Goal: Transaction & Acquisition: Book appointment/travel/reservation

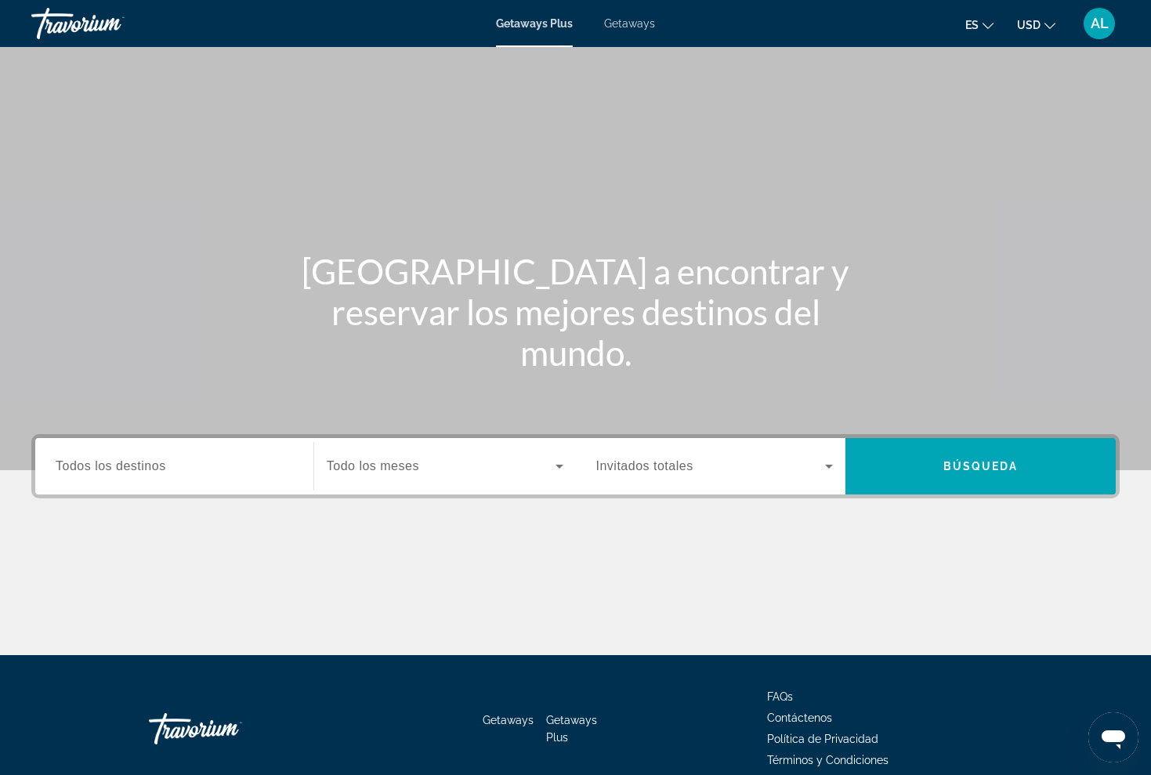
click at [637, 23] on span "Getaways" at bounding box center [629, 23] width 51 height 13
click at [143, 465] on span "Todos los destinos" at bounding box center [111, 465] width 110 height 13
click at [143, 465] on input "Destination Todos los destinos" at bounding box center [174, 466] width 237 height 19
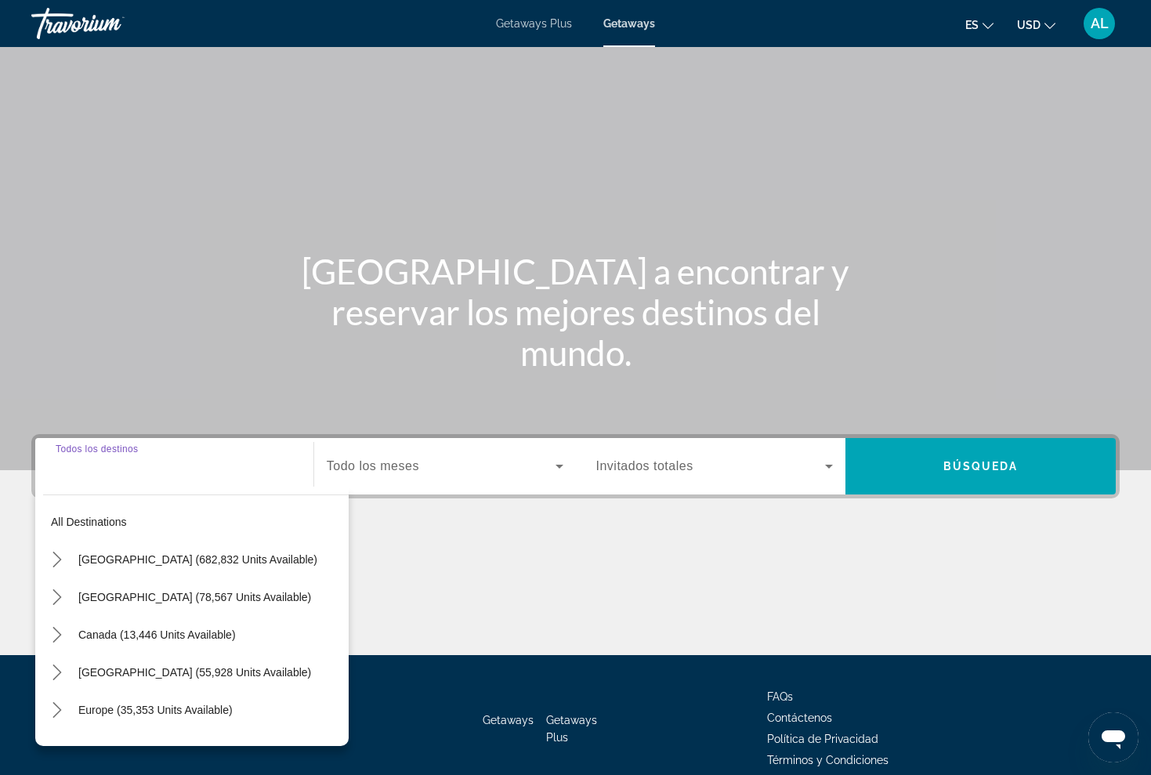
scroll to position [72, 0]
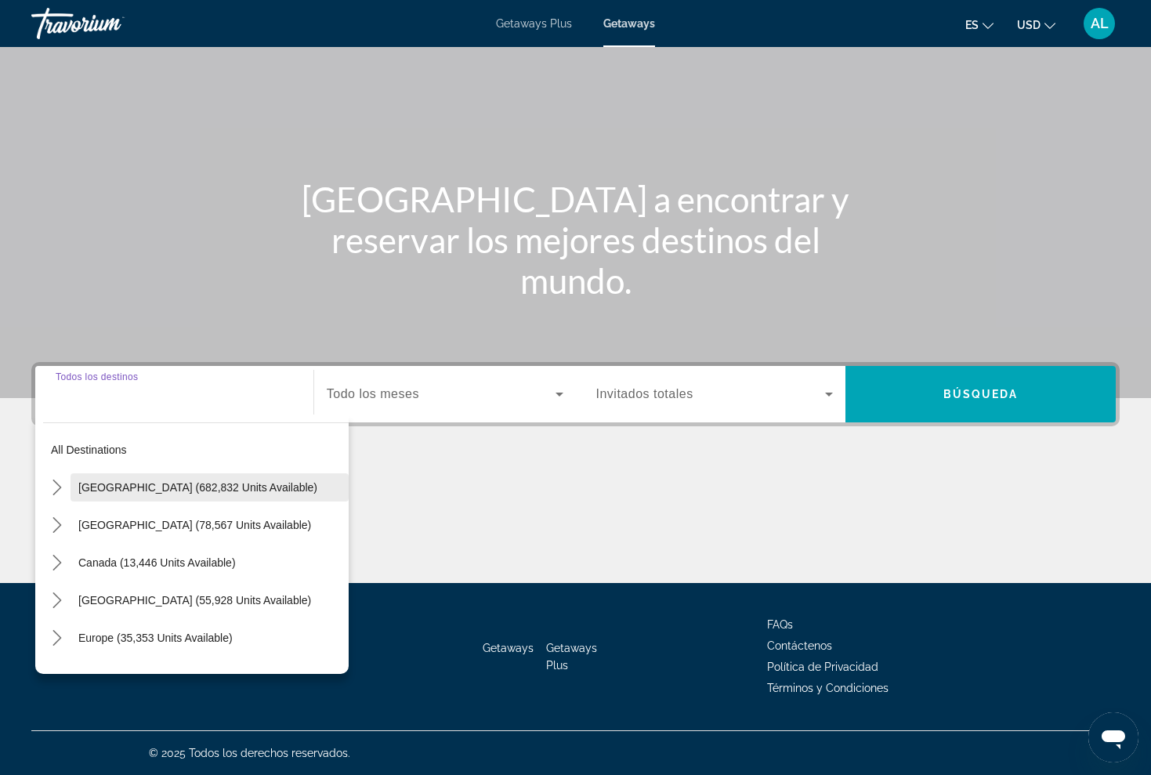
click at [106, 488] on span "[GEOGRAPHIC_DATA] (682,832 units available)" at bounding box center [197, 487] width 239 height 13
type input "**********"
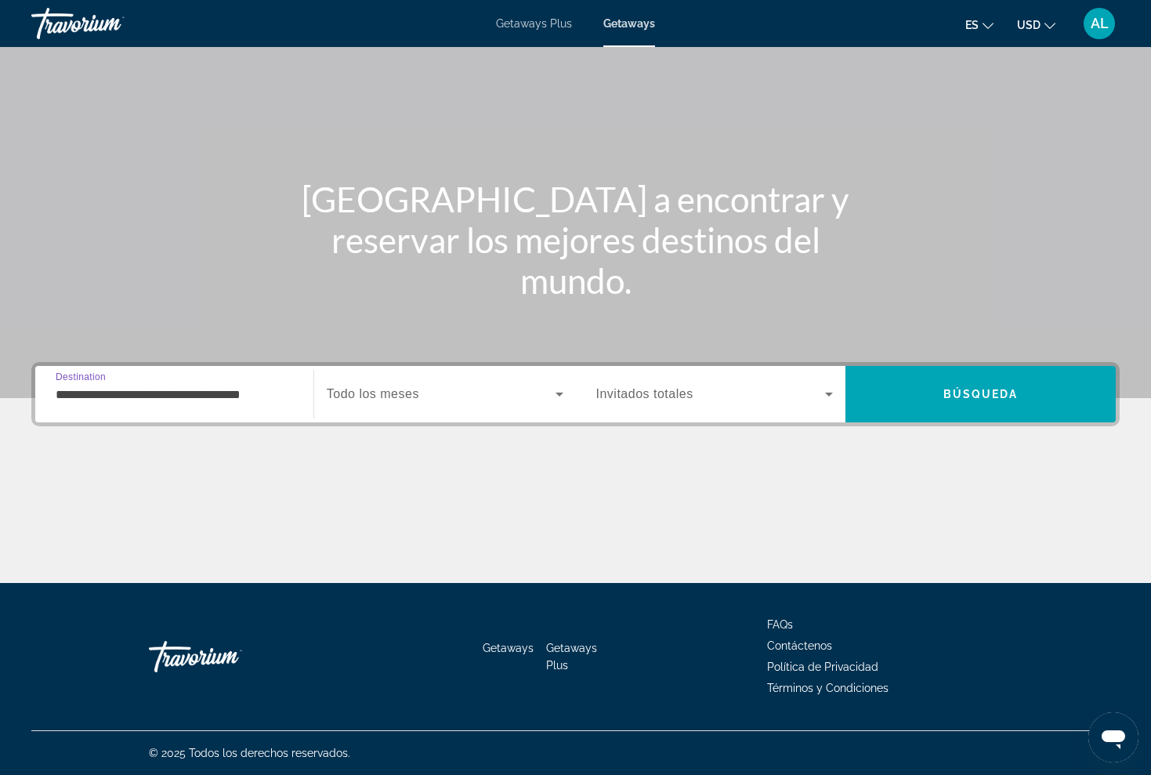
click at [551, 396] on icon "Search widget" at bounding box center [559, 394] width 19 height 19
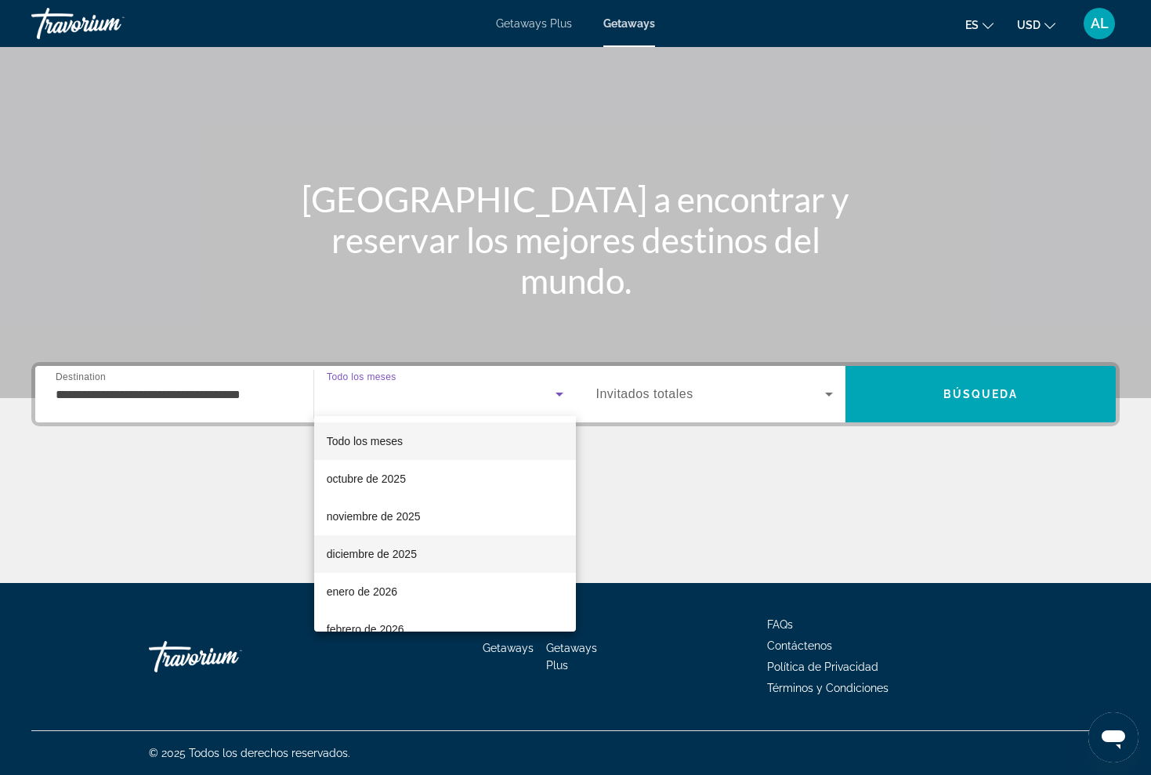
click at [372, 555] on span "diciembre de 2025" at bounding box center [372, 553] width 90 height 19
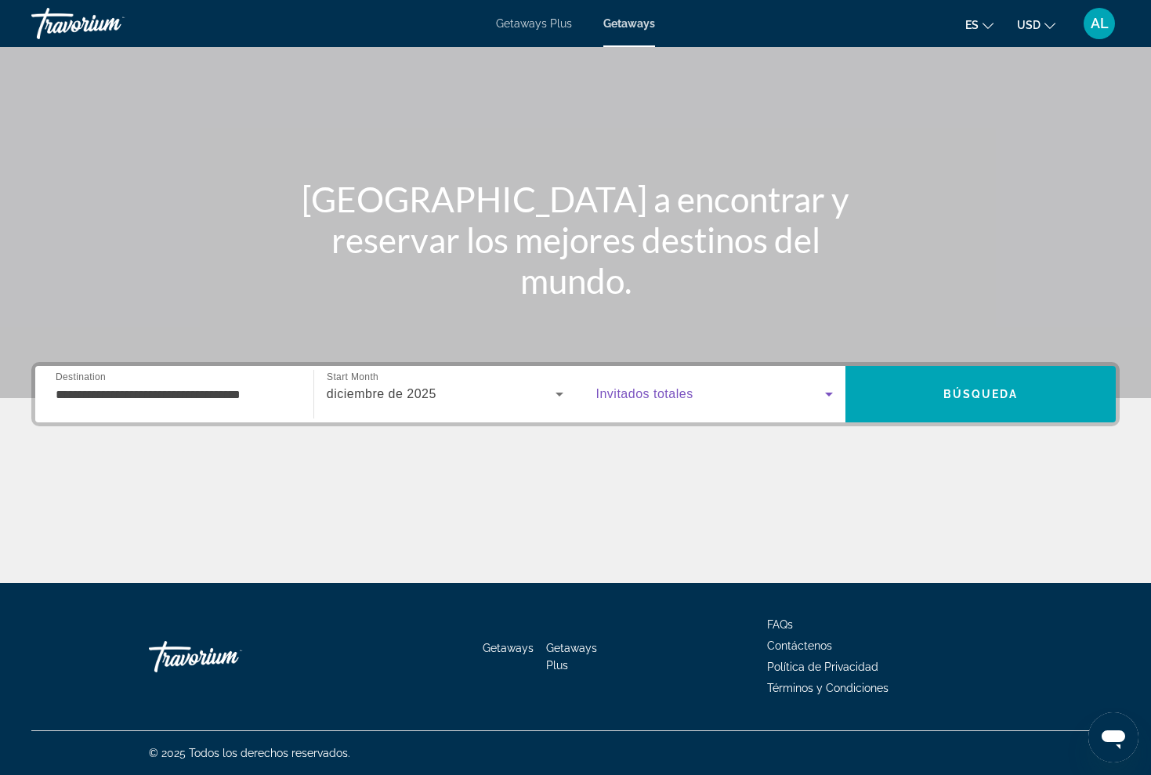
click at [832, 395] on icon "Search widget" at bounding box center [828, 394] width 19 height 19
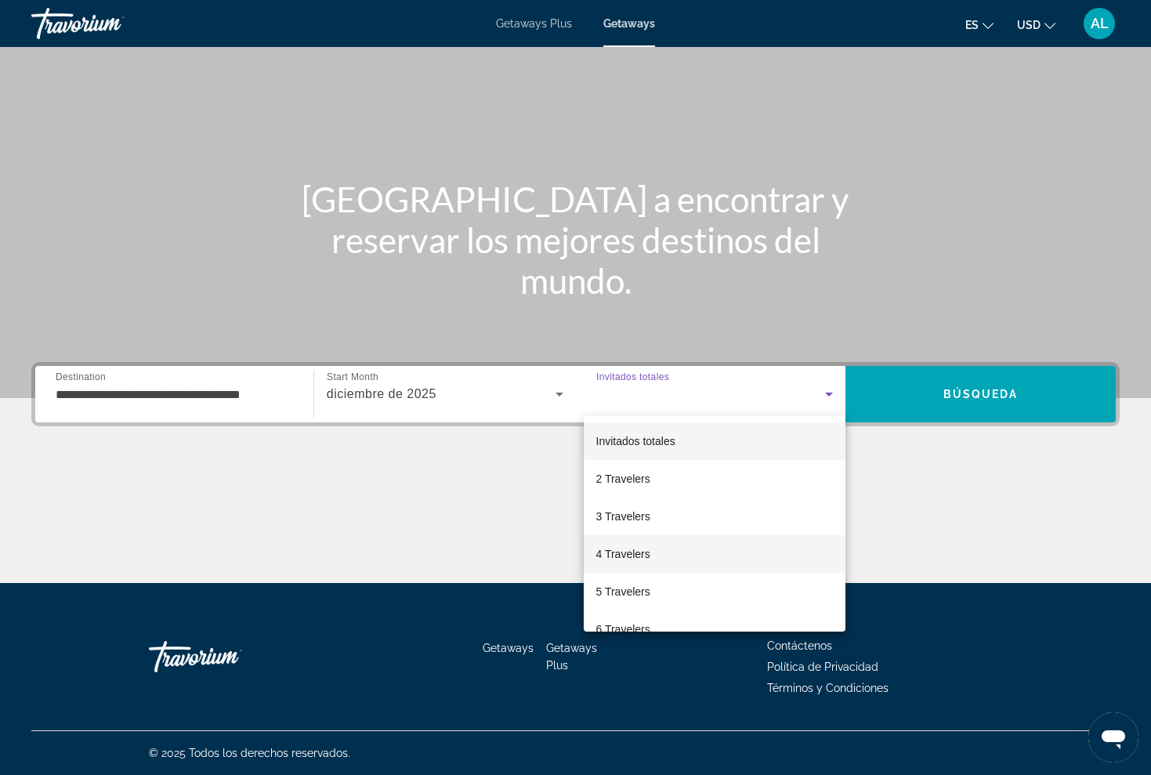
click at [627, 556] on span "4 Travelers" at bounding box center [623, 553] width 54 height 19
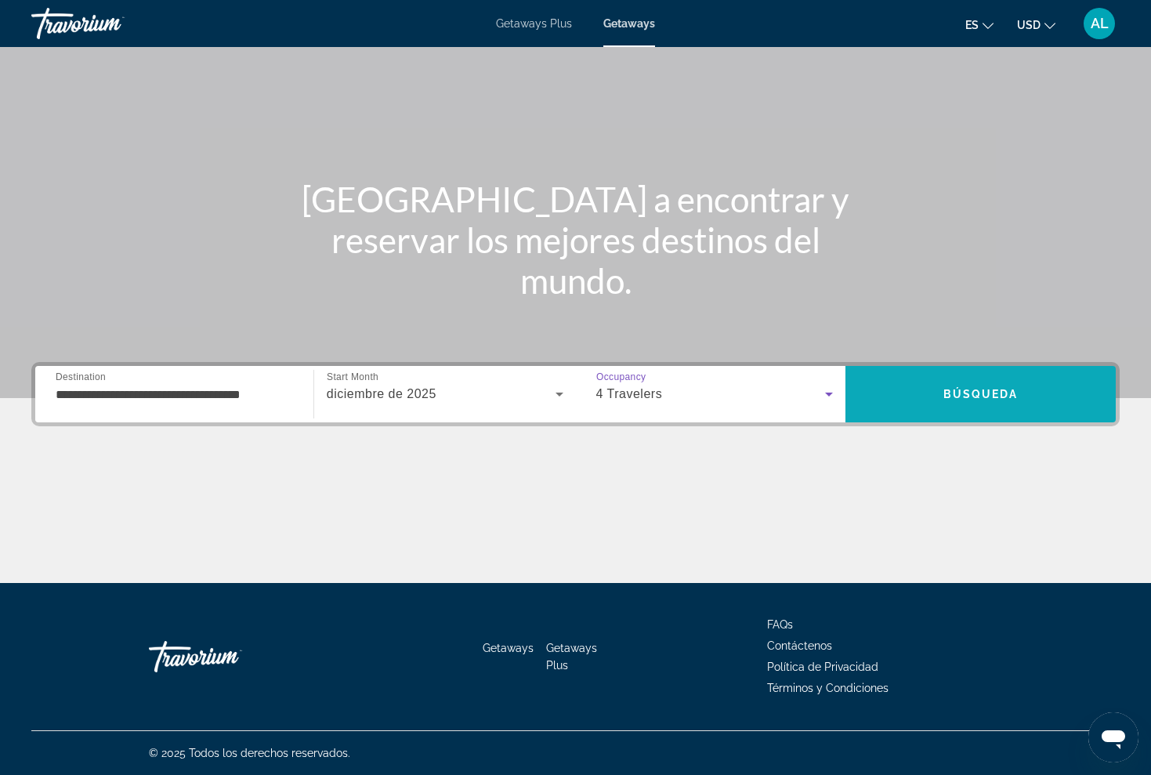
click at [960, 386] on span "Search" at bounding box center [980, 394] width 270 height 38
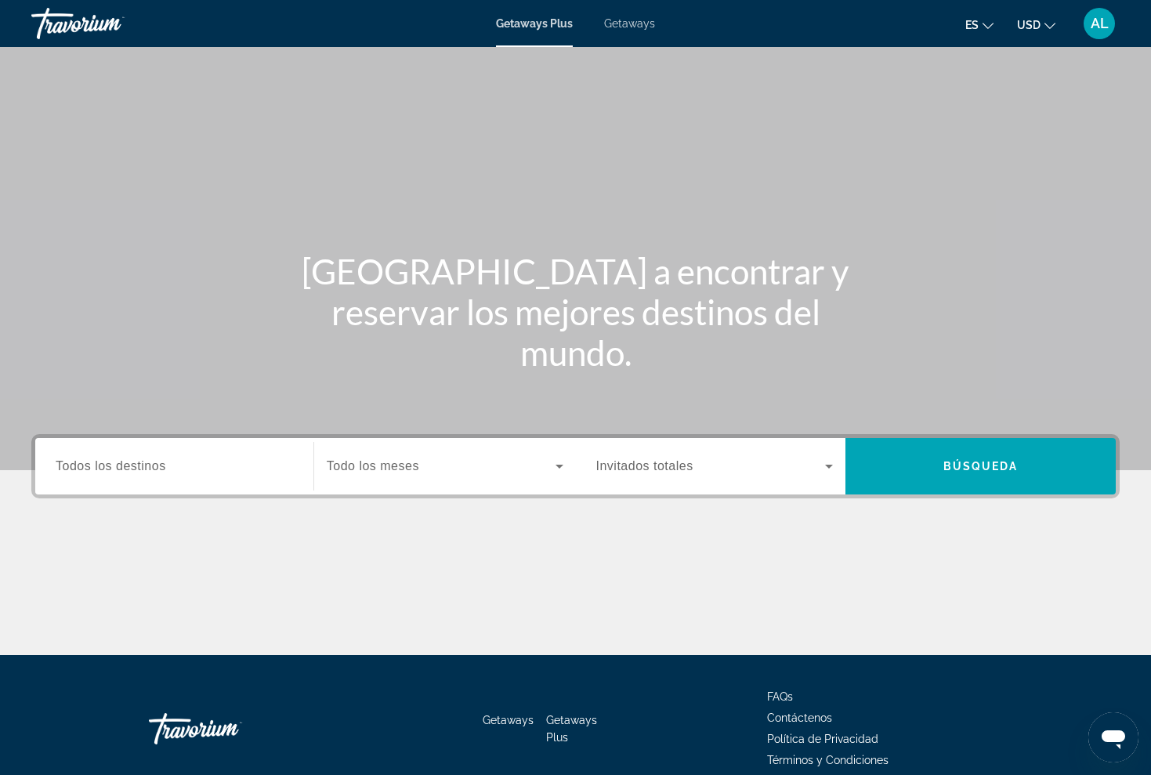
click at [175, 464] on input "Destination Todos los destinos" at bounding box center [174, 466] width 237 height 19
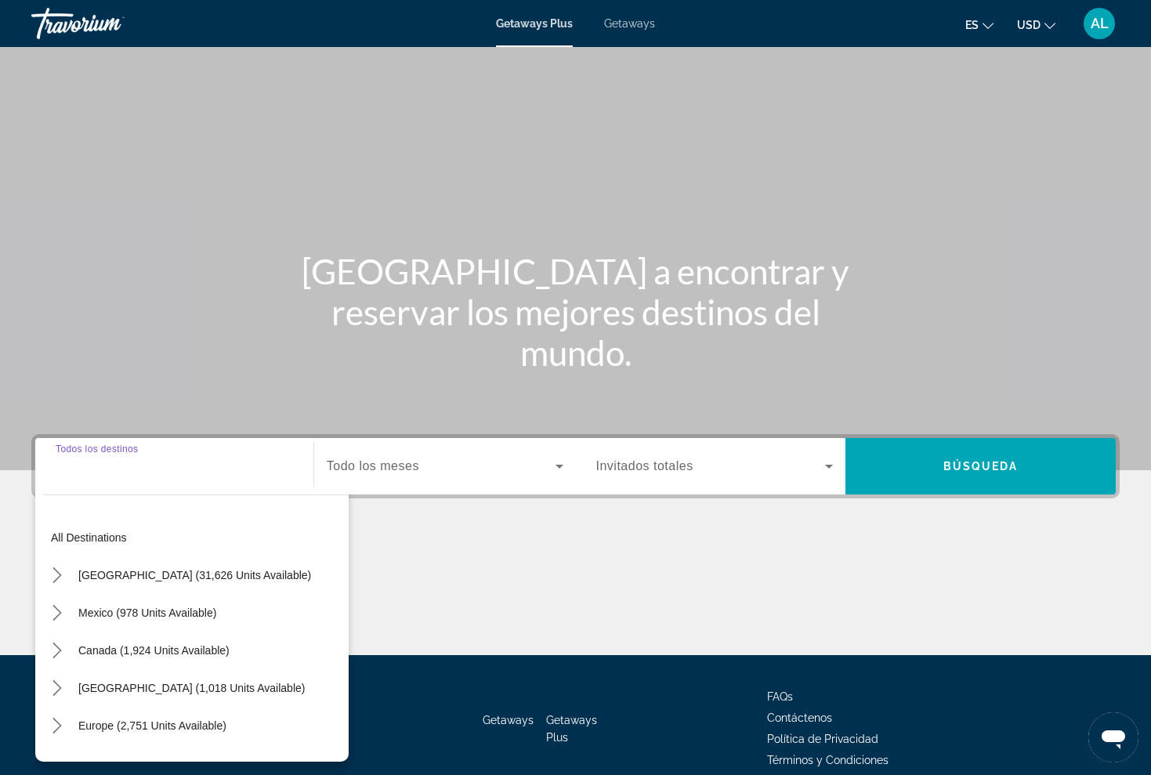
scroll to position [72, 0]
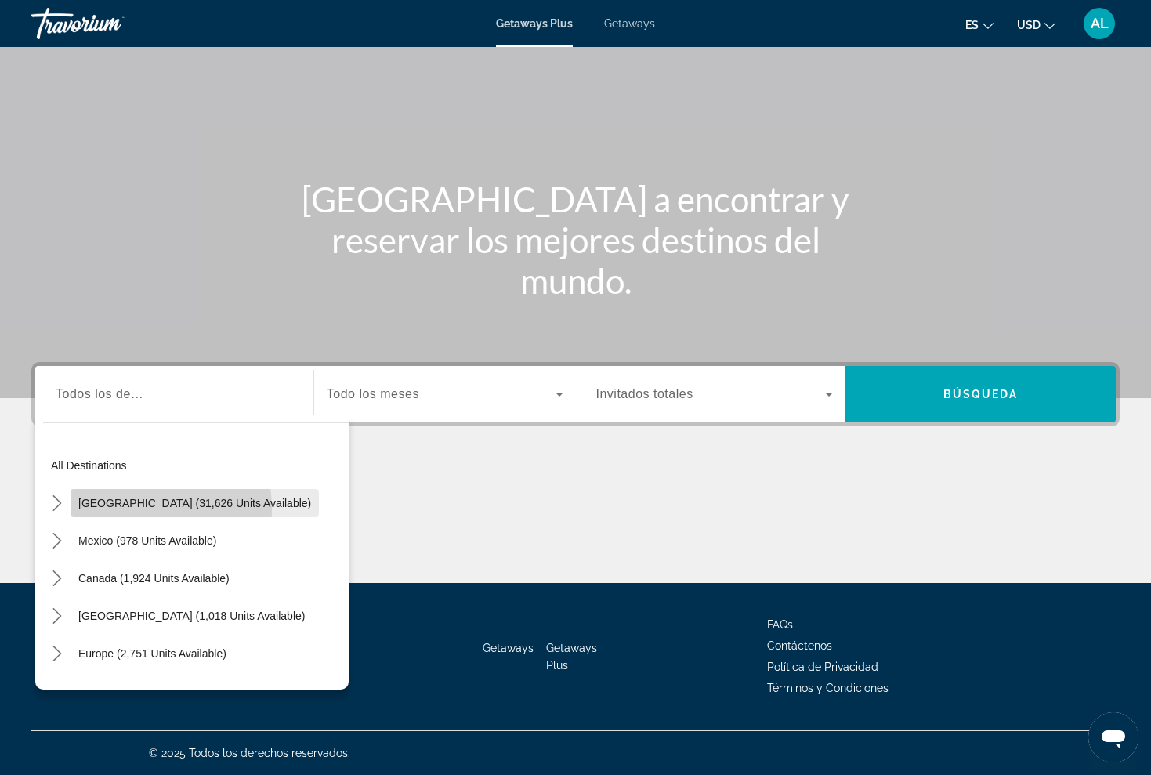
click at [101, 510] on span "Select destination: United States (31,626 units available)" at bounding box center [194, 503] width 248 height 38
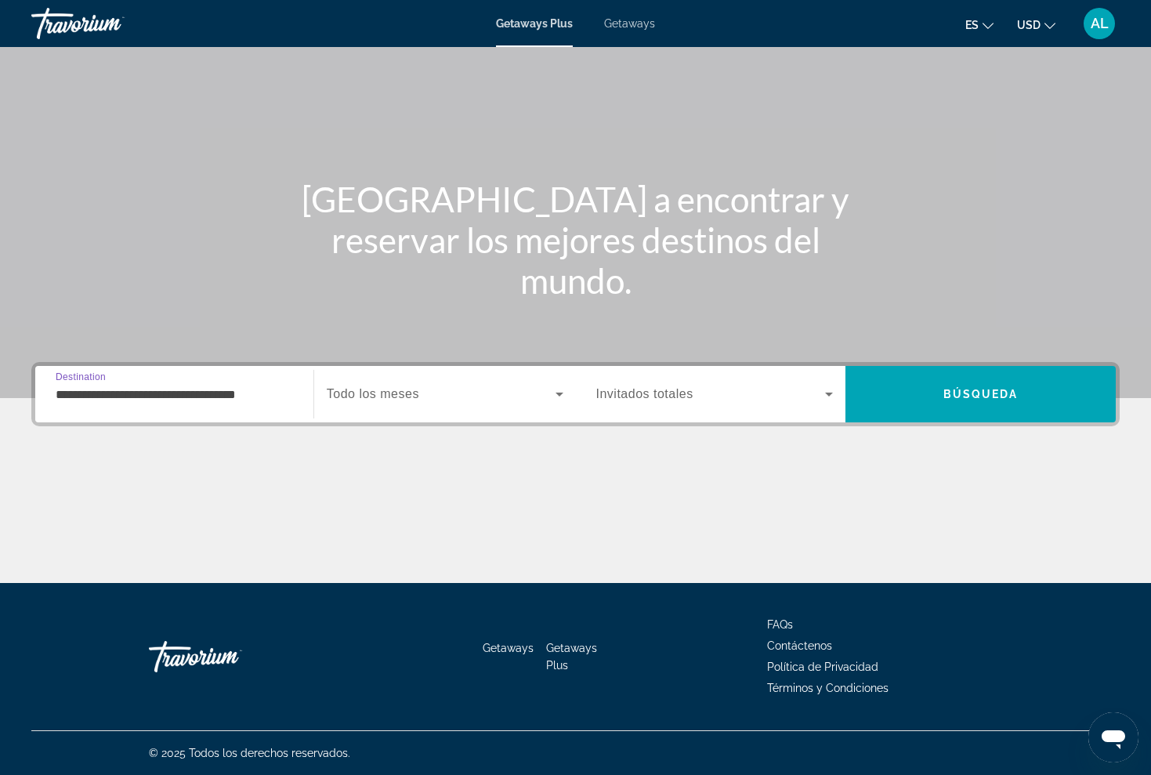
click at [129, 392] on input "**********" at bounding box center [174, 394] width 237 height 19
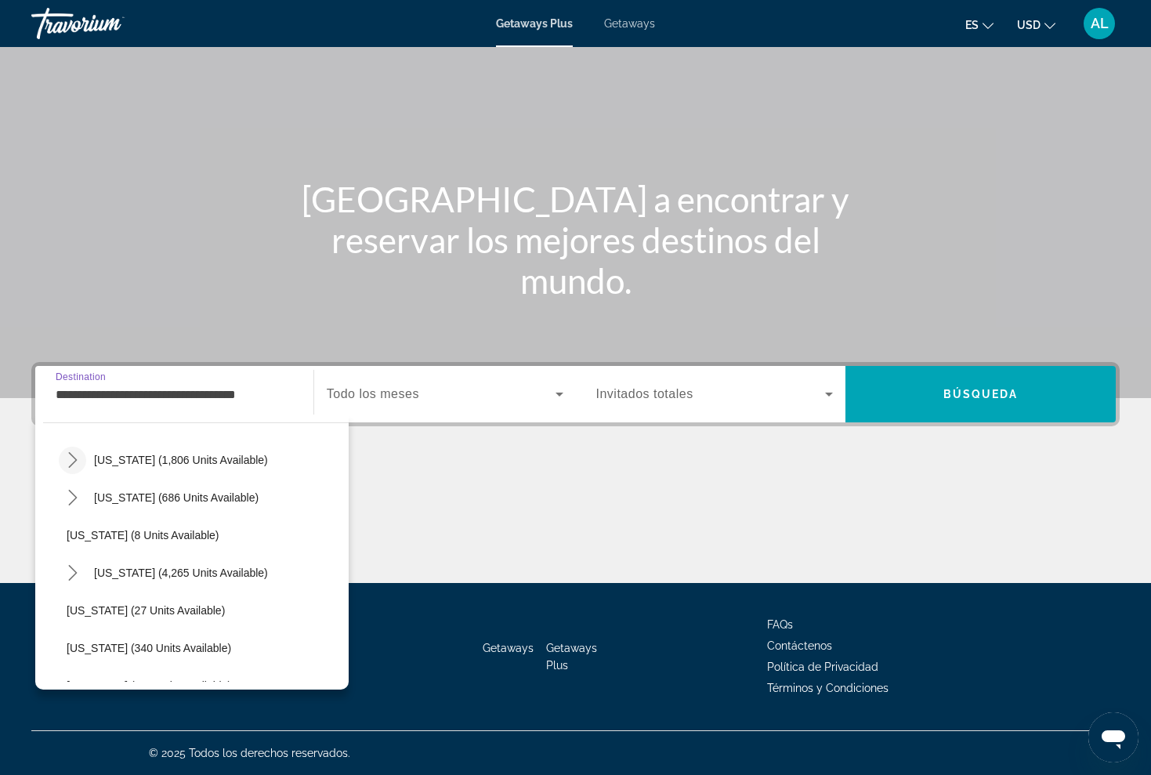
scroll to position [159, 0]
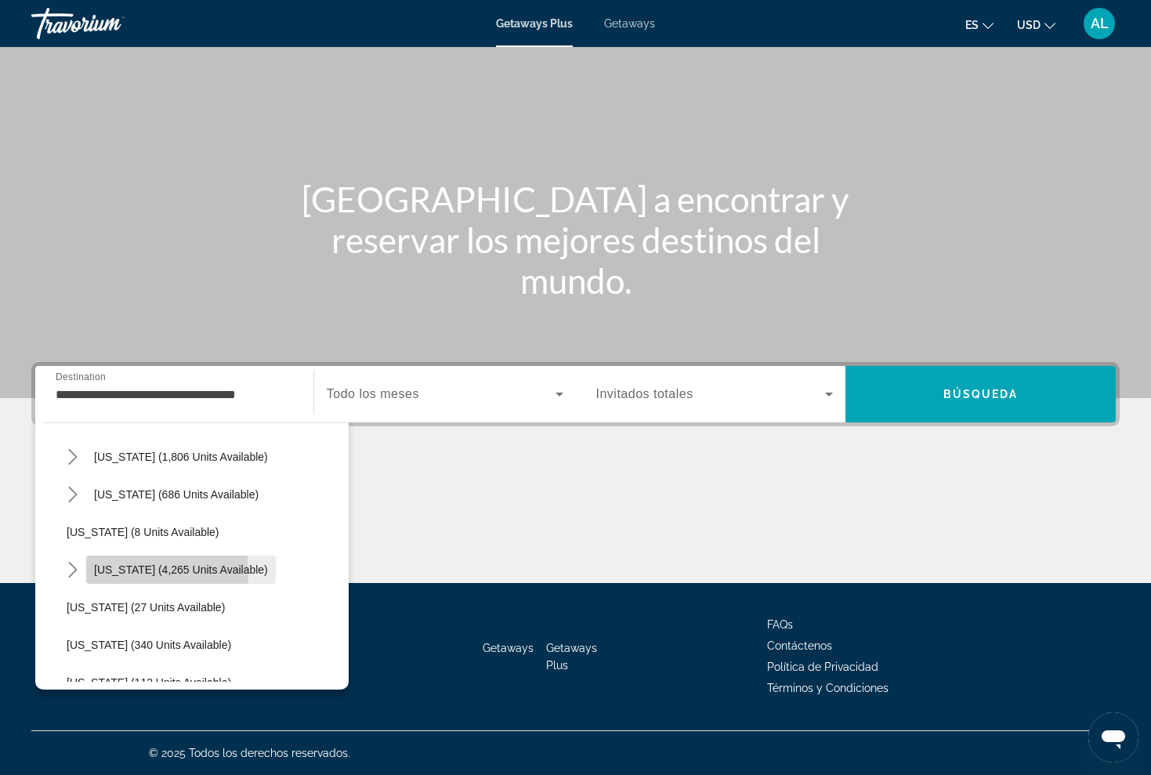
click at [117, 573] on span "Florida (4,265 units available)" at bounding box center [181, 569] width 174 height 13
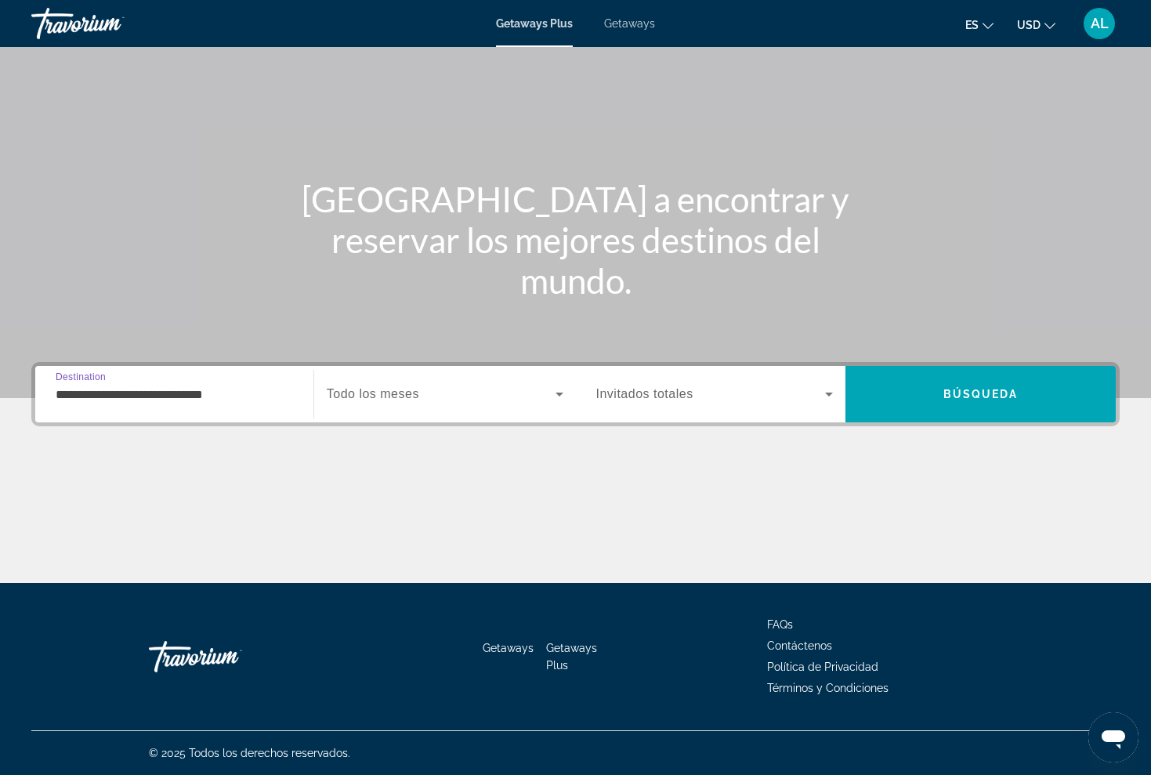
click at [131, 400] on input "**********" at bounding box center [174, 394] width 237 height 19
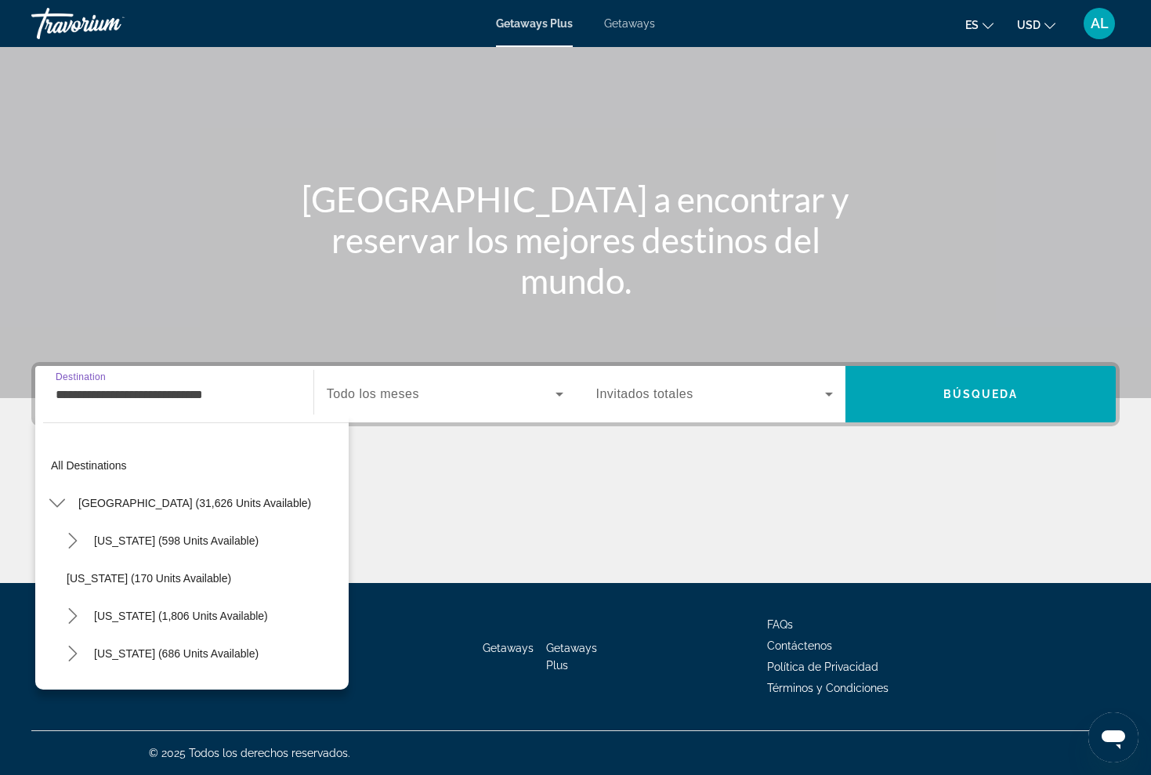
scroll to position [168, 0]
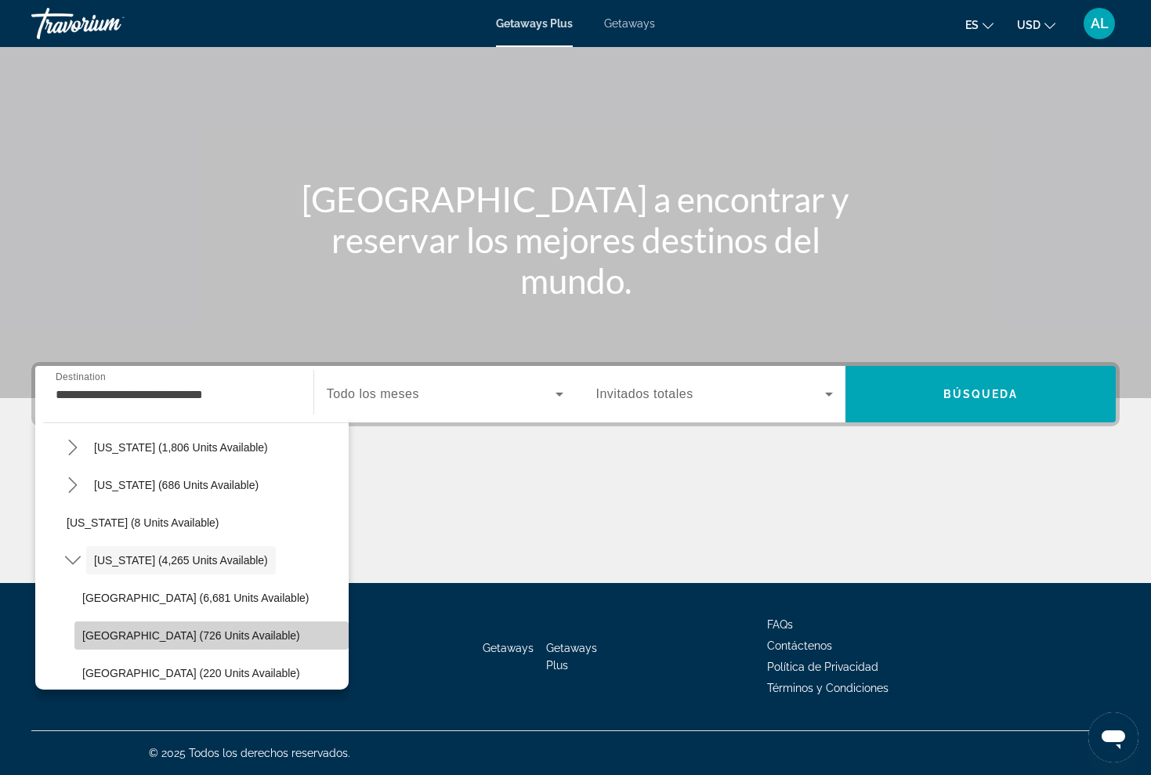
click at [120, 641] on span "East Coast (726 units available)" at bounding box center [191, 635] width 218 height 13
type input "**********"
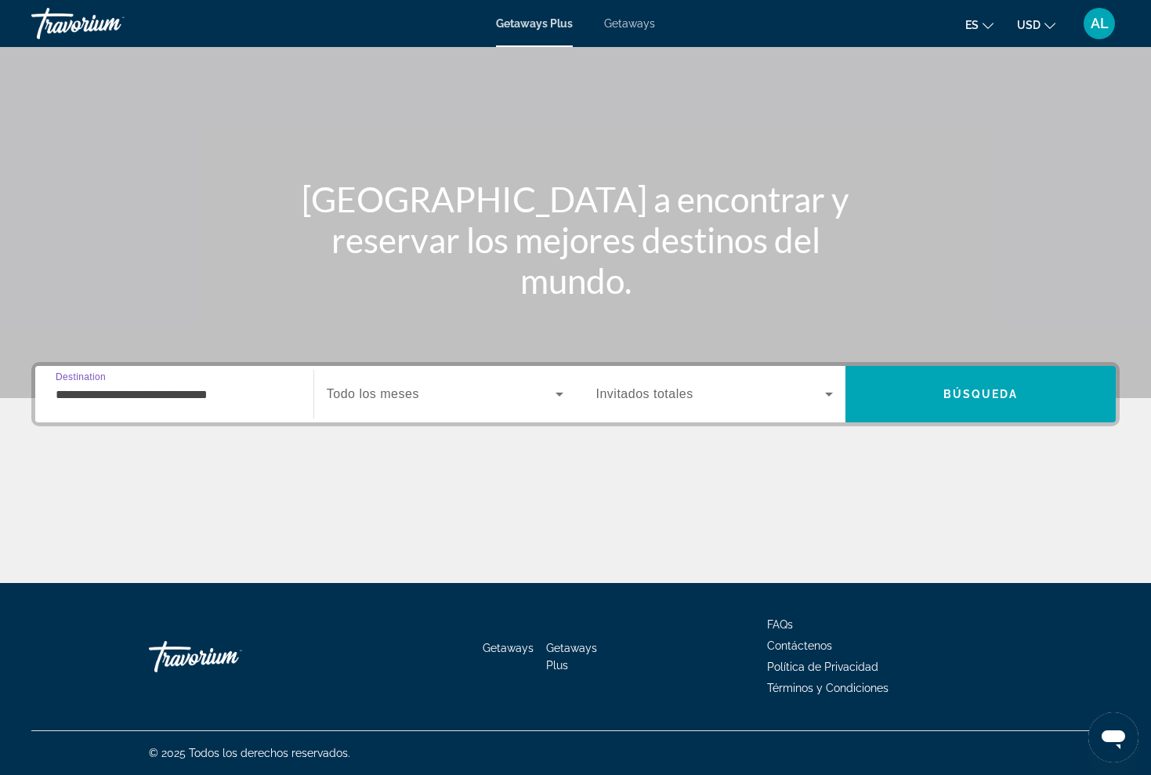
click at [562, 392] on icon "Search widget" at bounding box center [559, 394] width 19 height 19
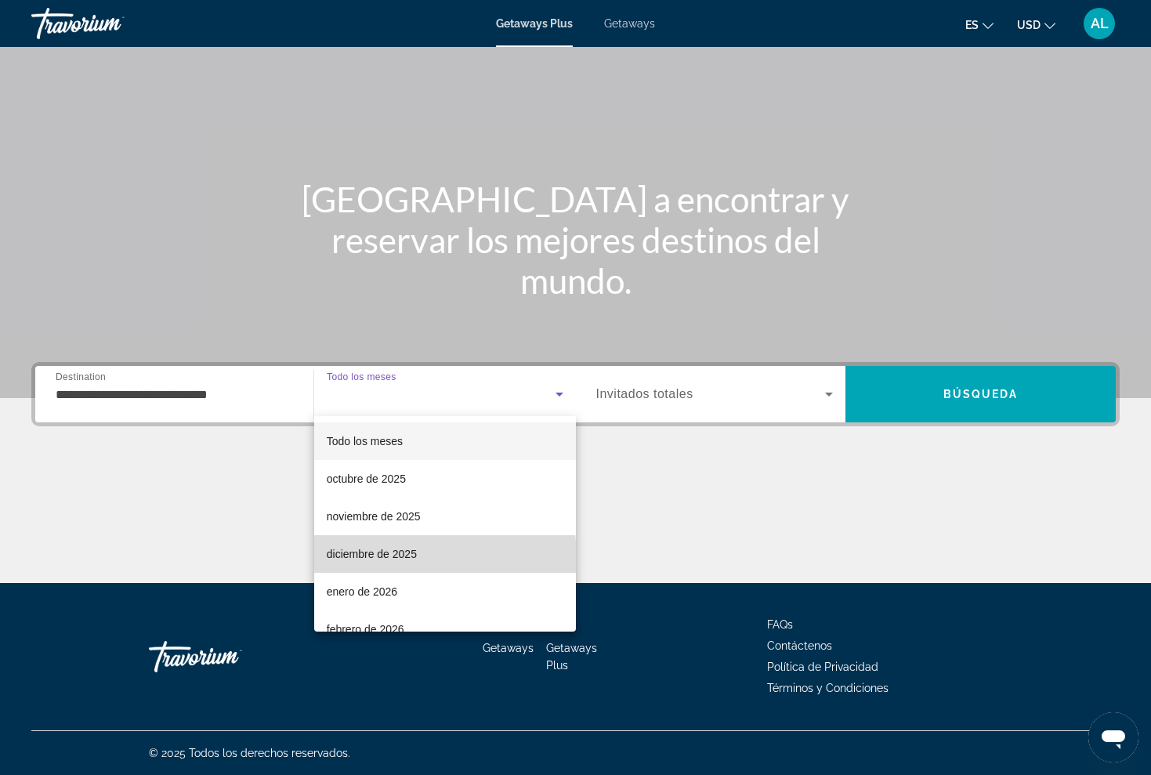
click at [365, 560] on span "diciembre de 2025" at bounding box center [372, 553] width 90 height 19
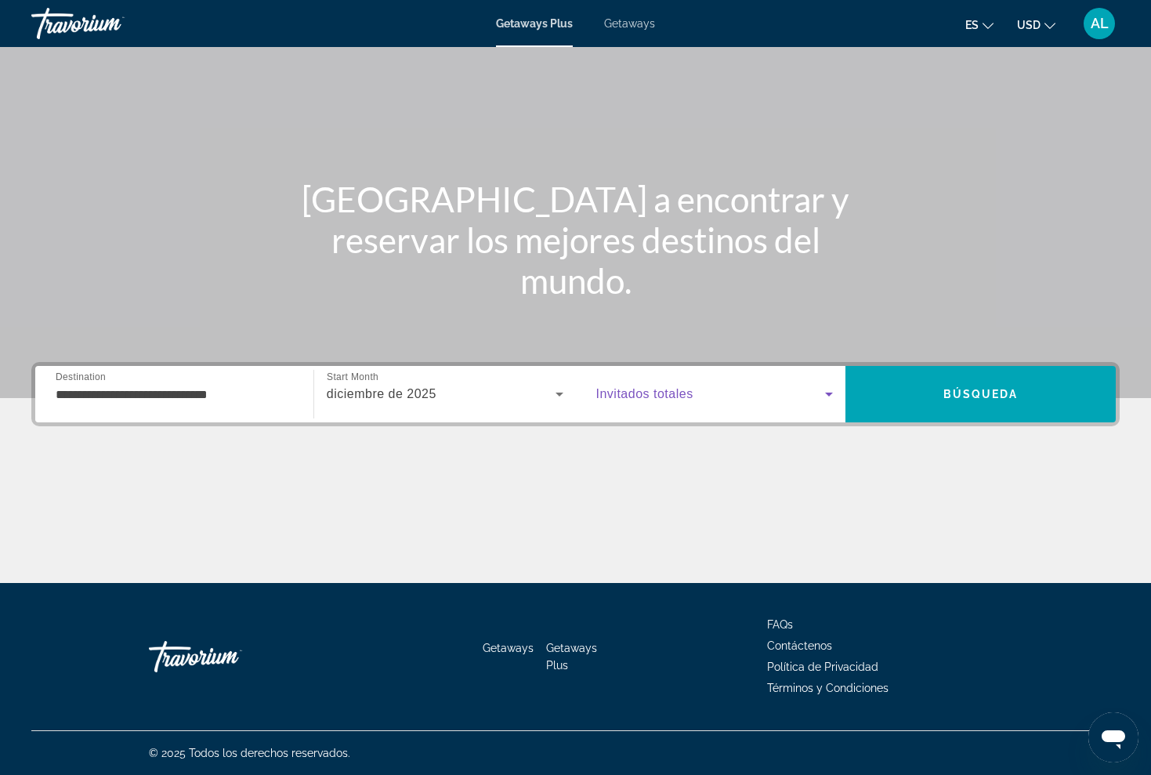
click at [820, 399] on icon "Search widget" at bounding box center [828, 394] width 19 height 19
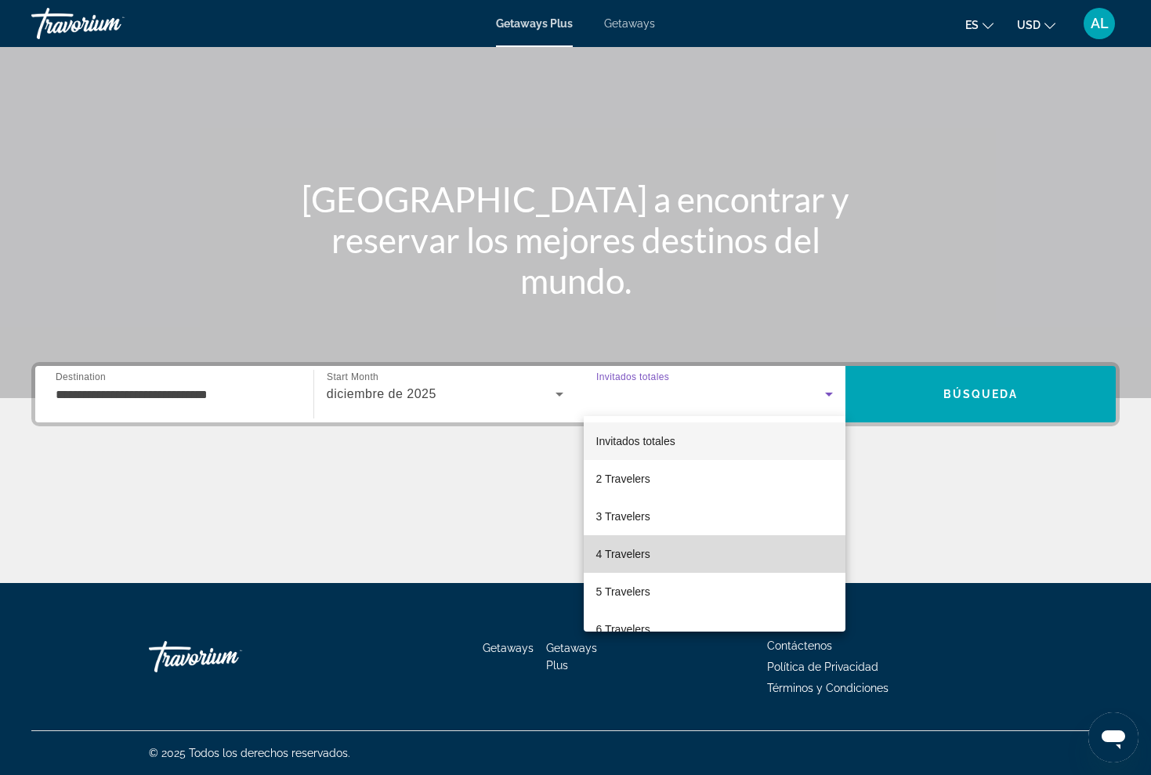
click at [615, 557] on span "4 Travelers" at bounding box center [623, 553] width 54 height 19
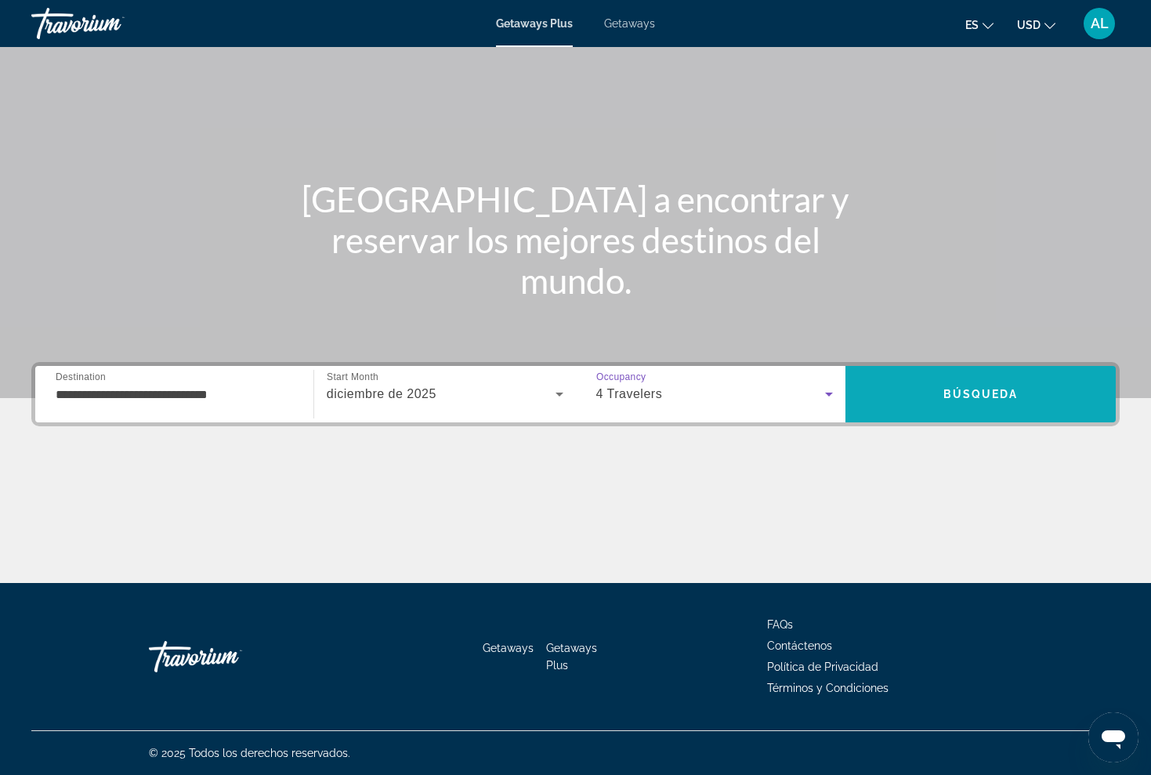
click at [956, 403] on span "Search" at bounding box center [980, 394] width 270 height 38
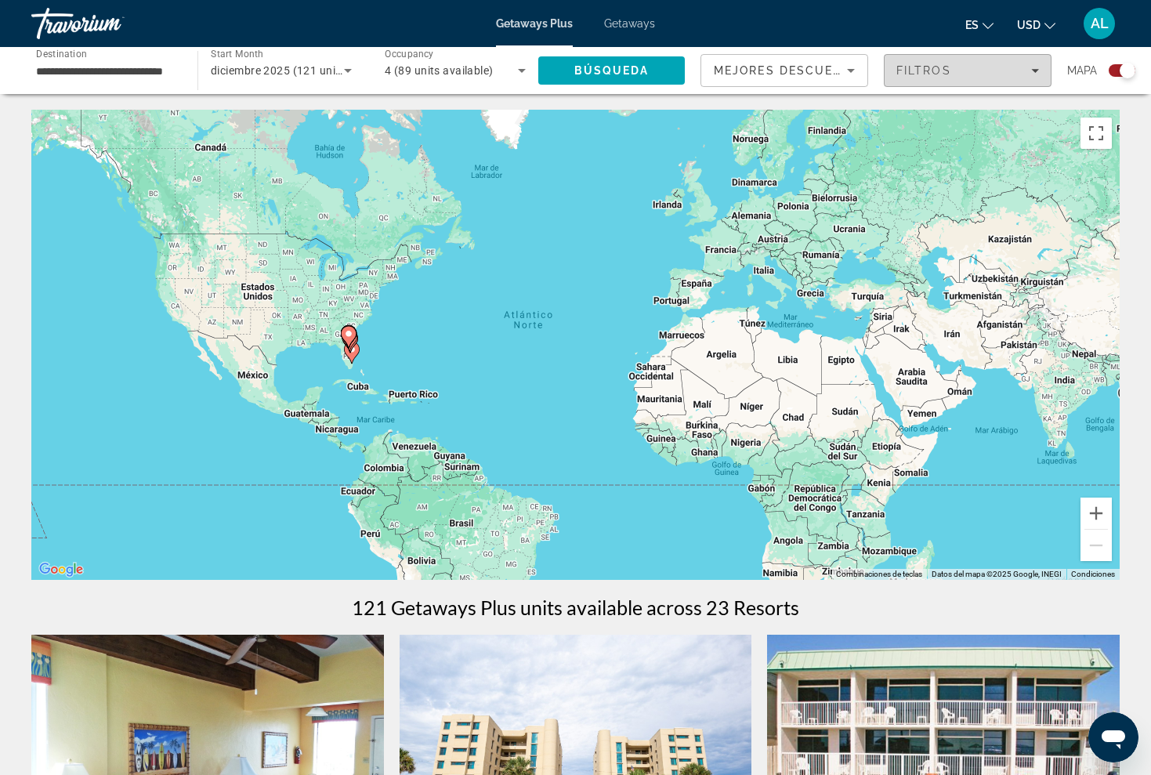
click at [1037, 74] on icon "Filters" at bounding box center [1035, 71] width 8 height 8
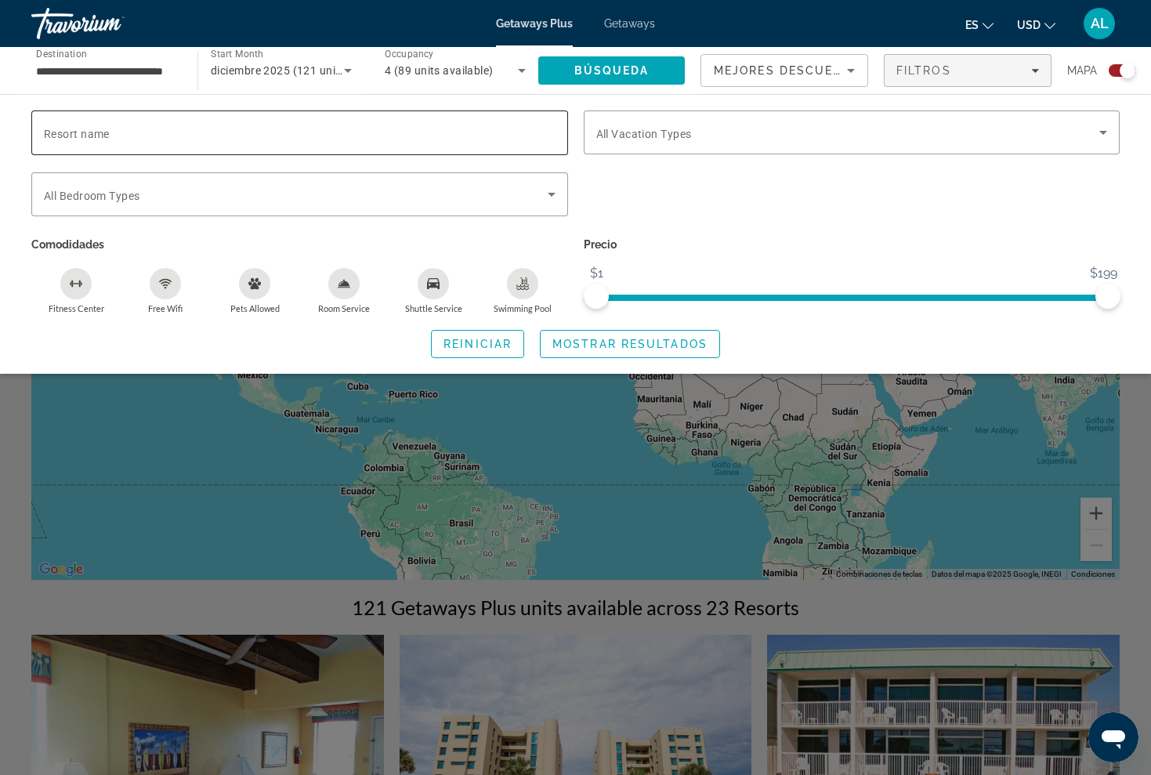
click at [70, 134] on span "Resort name" at bounding box center [77, 134] width 66 height 13
click at [70, 134] on input "Resort name" at bounding box center [299, 133] width 511 height 19
click at [70, 134] on input "**" at bounding box center [299, 133] width 511 height 19
click at [52, 130] on input "**********" at bounding box center [299, 133] width 511 height 19
type input "**********"
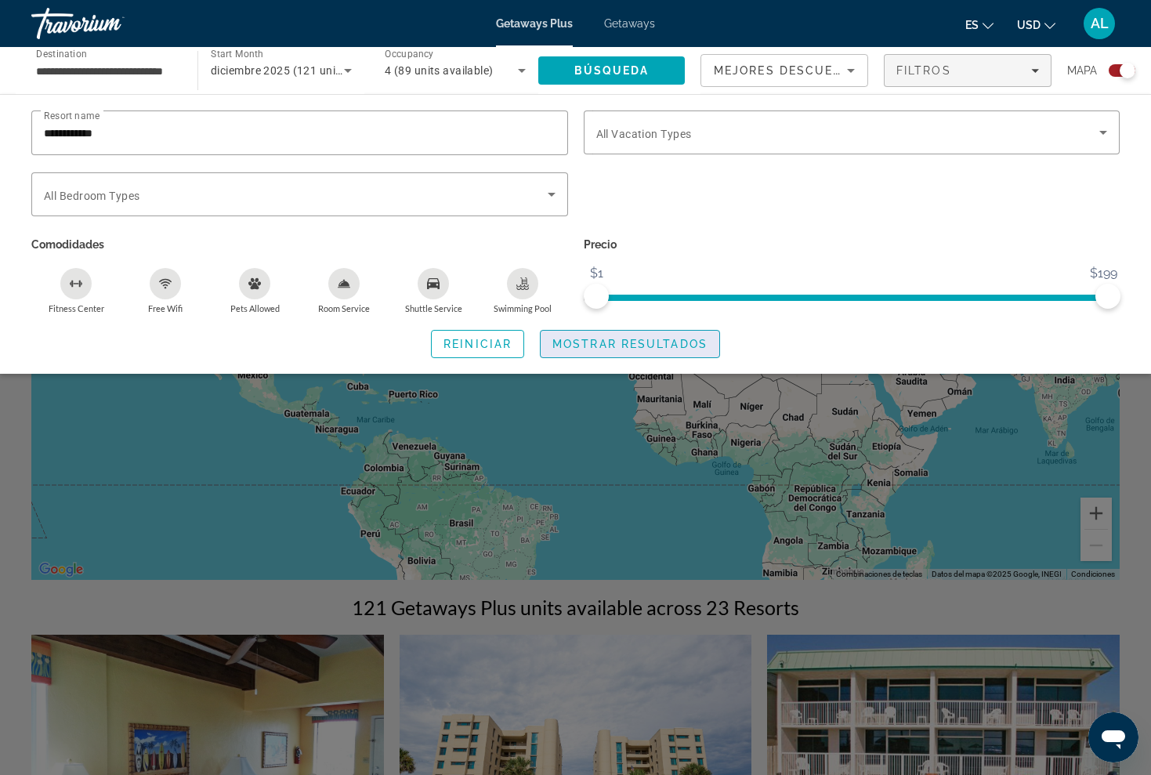
click at [624, 348] on span "Mostrar resultados" at bounding box center [629, 344] width 155 height 13
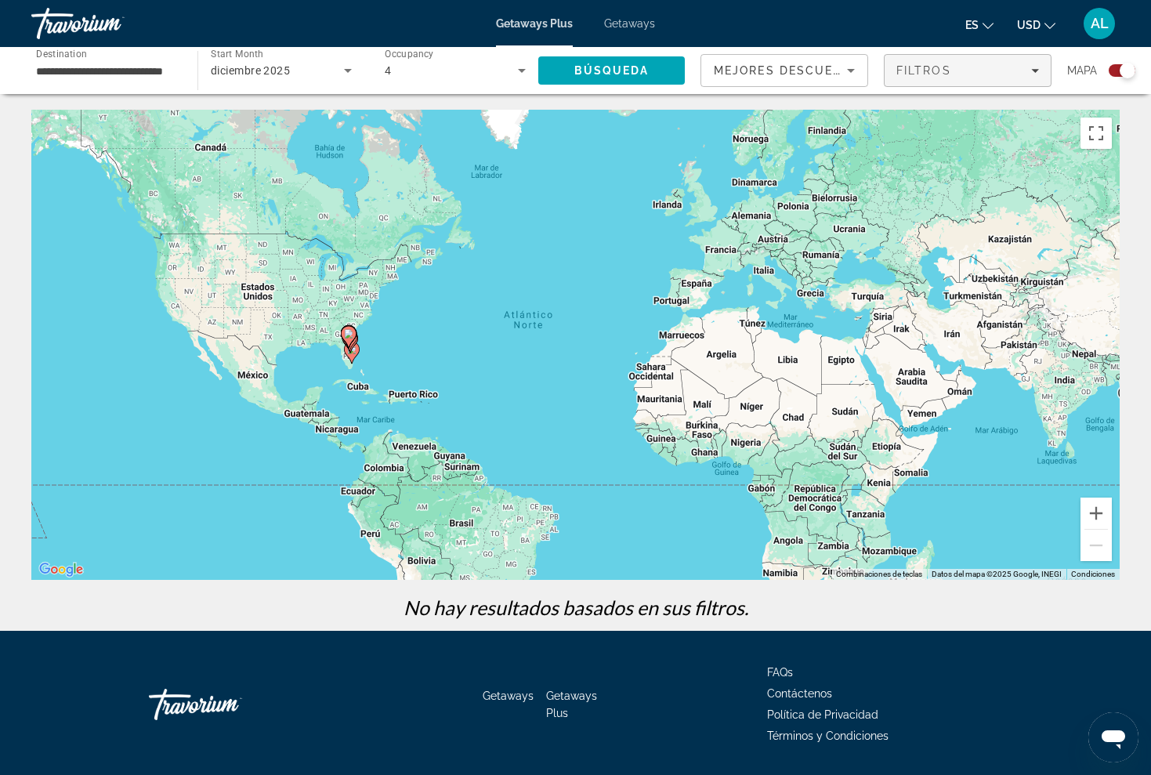
click at [1032, 71] on icon "Filters" at bounding box center [1035, 71] width 8 height 8
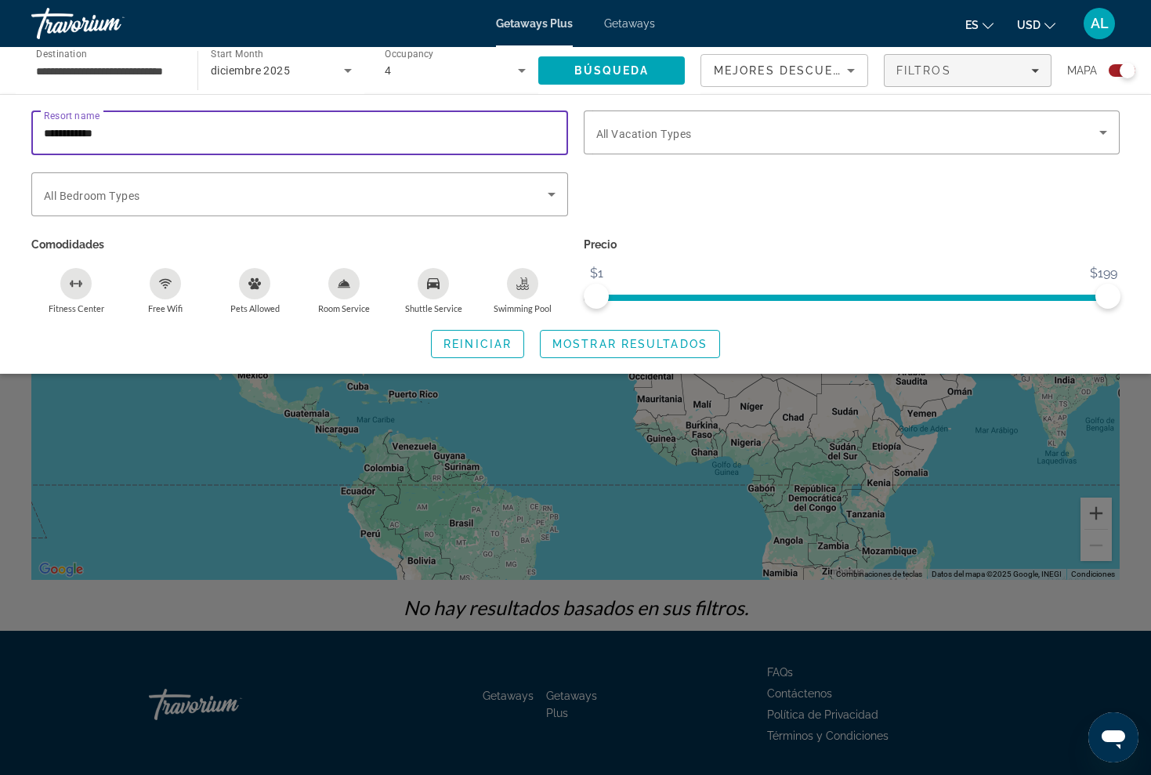
click at [143, 131] on input "**********" at bounding box center [299, 133] width 511 height 19
type input "*"
type input "**********"
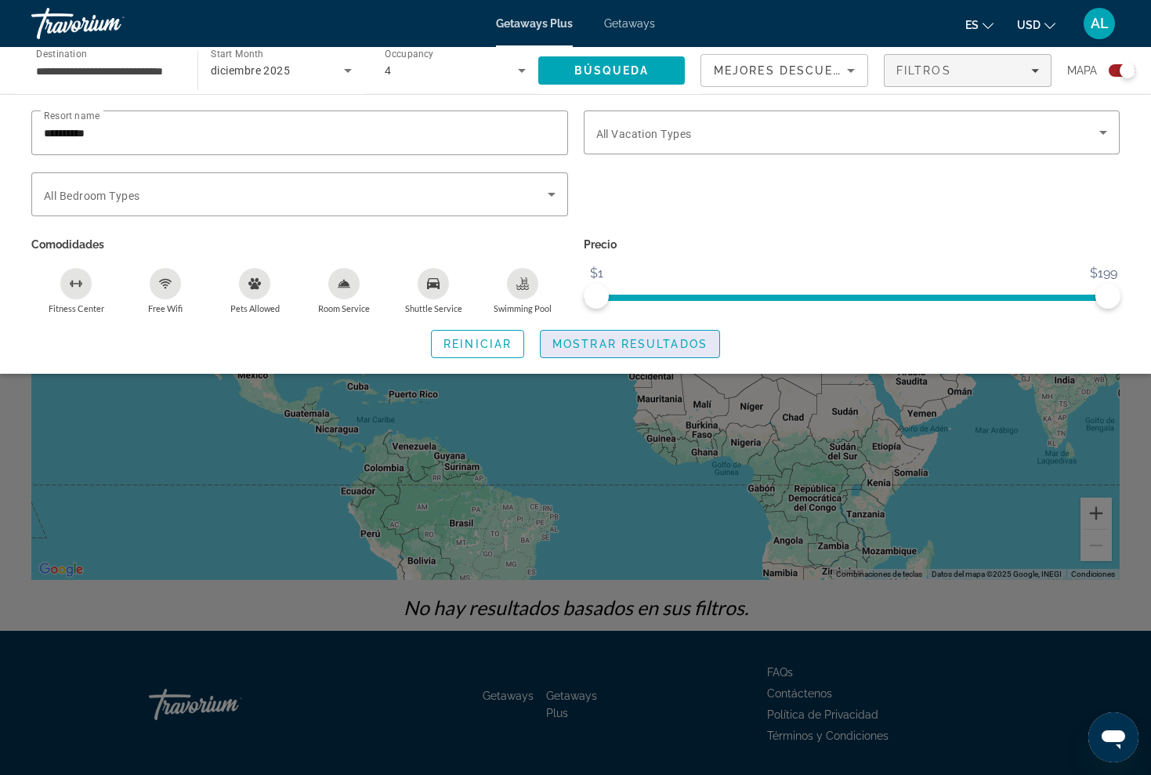
click at [653, 352] on span "Search widget" at bounding box center [629, 344] width 179 height 38
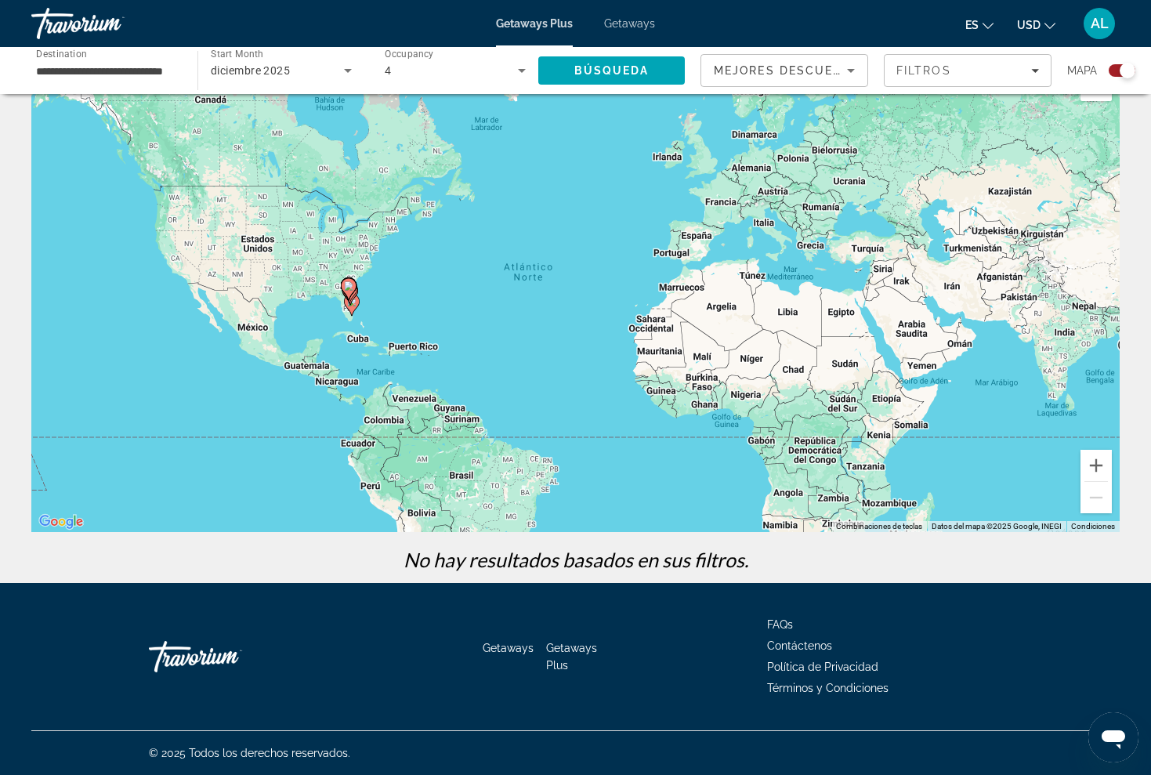
scroll to position [48, 0]
click at [622, 72] on span "Búsqueda" at bounding box center [611, 70] width 75 height 13
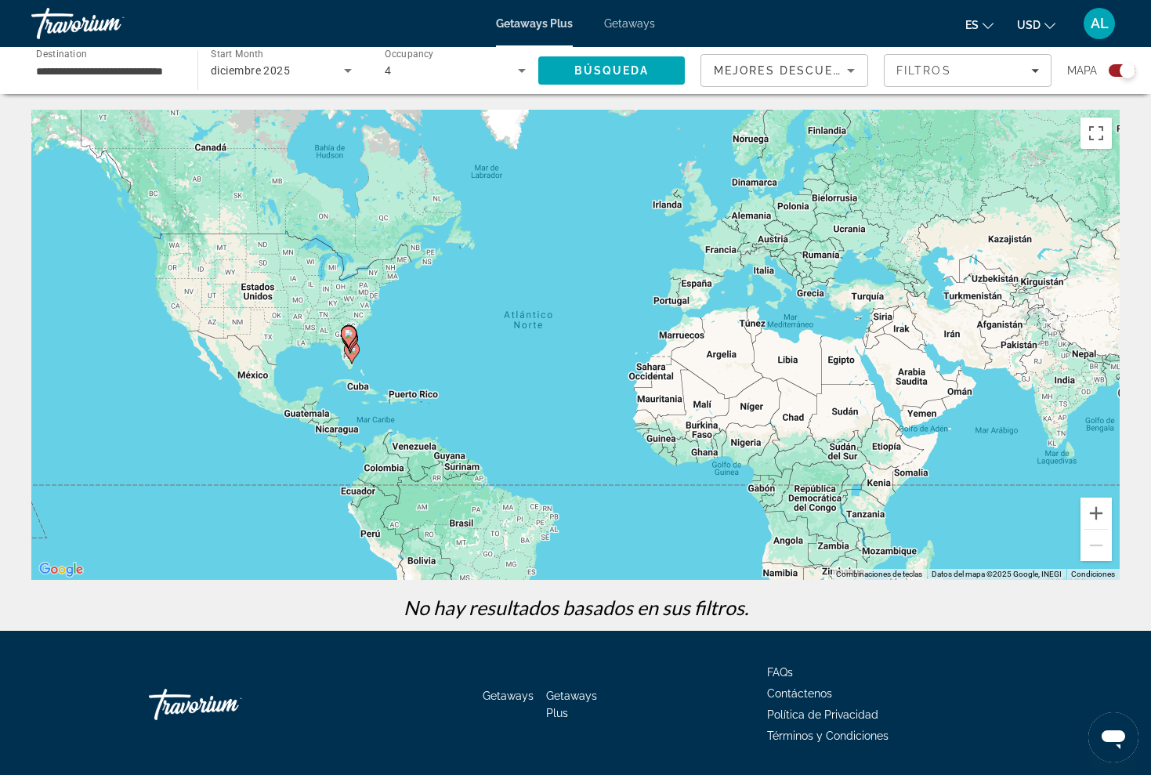
scroll to position [0, 0]
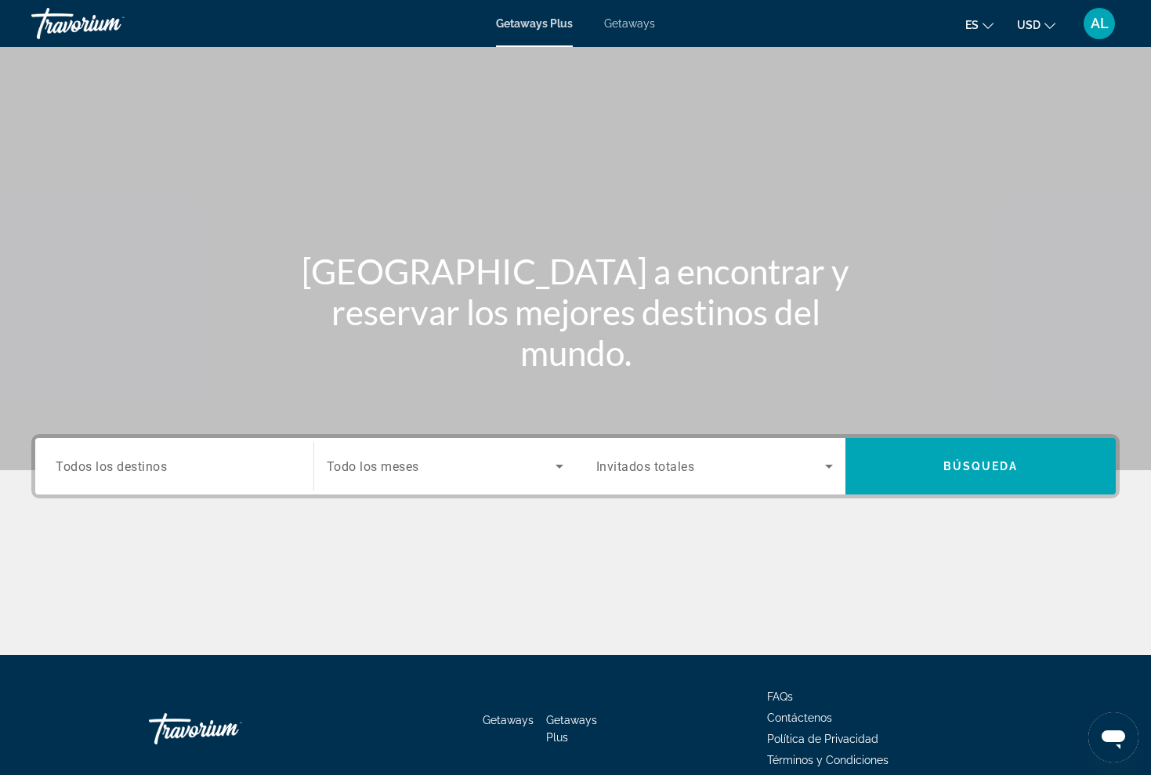
click at [210, 473] on input "Destination Todos los destinos" at bounding box center [174, 466] width 237 height 19
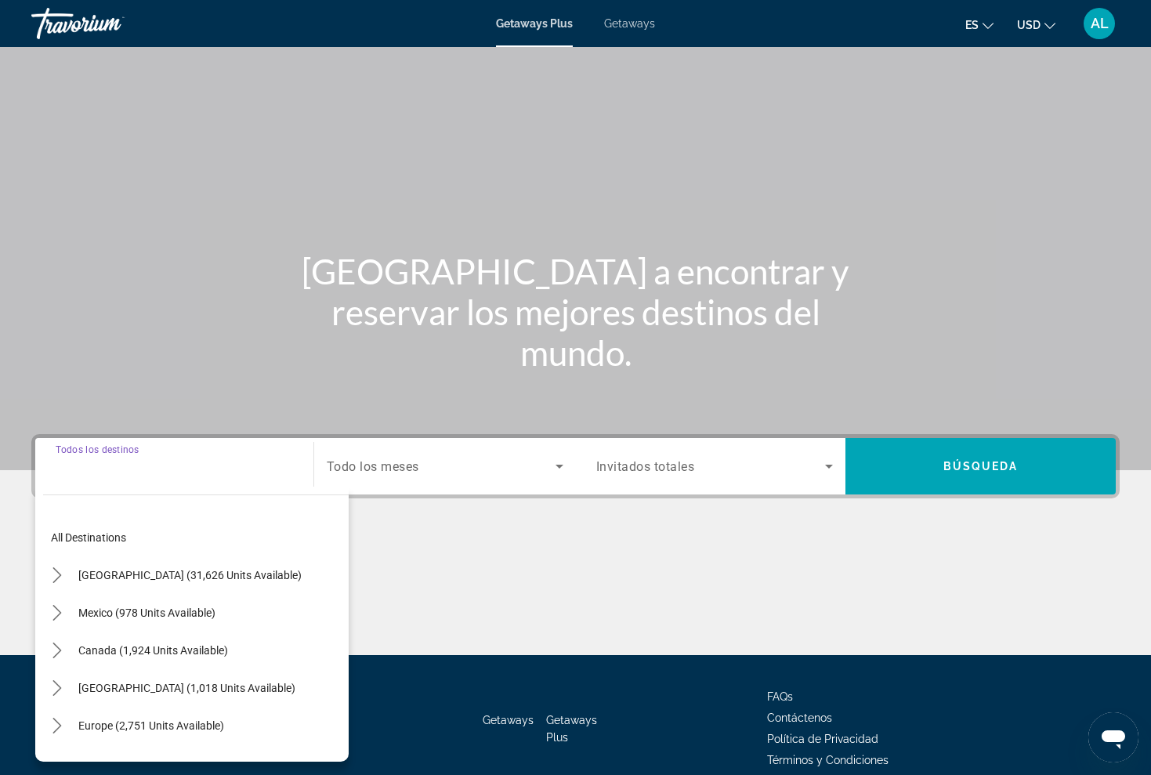
scroll to position [72, 0]
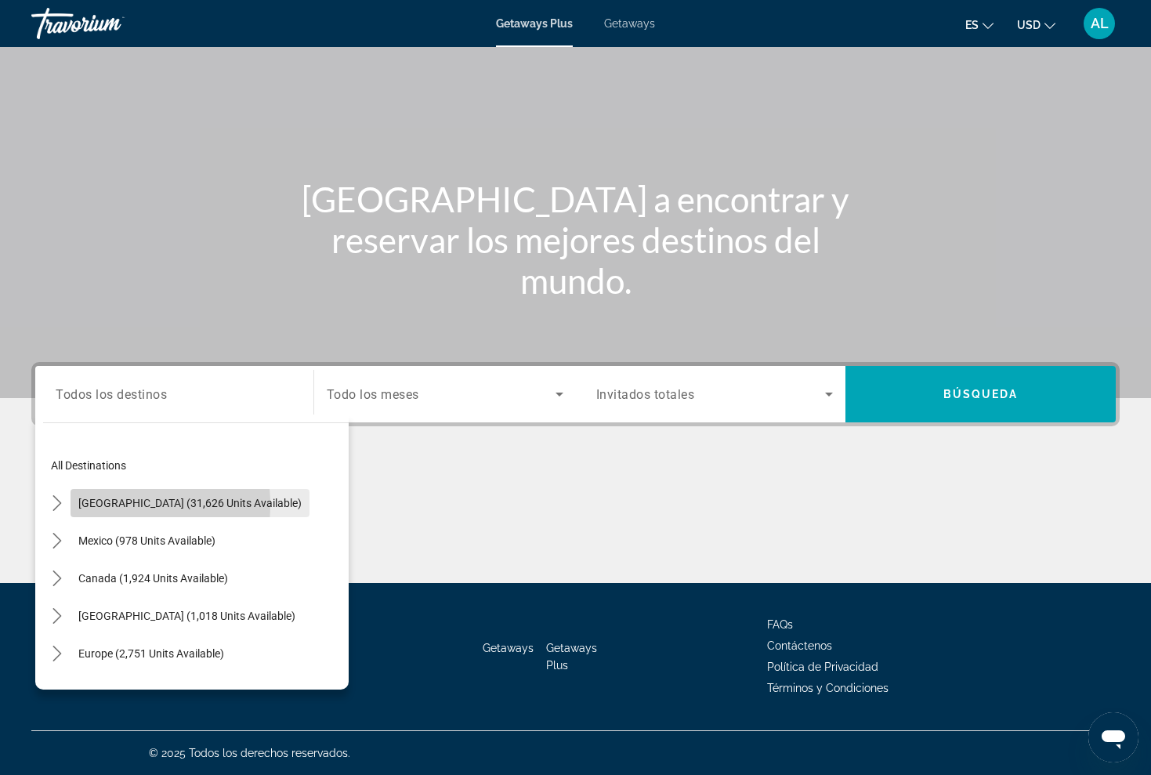
click at [107, 504] on span "United States (31,626 units available)" at bounding box center [189, 503] width 223 height 13
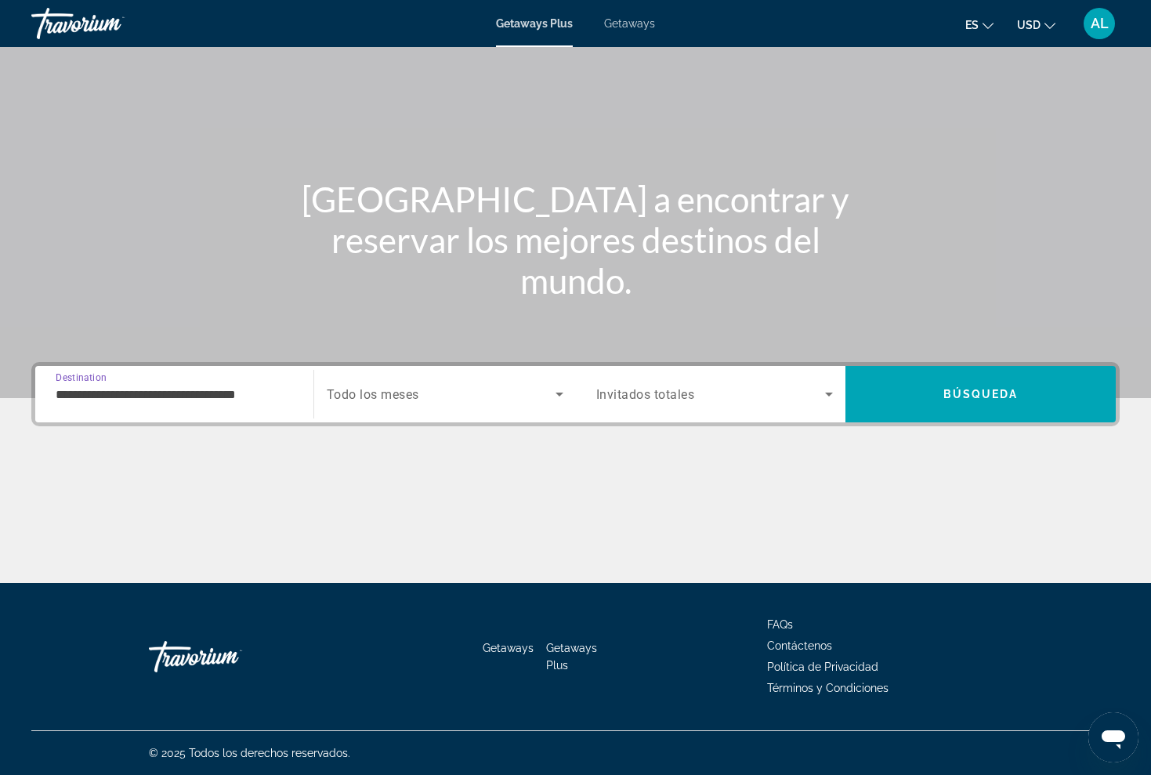
click at [85, 399] on input "**********" at bounding box center [174, 394] width 237 height 19
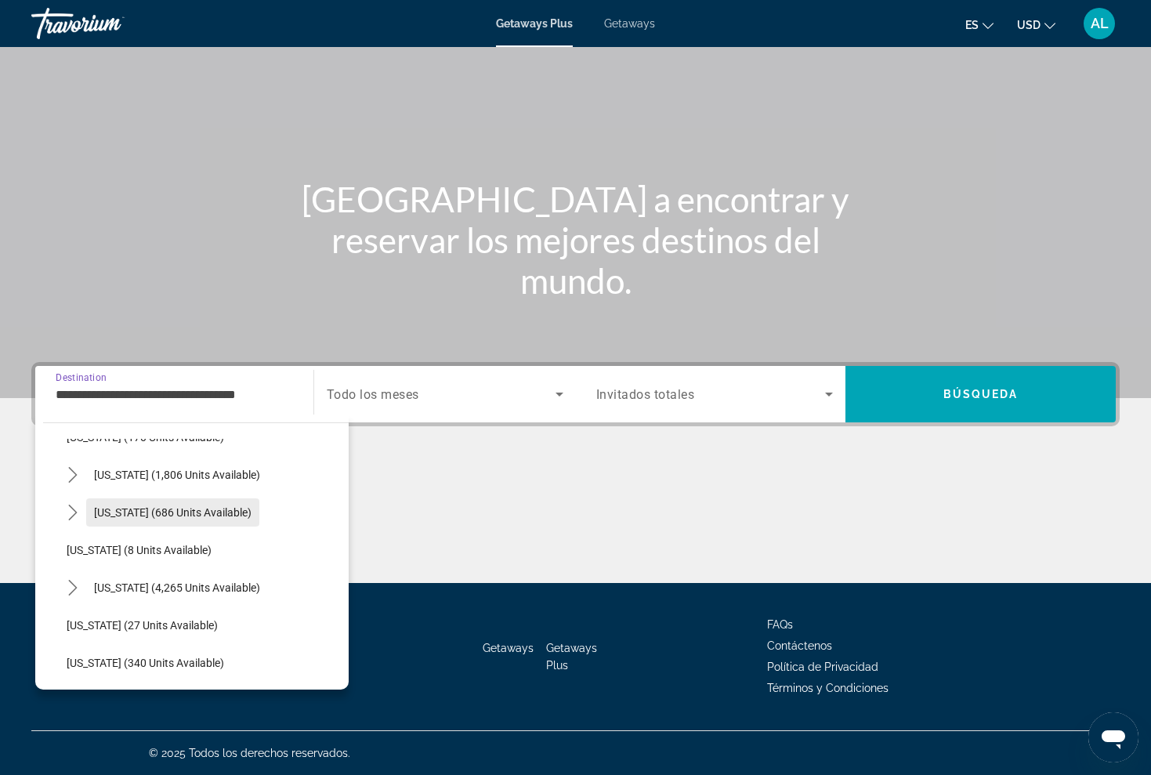
scroll to position [140, 0]
click at [125, 594] on span "Florida (4,265 units available)" at bounding box center [177, 588] width 166 height 13
type input "**********"
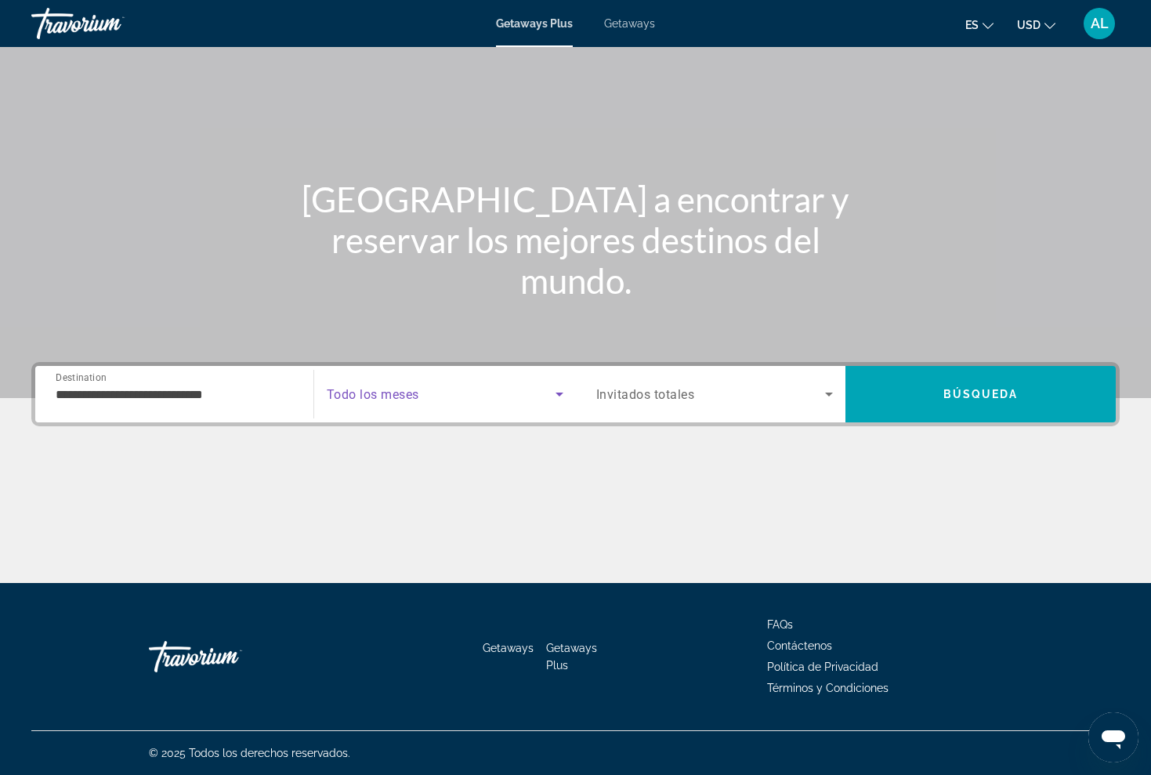
click at [558, 395] on icon "Search widget" at bounding box center [559, 394] width 8 height 4
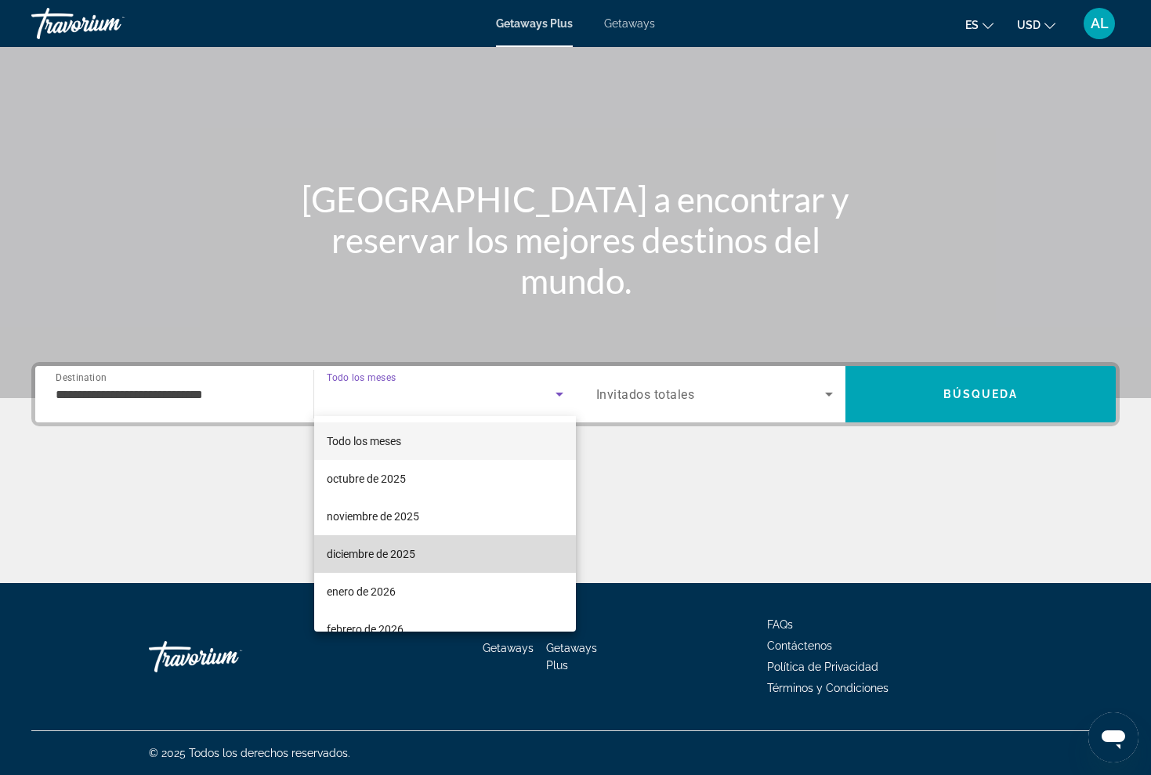
click at [385, 555] on span "diciembre de 2025" at bounding box center [371, 553] width 89 height 19
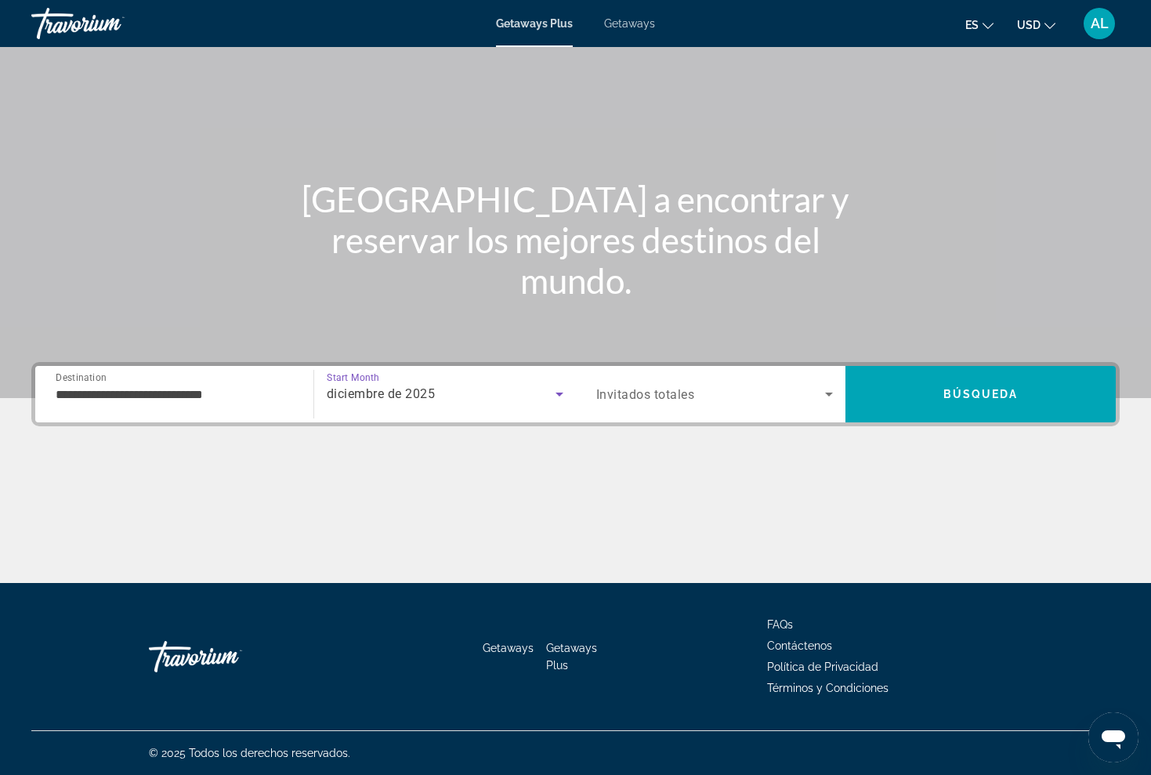
click at [831, 389] on icon "Search widget" at bounding box center [828, 394] width 19 height 19
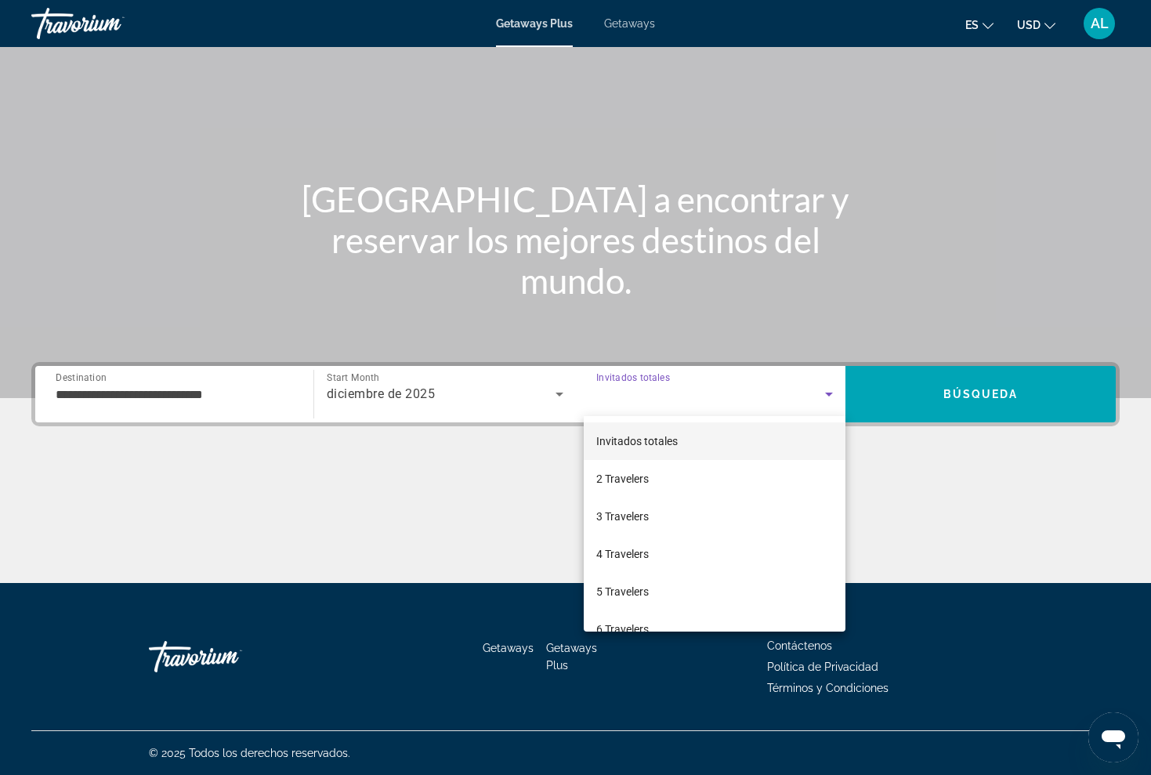
click at [649, 26] on div at bounding box center [575, 387] width 1151 height 775
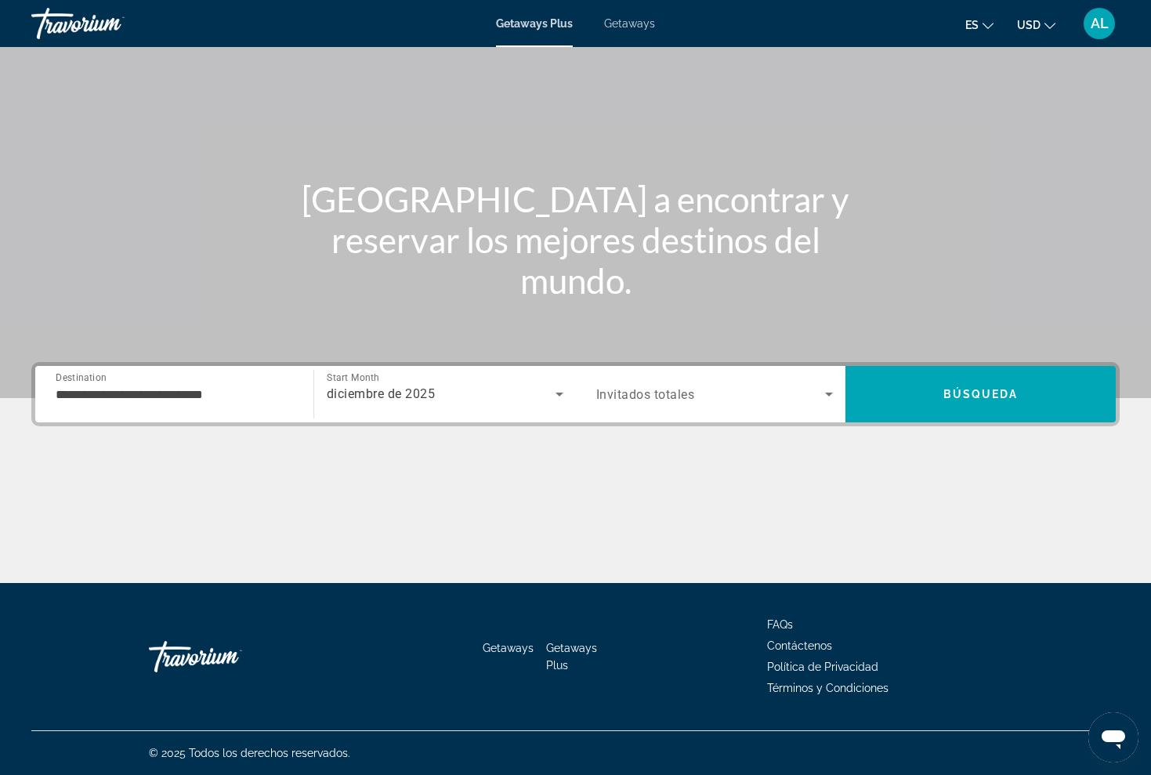
click at [649, 26] on span "Getaways" at bounding box center [629, 23] width 51 height 13
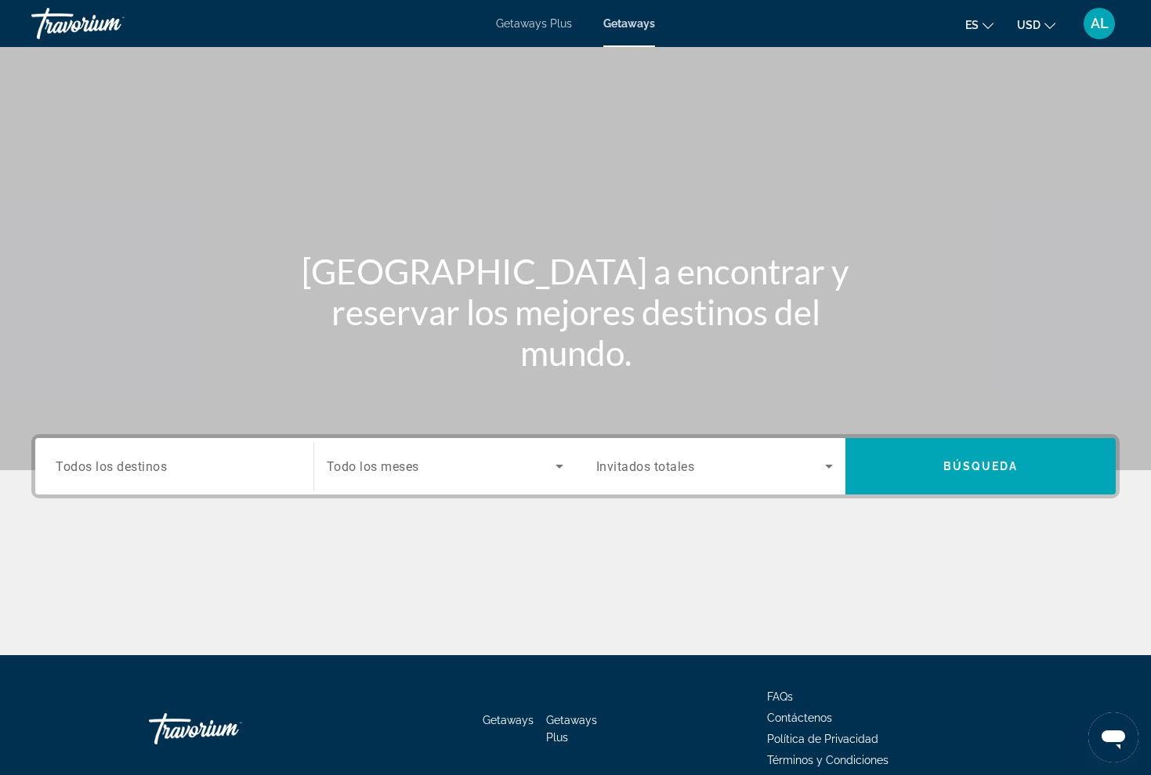
click at [224, 442] on div "Destination Todos los destinos" at bounding box center [174, 466] width 262 height 56
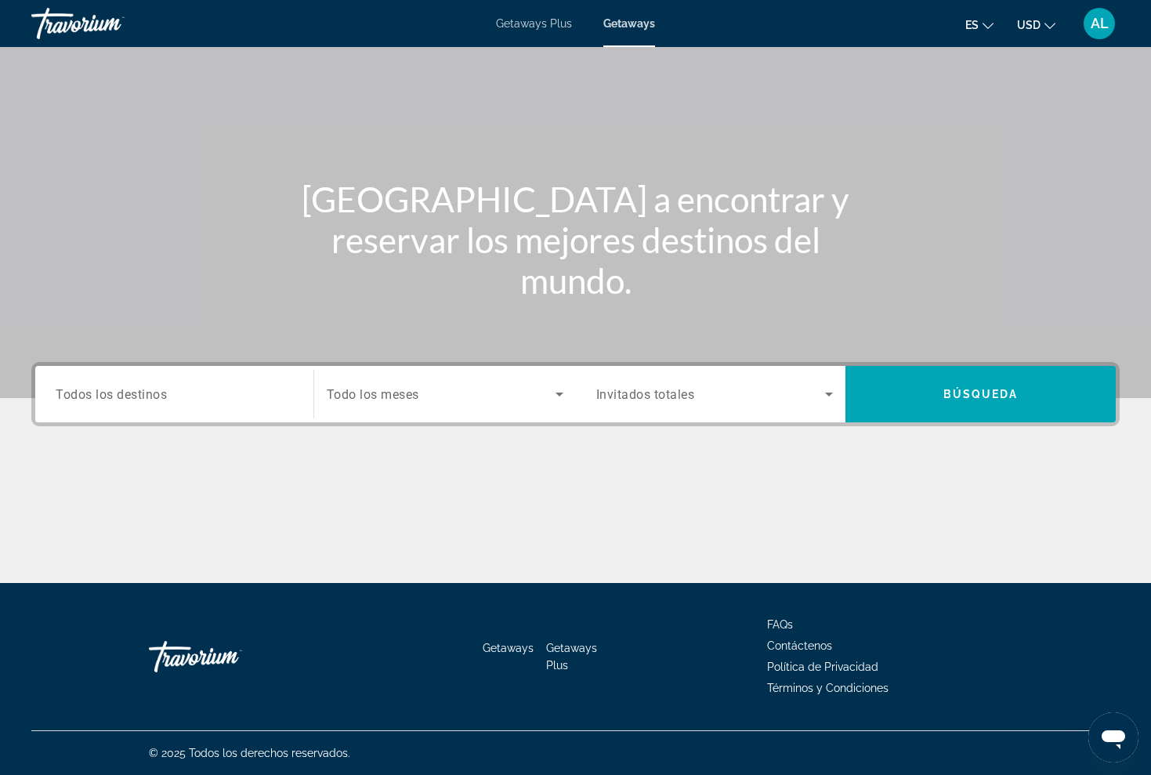
click at [172, 410] on div "Search widget" at bounding box center [174, 394] width 237 height 45
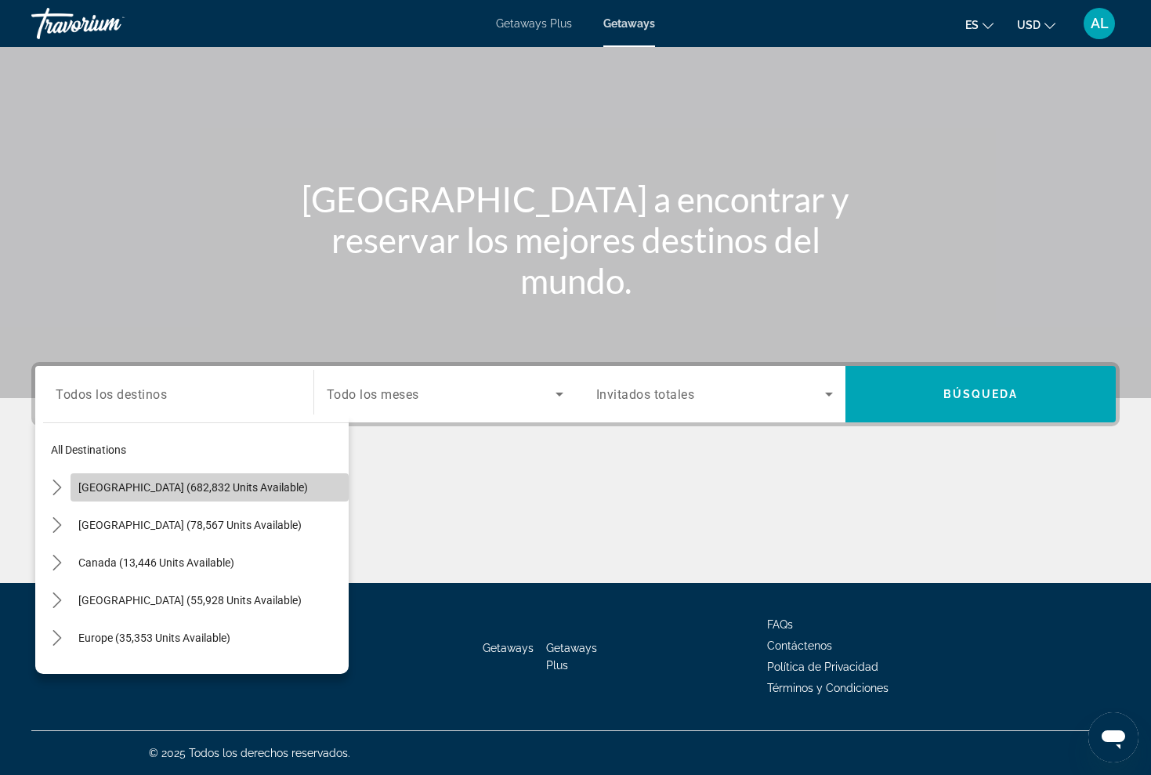
click at [91, 483] on span "[GEOGRAPHIC_DATA] (682,832 units available)" at bounding box center [193, 487] width 230 height 13
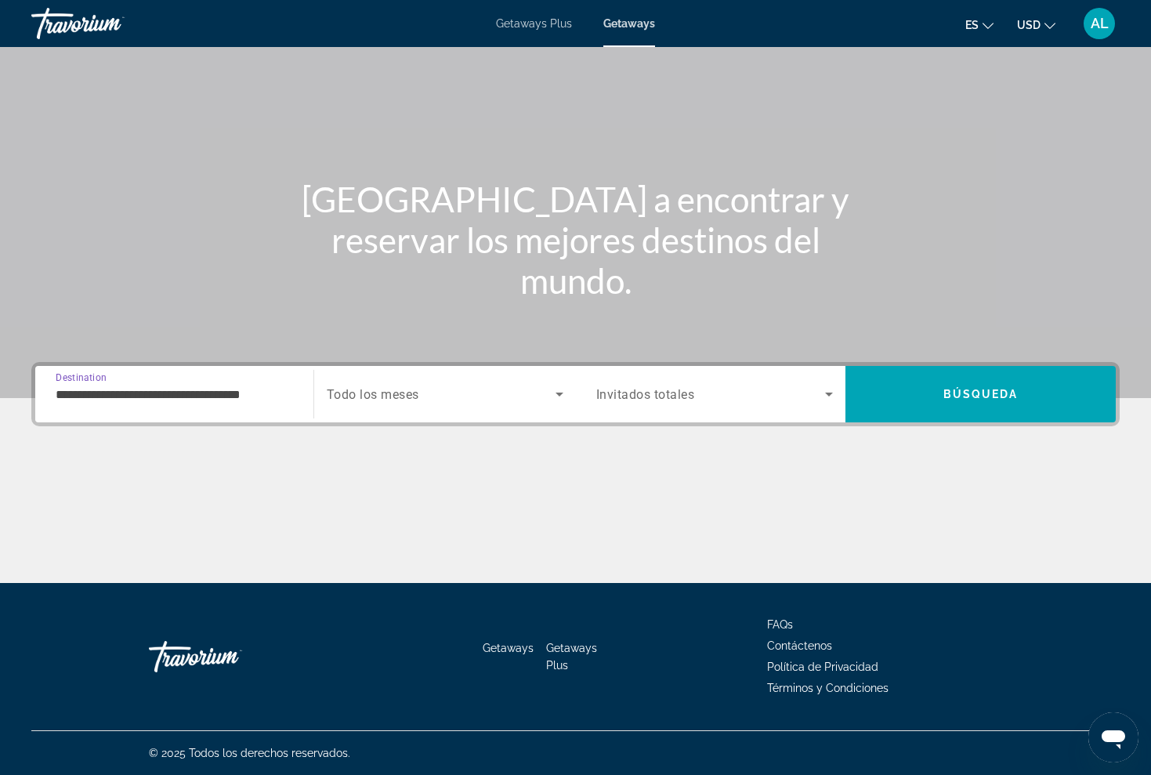
click at [117, 399] on input "**********" at bounding box center [174, 394] width 237 height 19
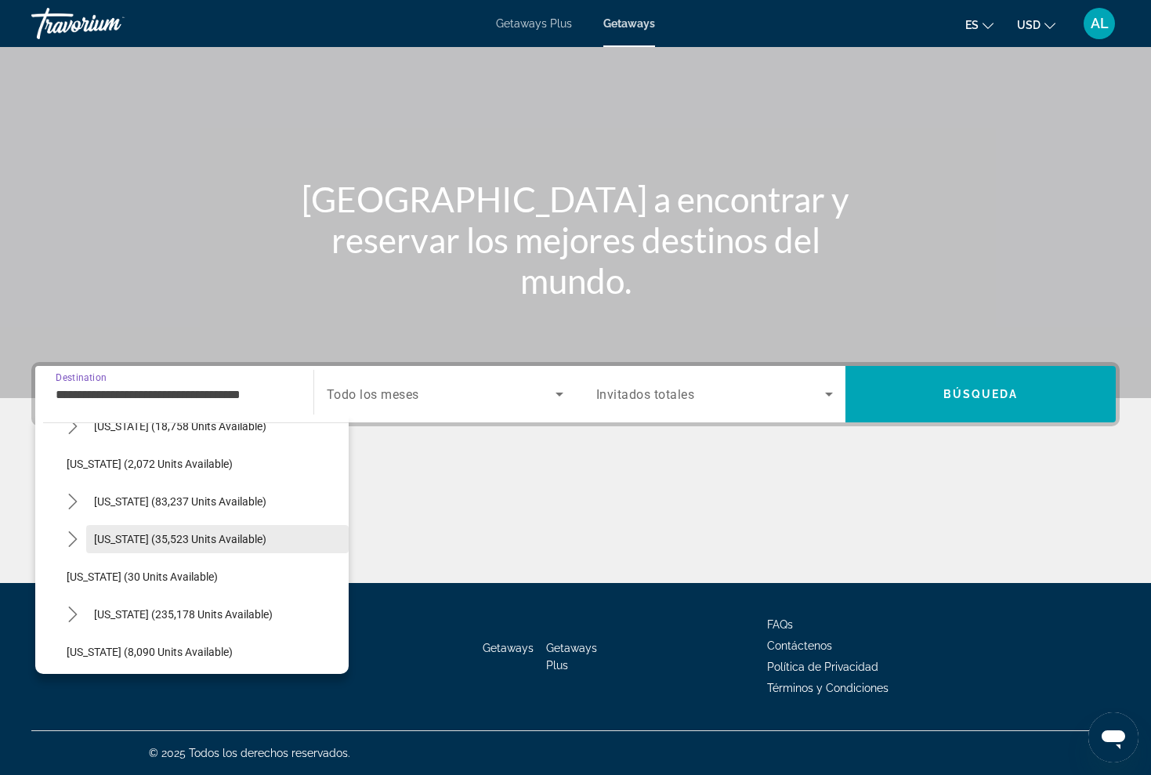
scroll to position [103, 0]
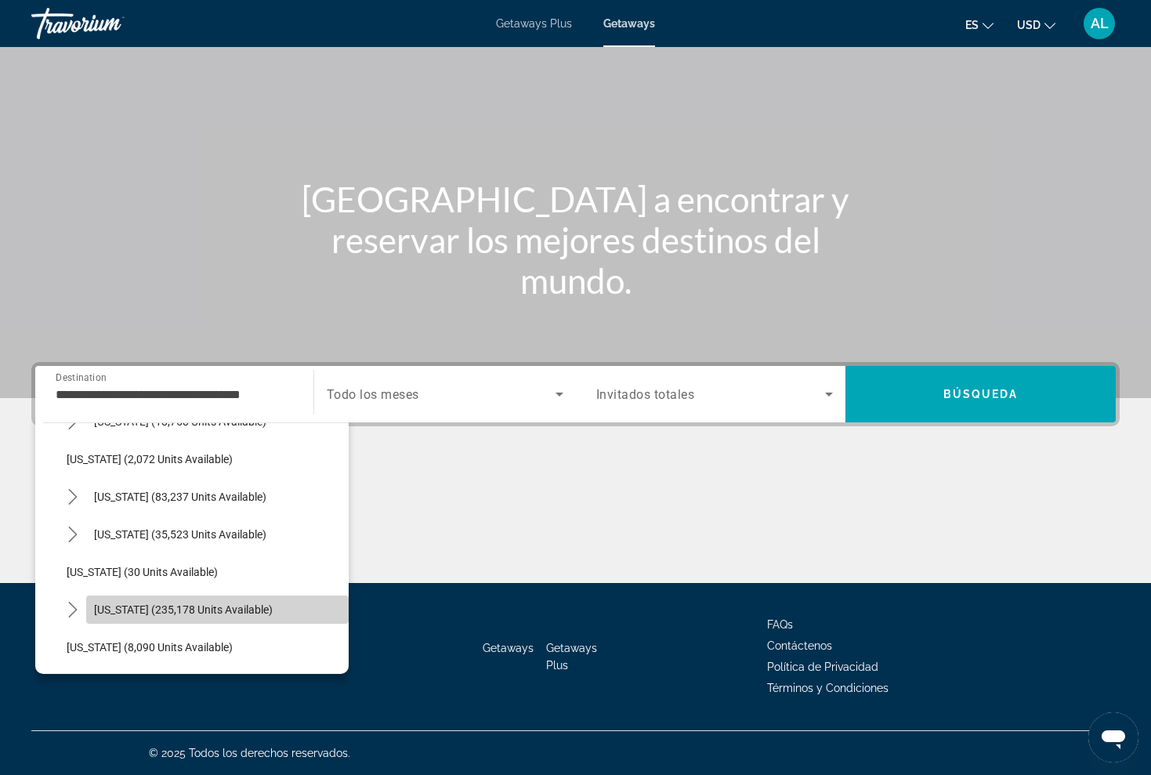
click at [104, 612] on span "Florida (235,178 units available)" at bounding box center [183, 609] width 179 height 13
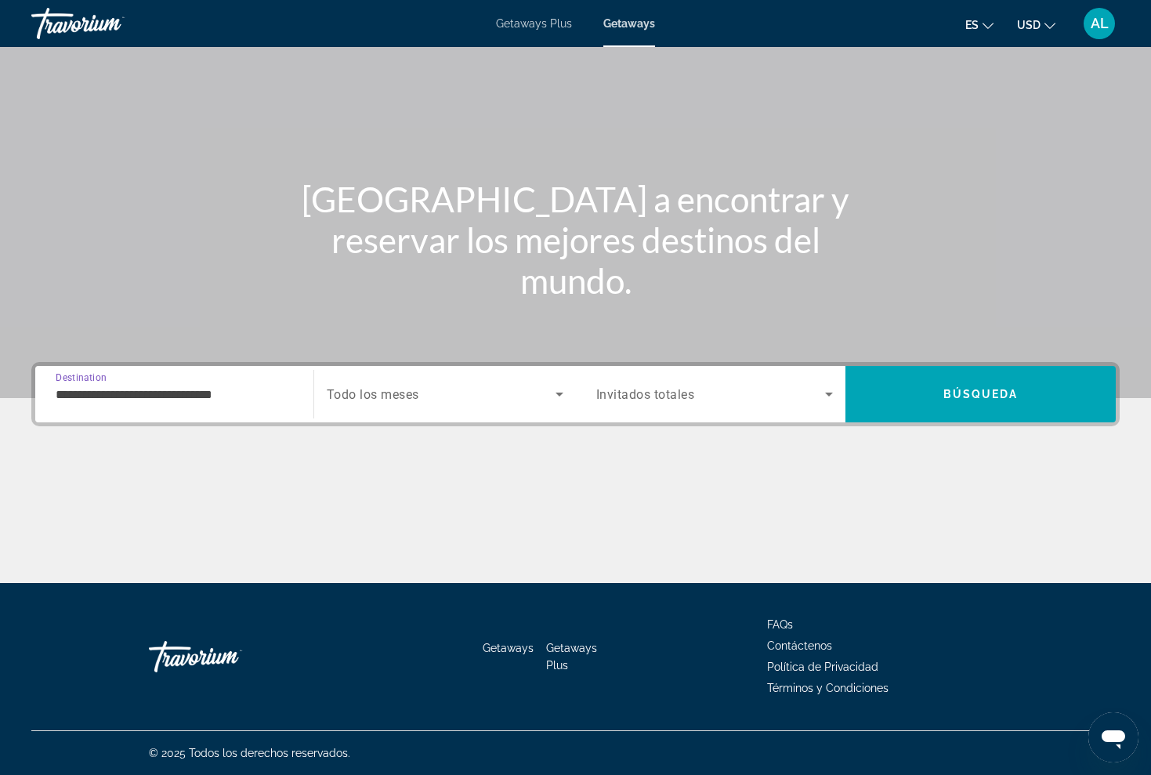
click at [124, 399] on input "**********" at bounding box center [174, 394] width 237 height 19
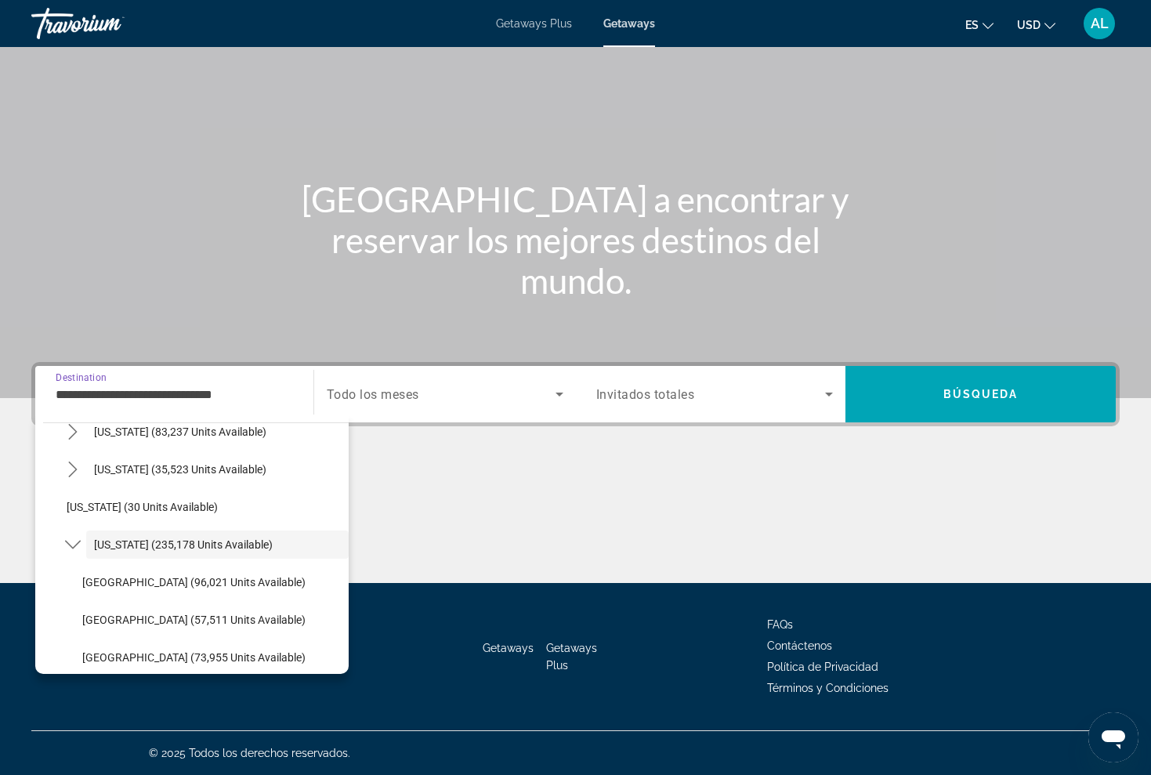
scroll to position [72, 0]
click at [119, 622] on span "East Coast (57,511 units available)" at bounding box center [193, 619] width 223 height 13
type input "**********"
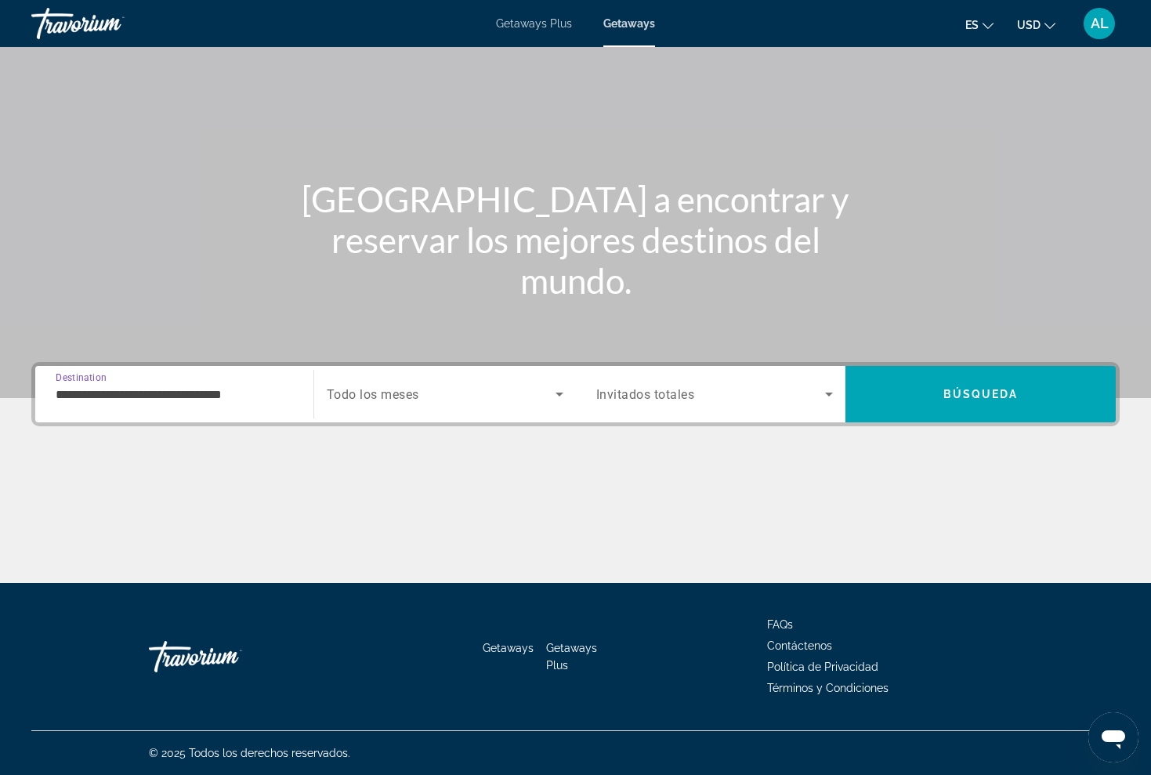
click at [560, 395] on icon "Search widget" at bounding box center [559, 394] width 8 height 4
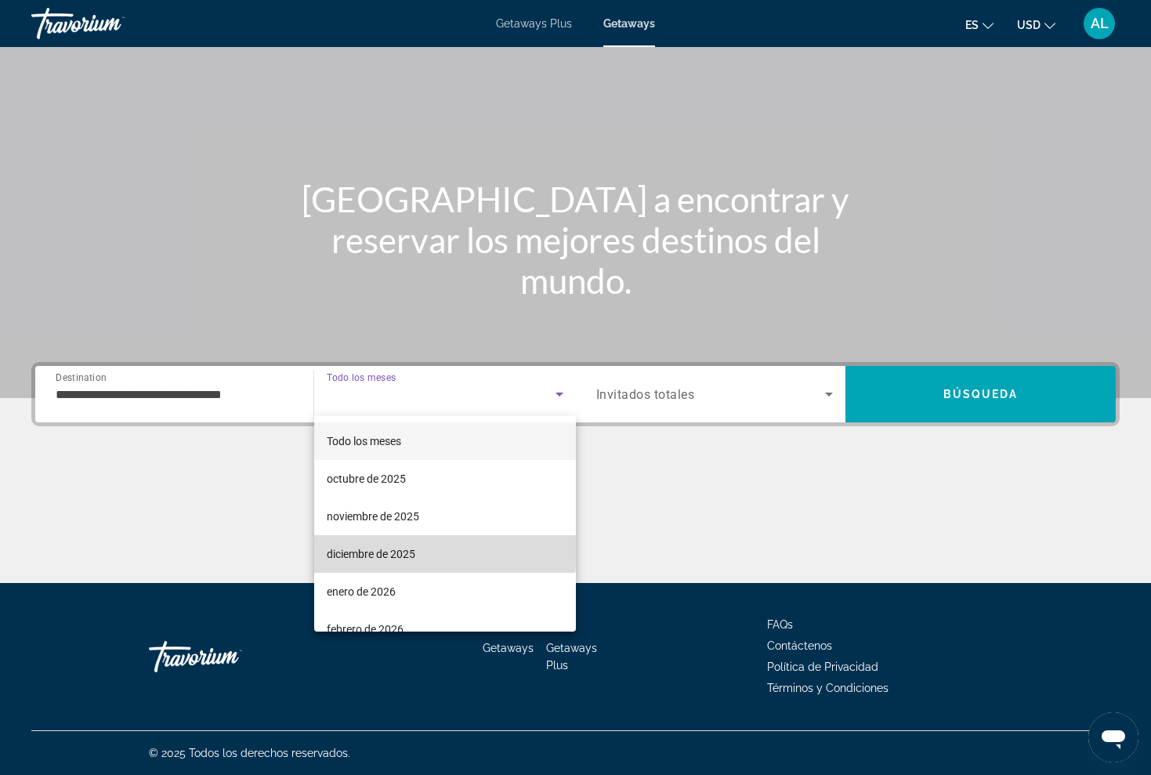
click at [410, 550] on span "diciembre de 2025" at bounding box center [371, 553] width 89 height 19
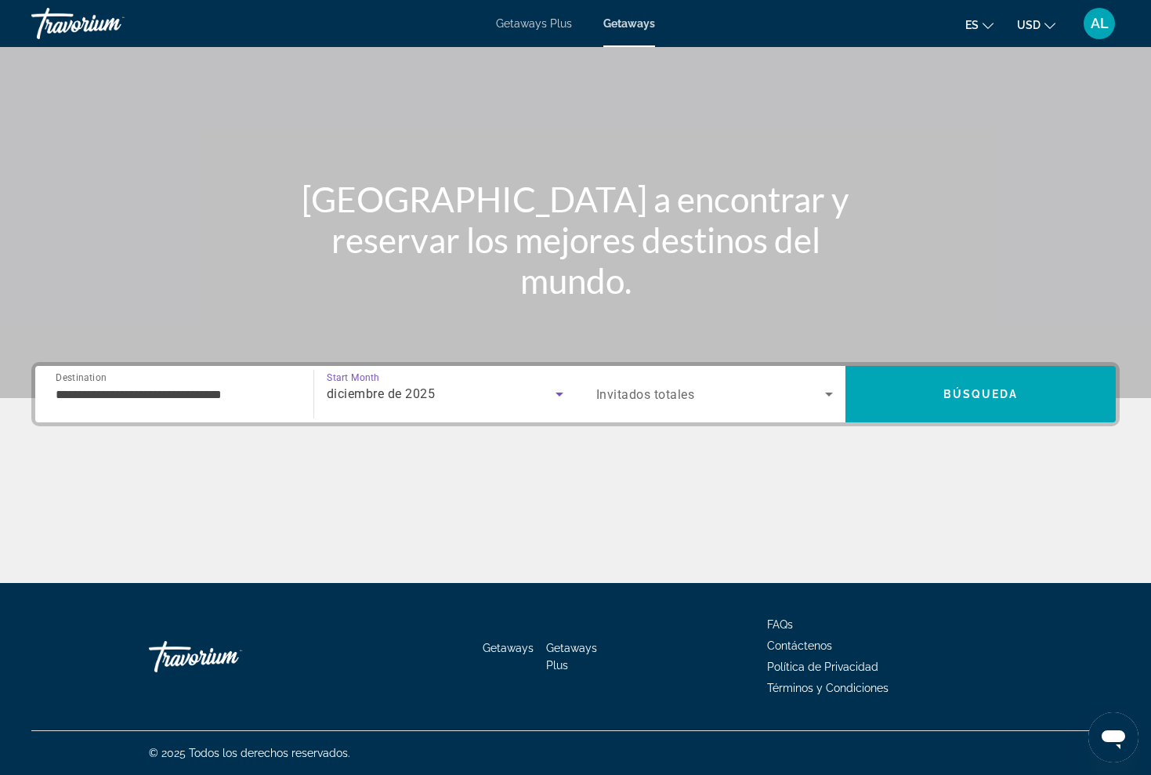
click at [828, 395] on icon "Search widget" at bounding box center [829, 394] width 8 height 4
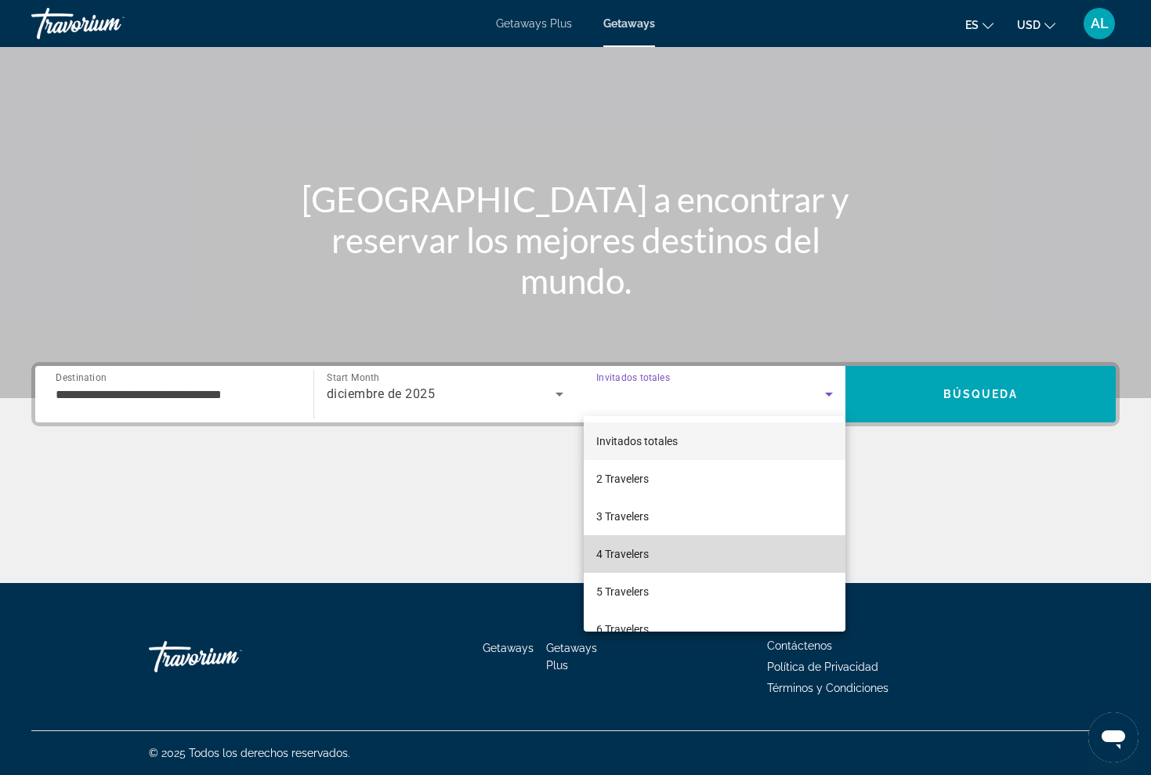
click at [630, 552] on span "4 Travelers" at bounding box center [622, 553] width 52 height 19
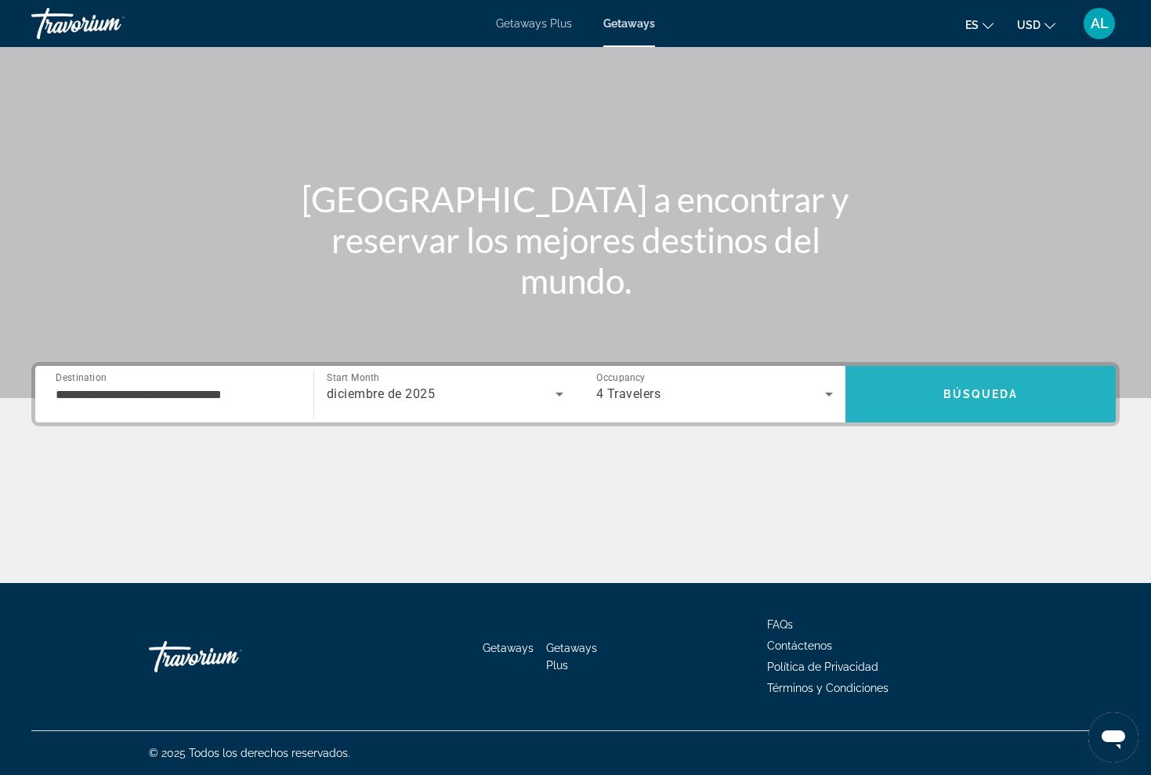
click at [968, 392] on span "Búsqueda" at bounding box center [980, 394] width 75 height 13
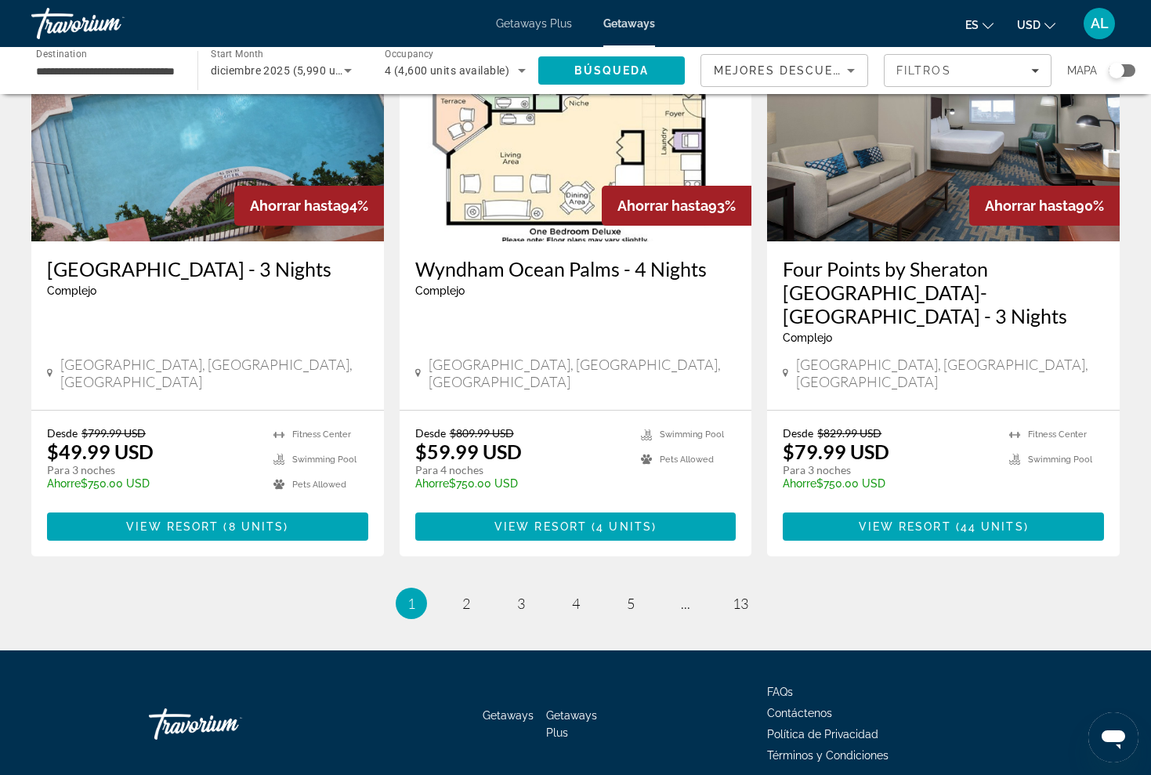
scroll to position [1855, 0]
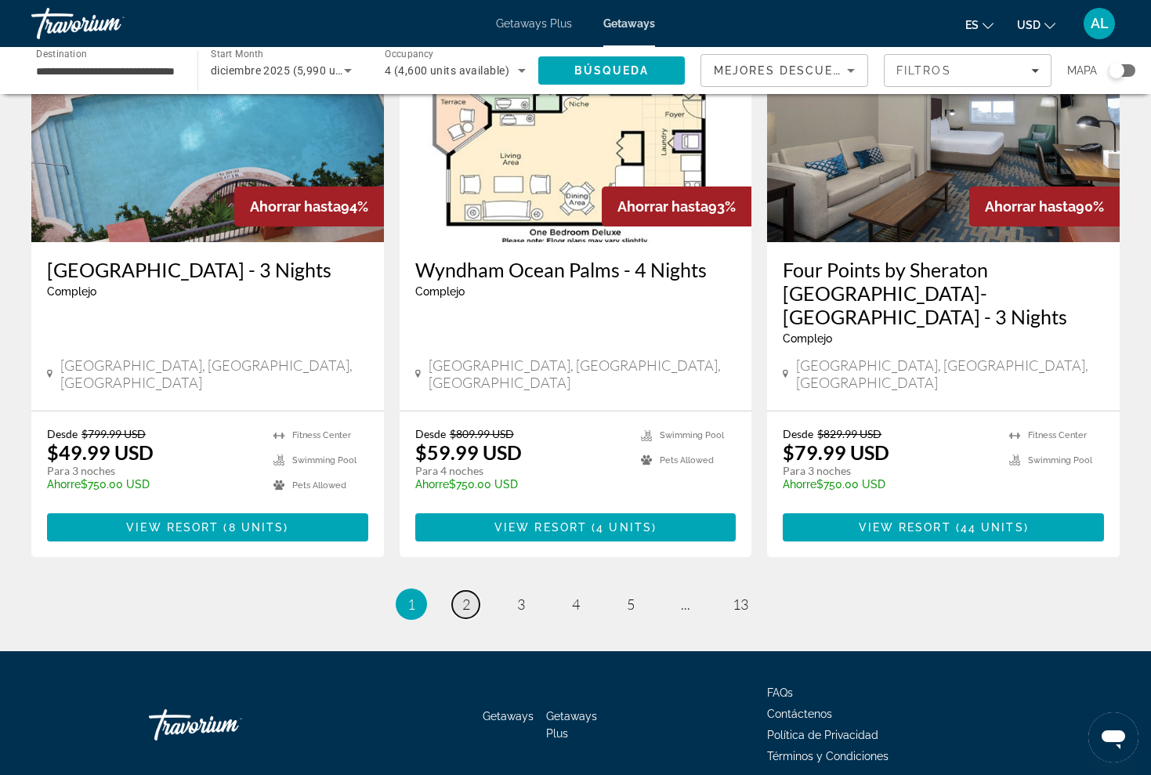
click at [467, 595] on span "2" at bounding box center [466, 603] width 8 height 17
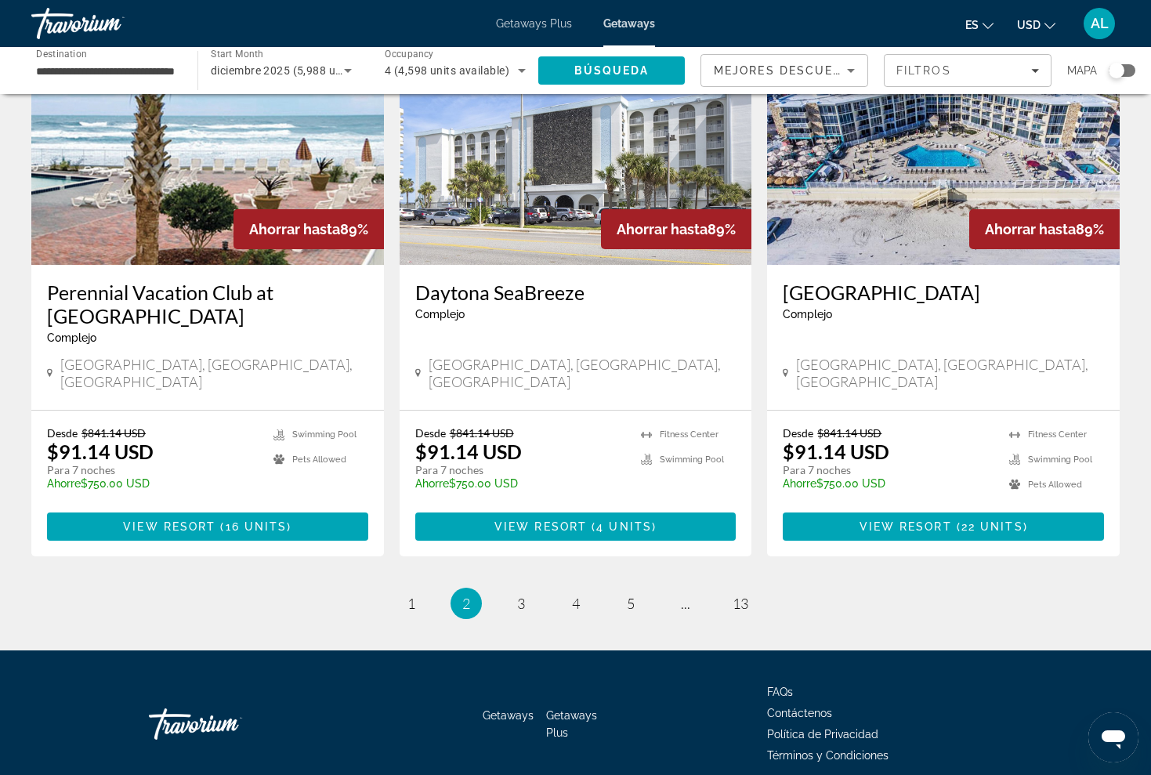
scroll to position [1784, 0]
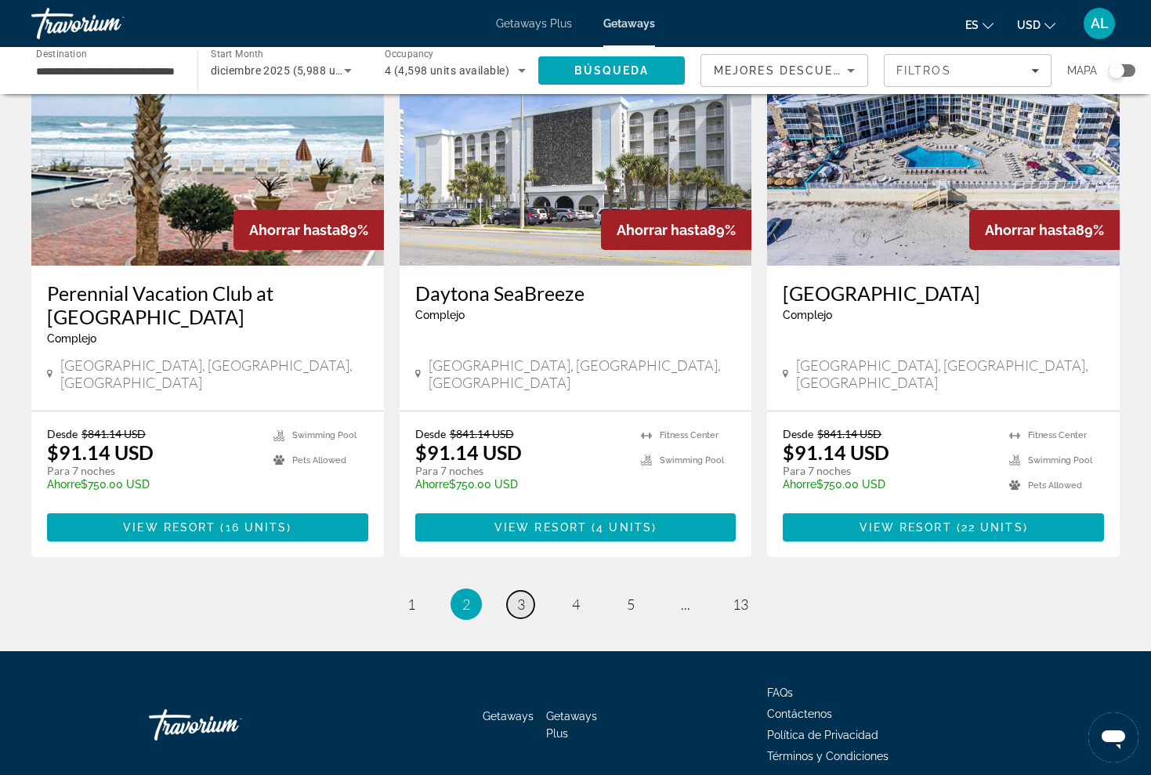
click at [519, 595] on span "3" at bounding box center [521, 603] width 8 height 17
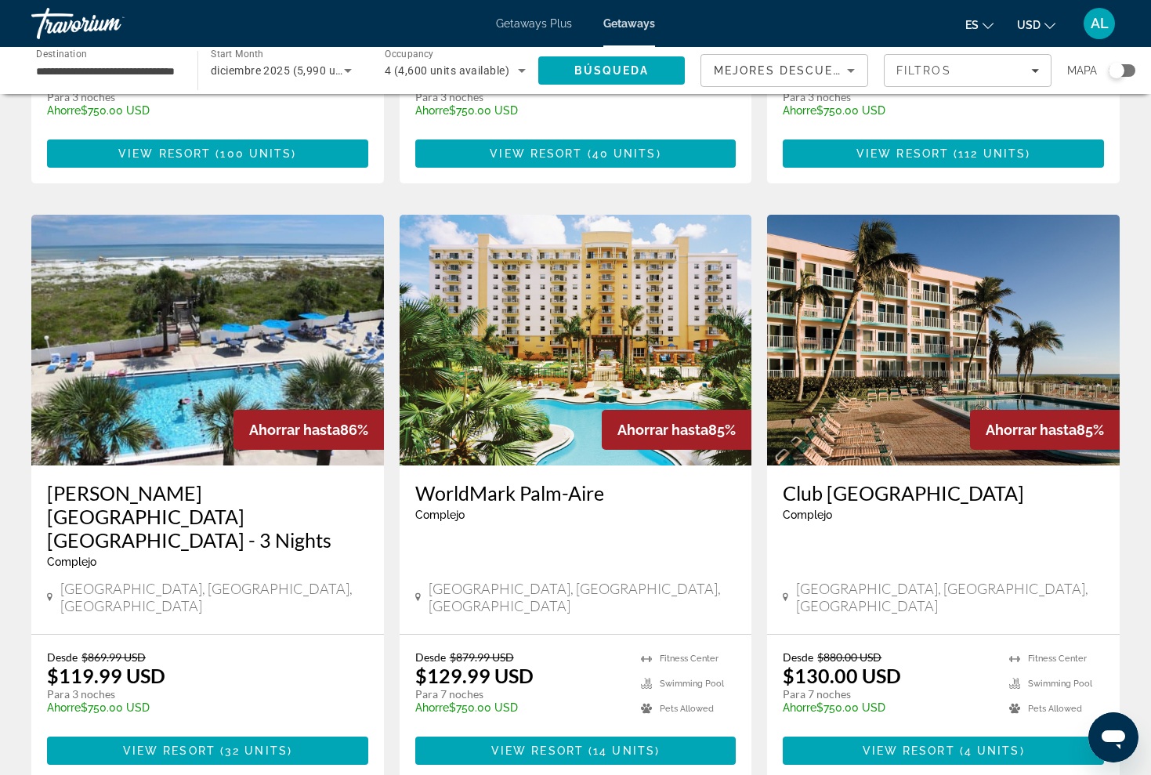
scroll to position [1631, 0]
click at [172, 744] on span "View Resort" at bounding box center [169, 750] width 92 height 13
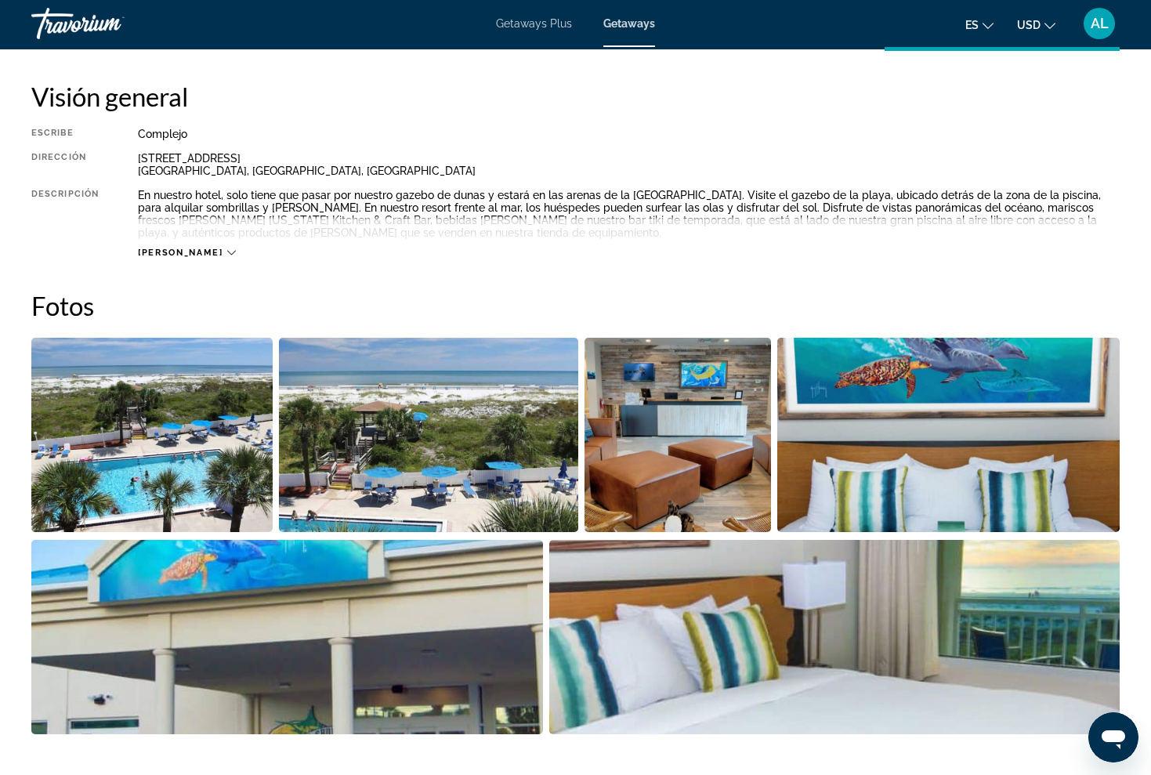
scroll to position [512, 0]
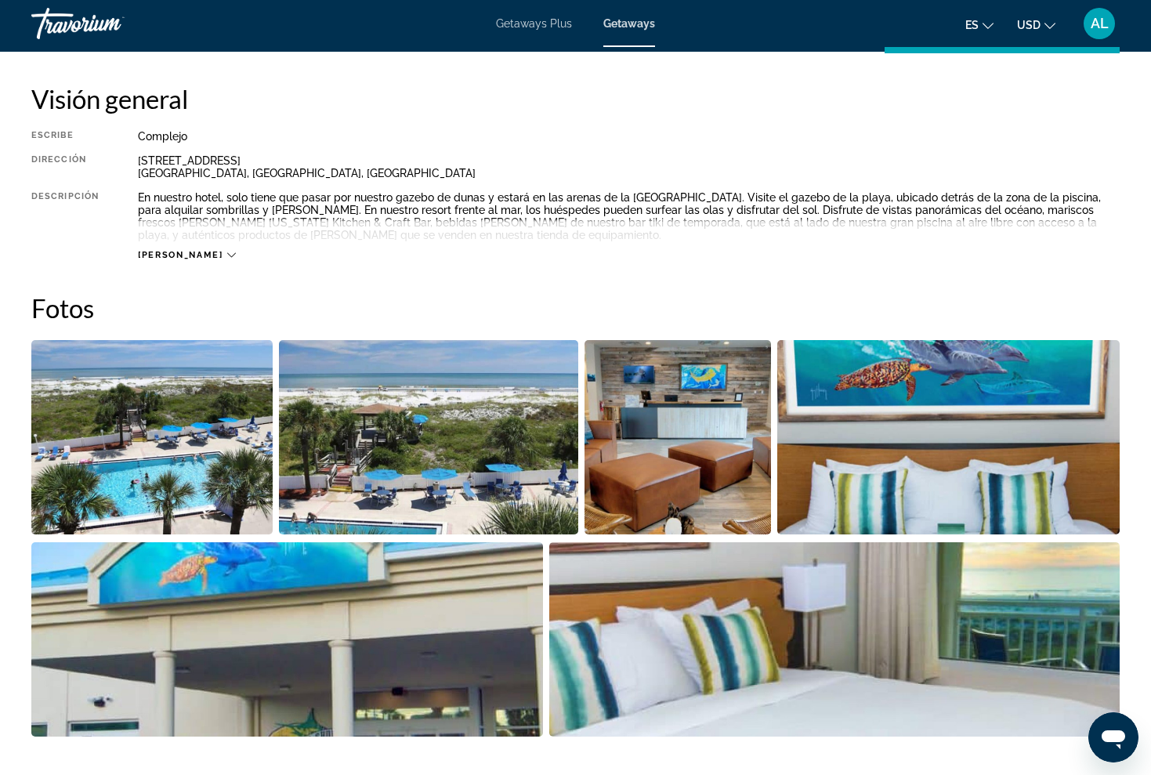
click at [227, 252] on icon "Main content" at bounding box center [231, 255] width 9 height 9
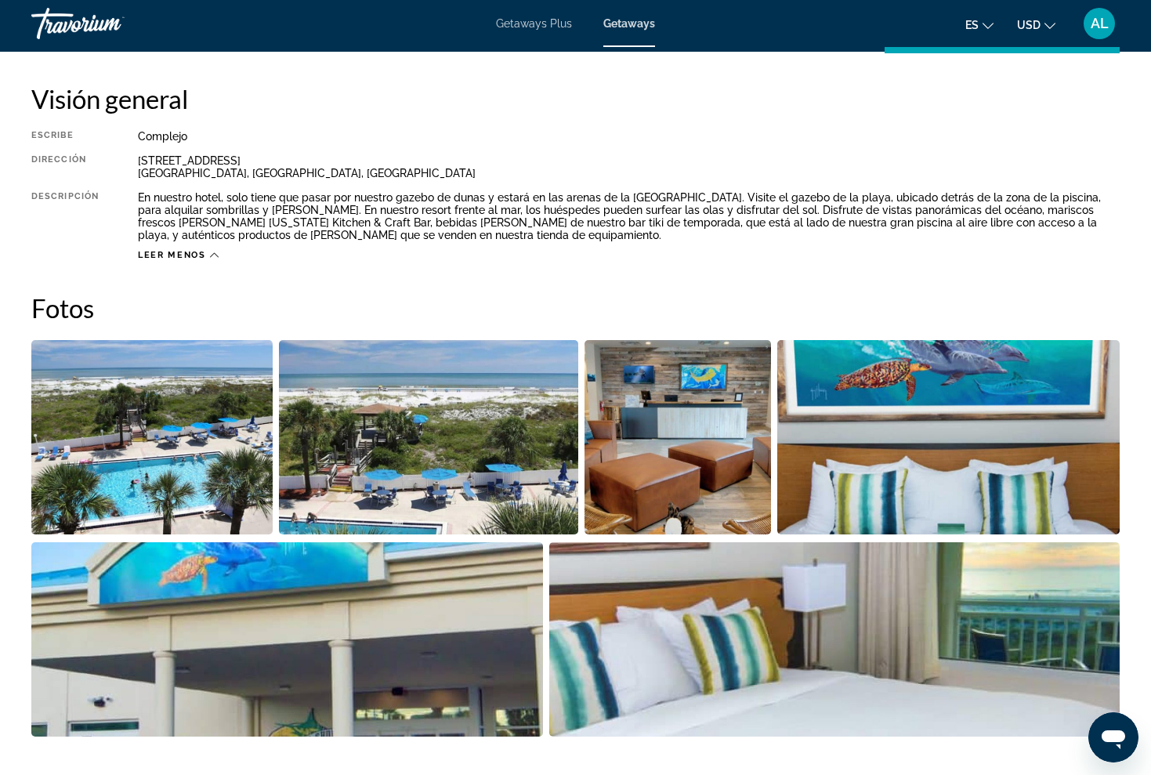
click at [212, 251] on icon "Main content" at bounding box center [214, 255] width 9 height 9
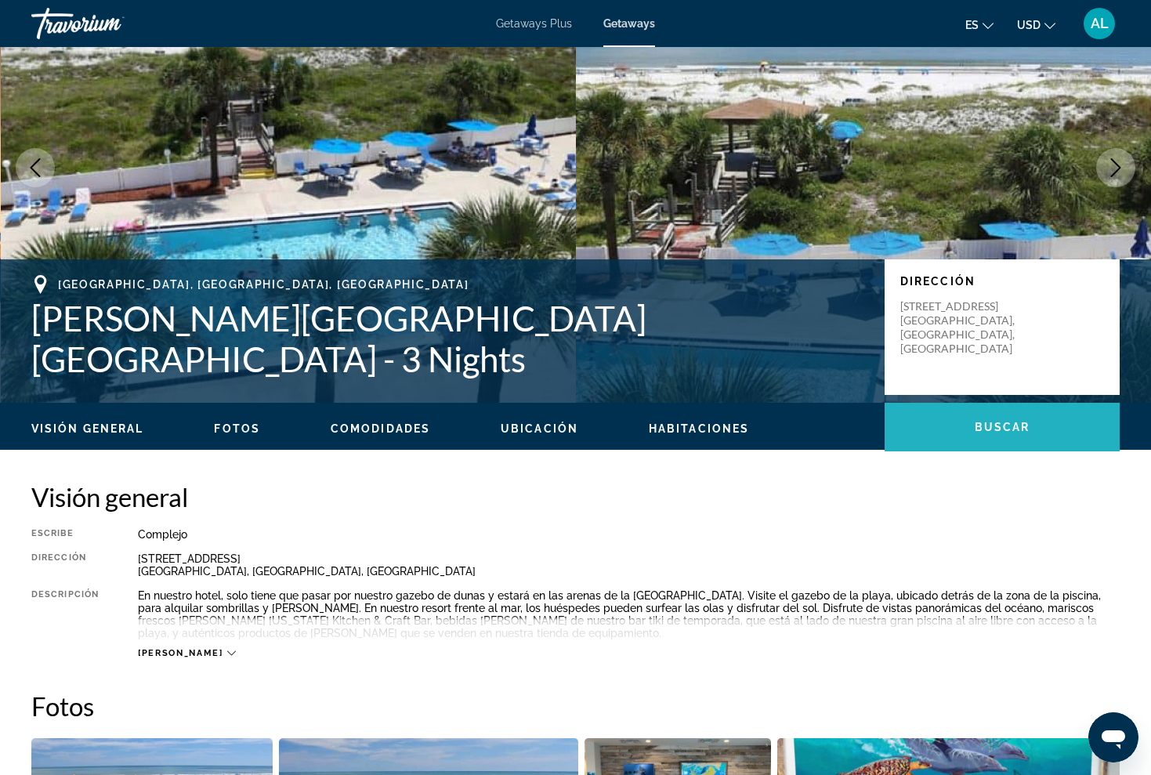
click at [1014, 428] on span "Buscar" at bounding box center [1002, 427] width 56 height 13
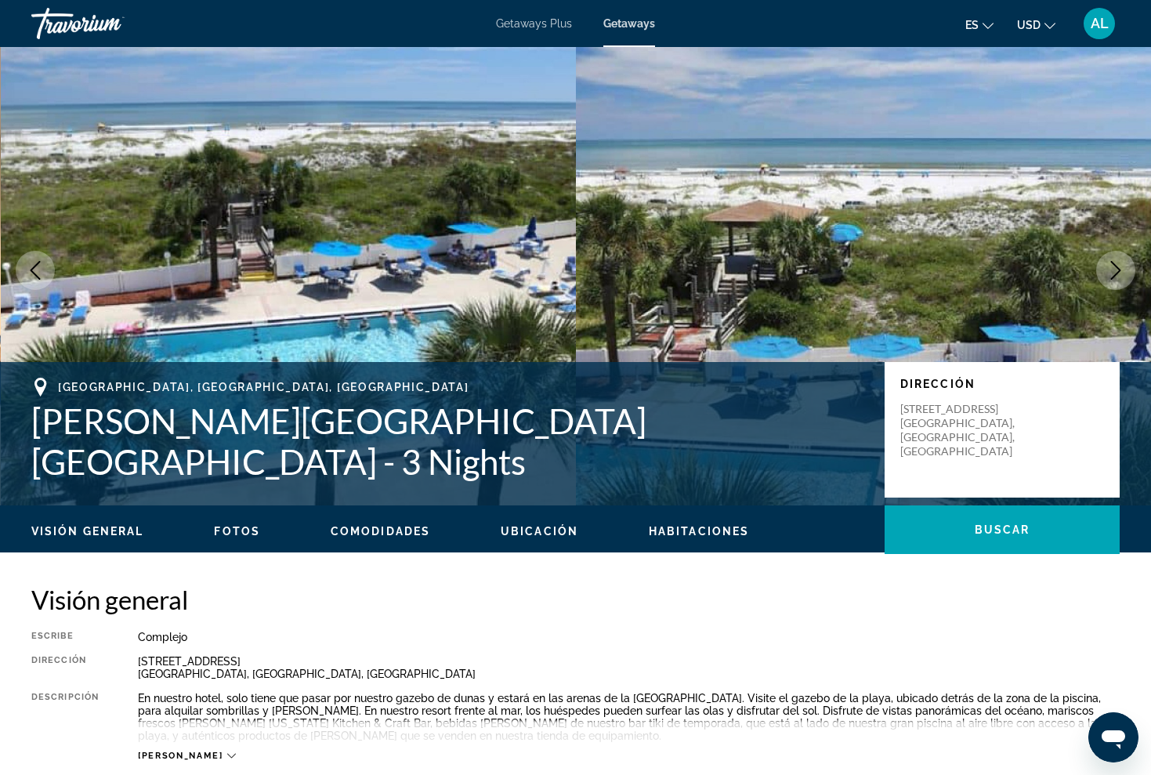
scroll to position [12, 0]
click at [42, 396] on icon "Main content" at bounding box center [40, 387] width 12 height 19
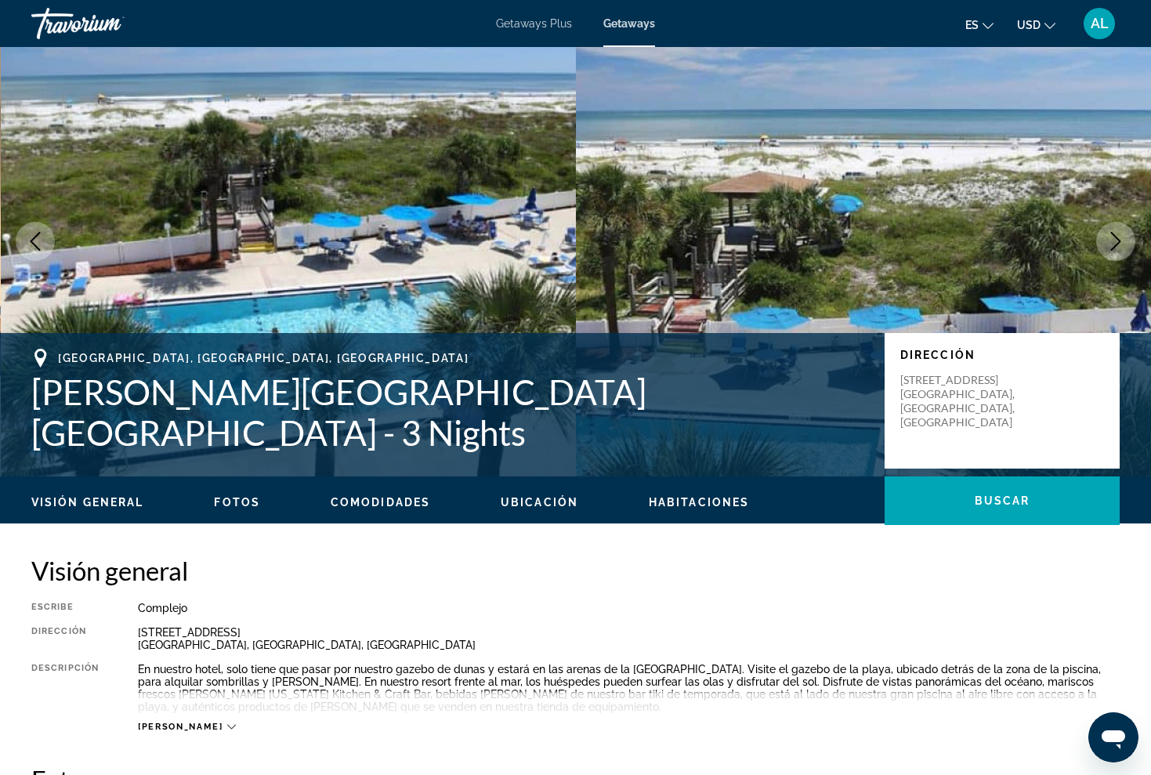
scroll to position [55, 0]
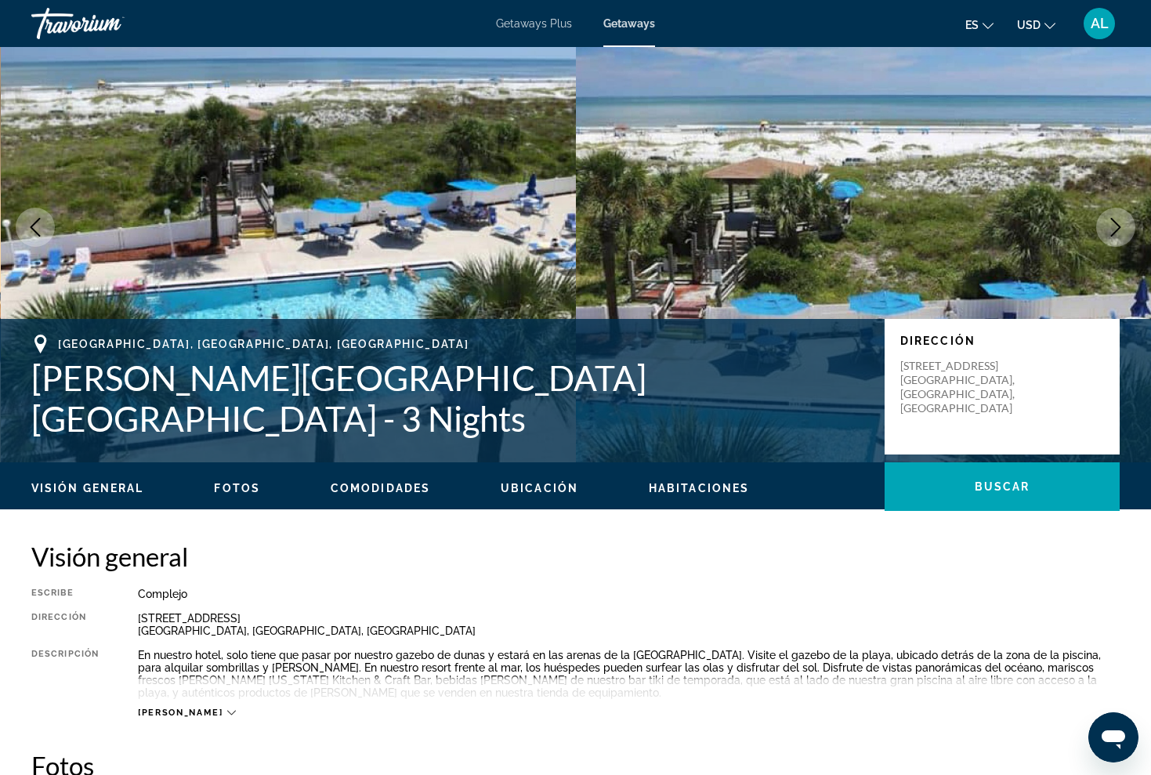
click at [548, 491] on span "Ubicación" at bounding box center [540, 488] width 78 height 13
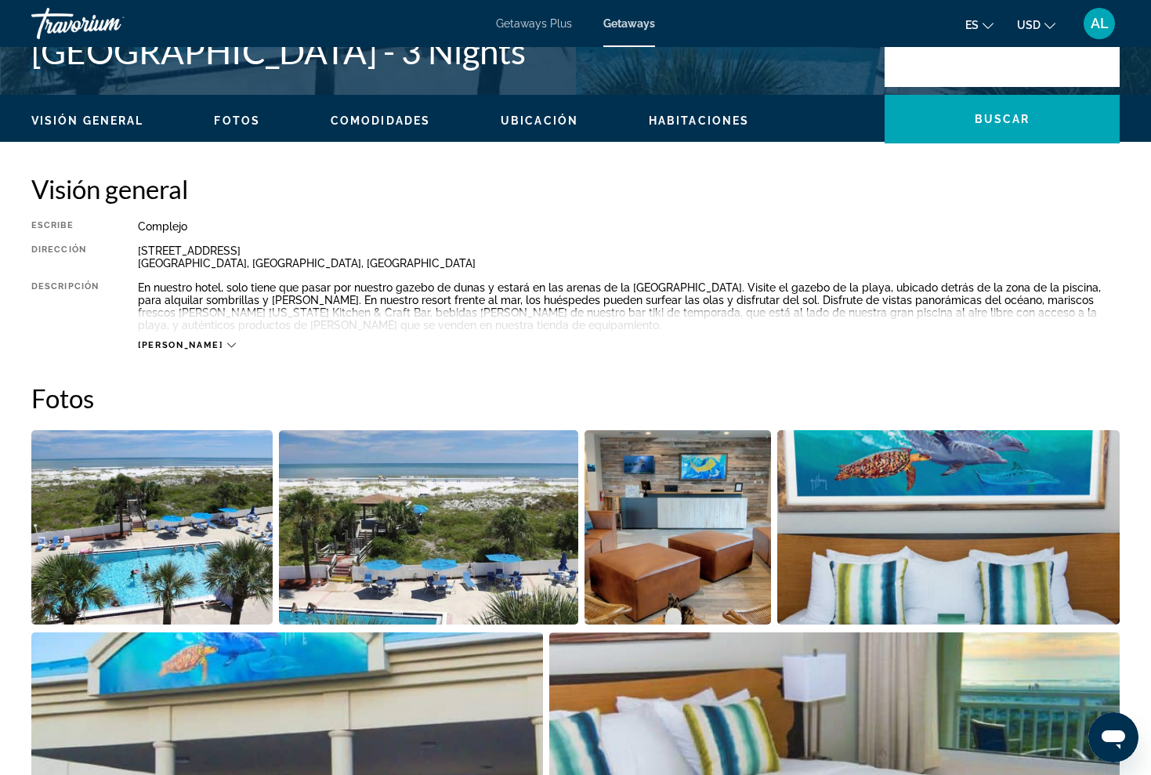
scroll to position [421, 0]
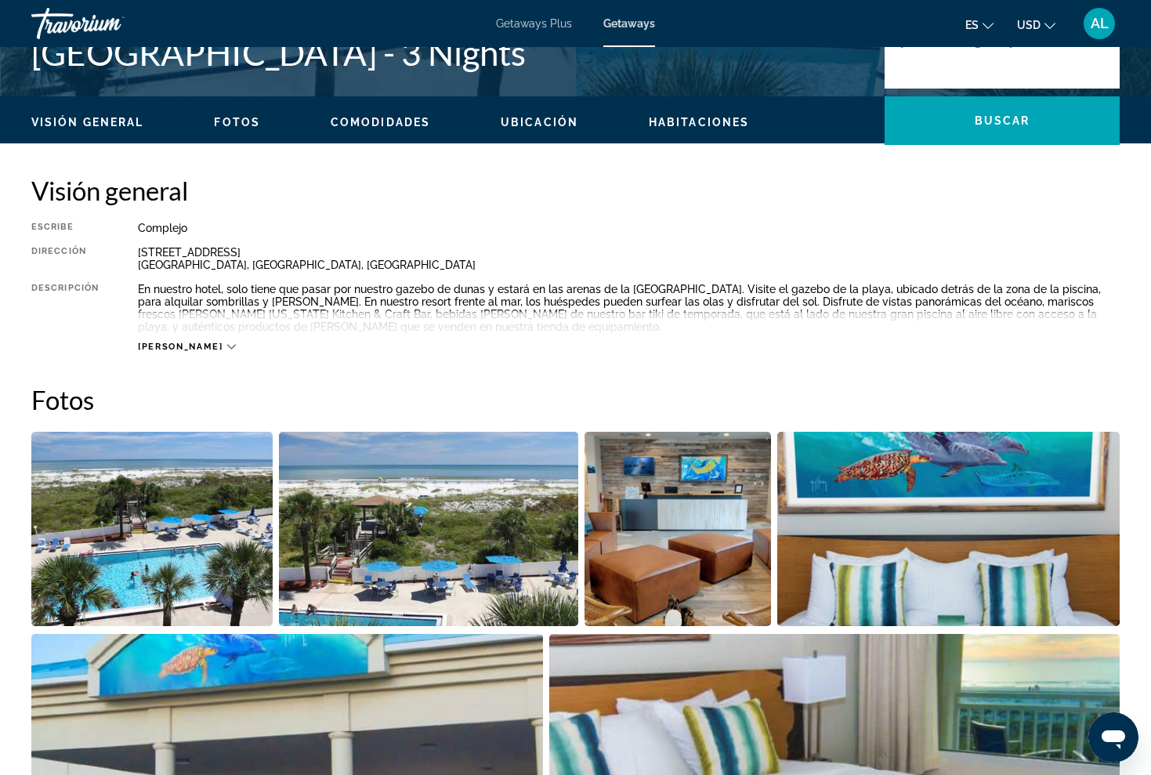
click at [716, 125] on span "Habitaciones" at bounding box center [699, 122] width 100 height 13
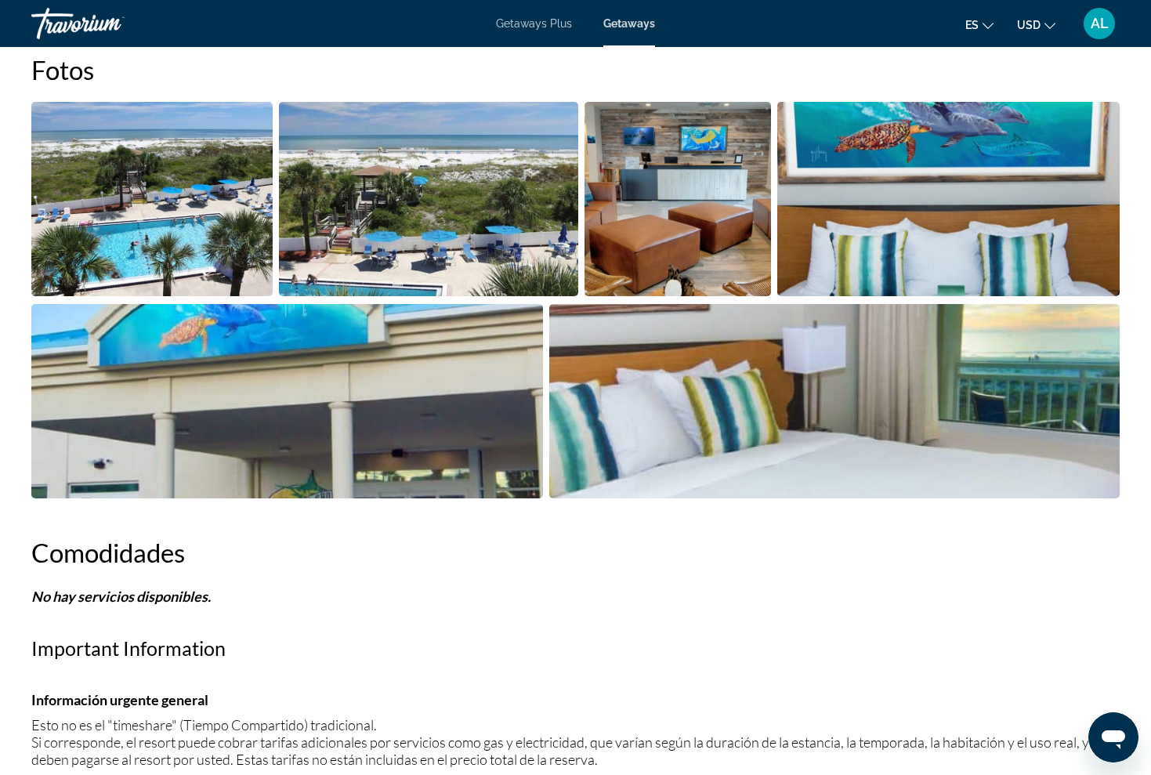
scroll to position [750, 0]
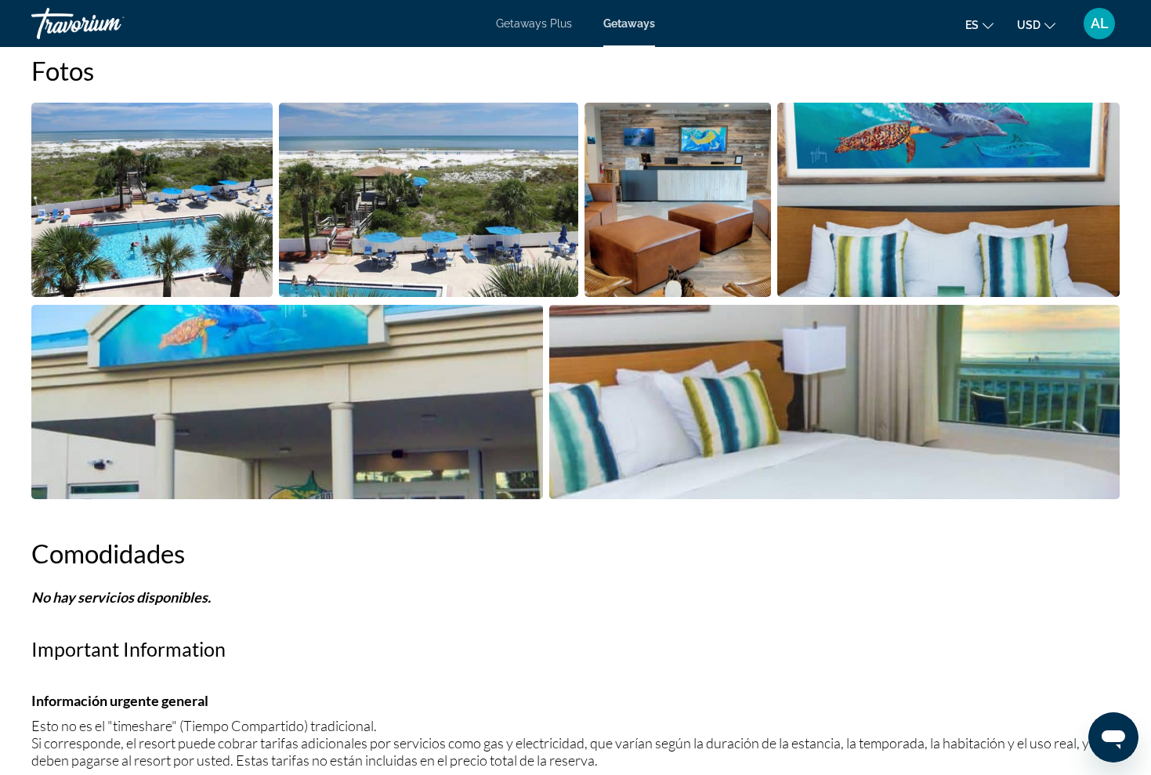
click at [191, 203] on img "Open full-screen image slider" at bounding box center [151, 200] width 241 height 194
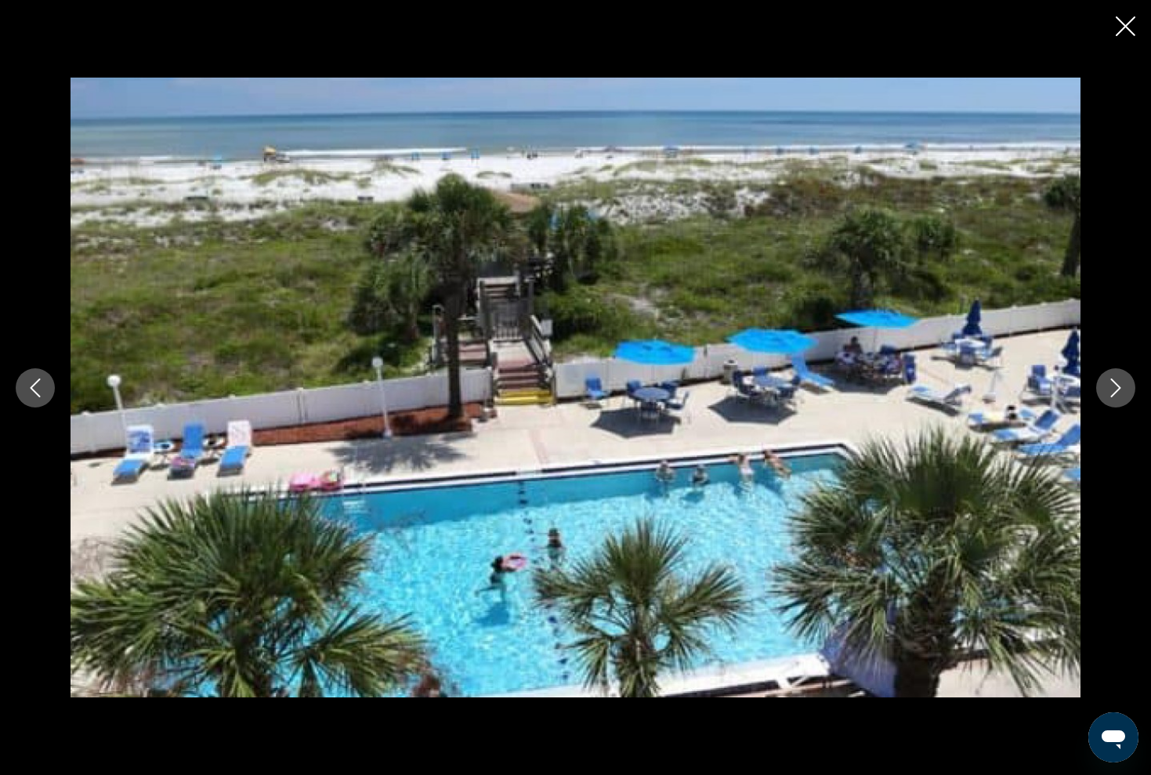
click at [1115, 382] on icon "Next image" at bounding box center [1116, 387] width 10 height 19
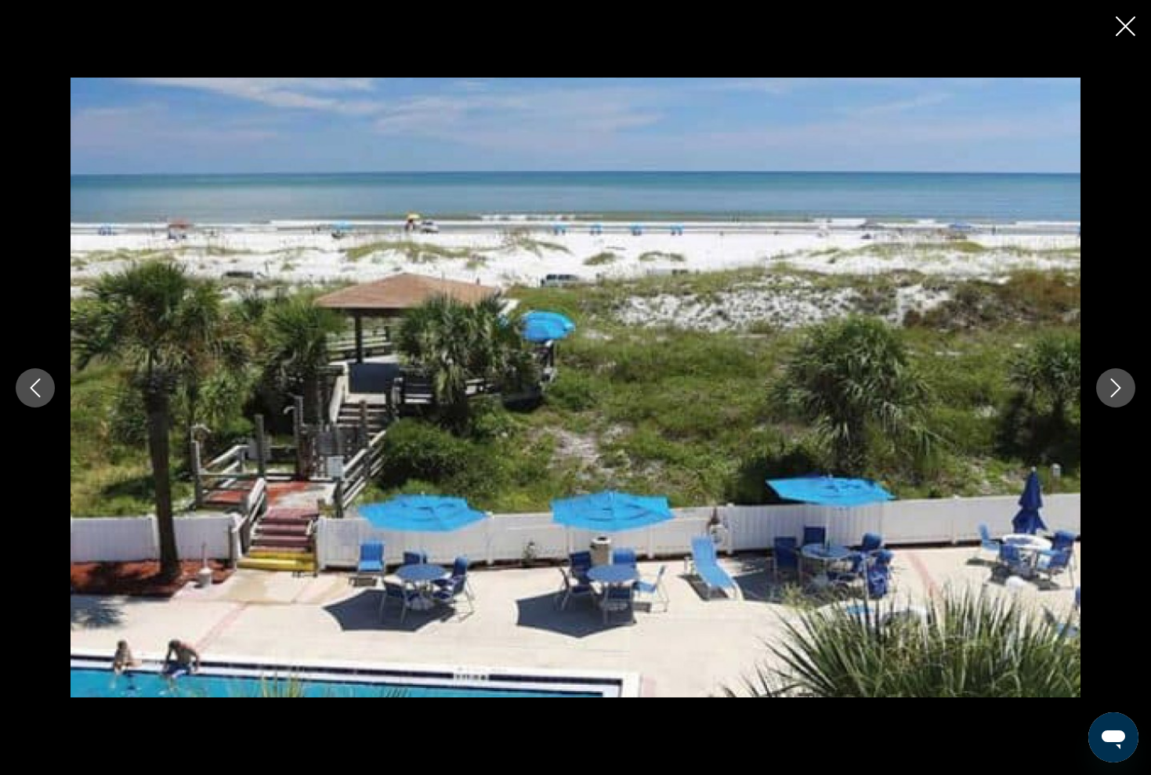
click at [1115, 381] on icon "Next image" at bounding box center [1116, 387] width 10 height 19
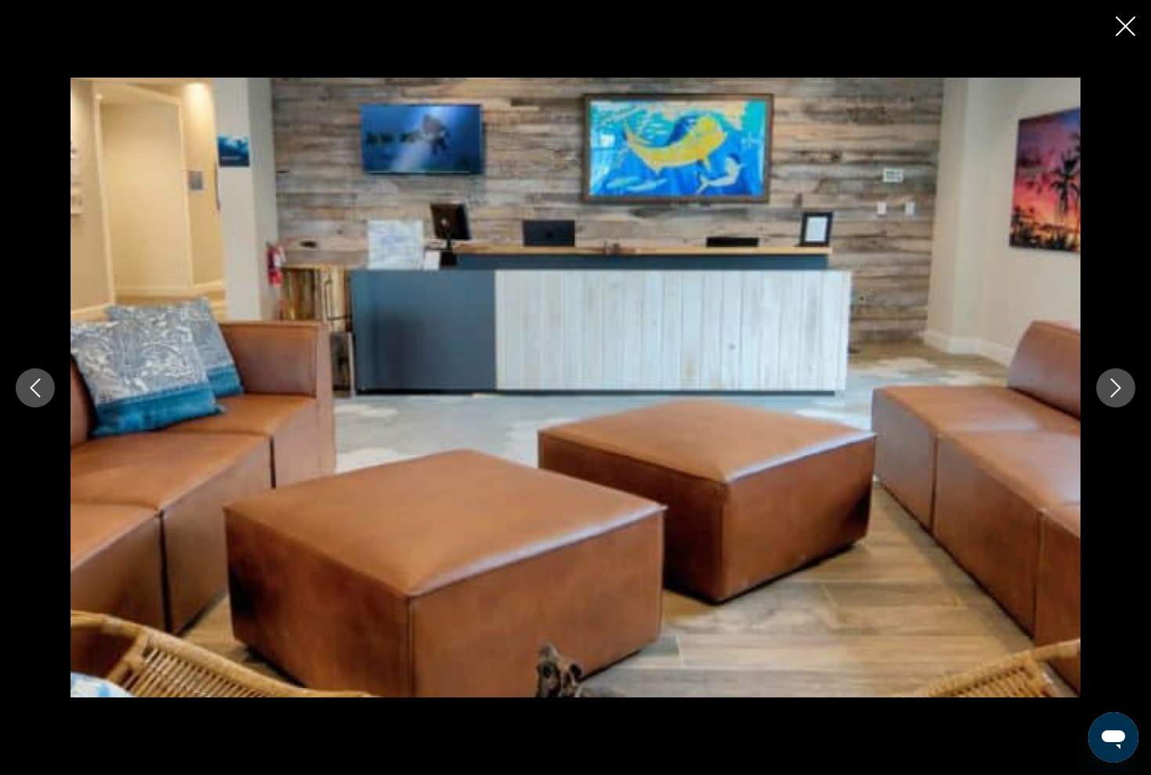
click at [1115, 381] on icon "Next image" at bounding box center [1116, 387] width 10 height 19
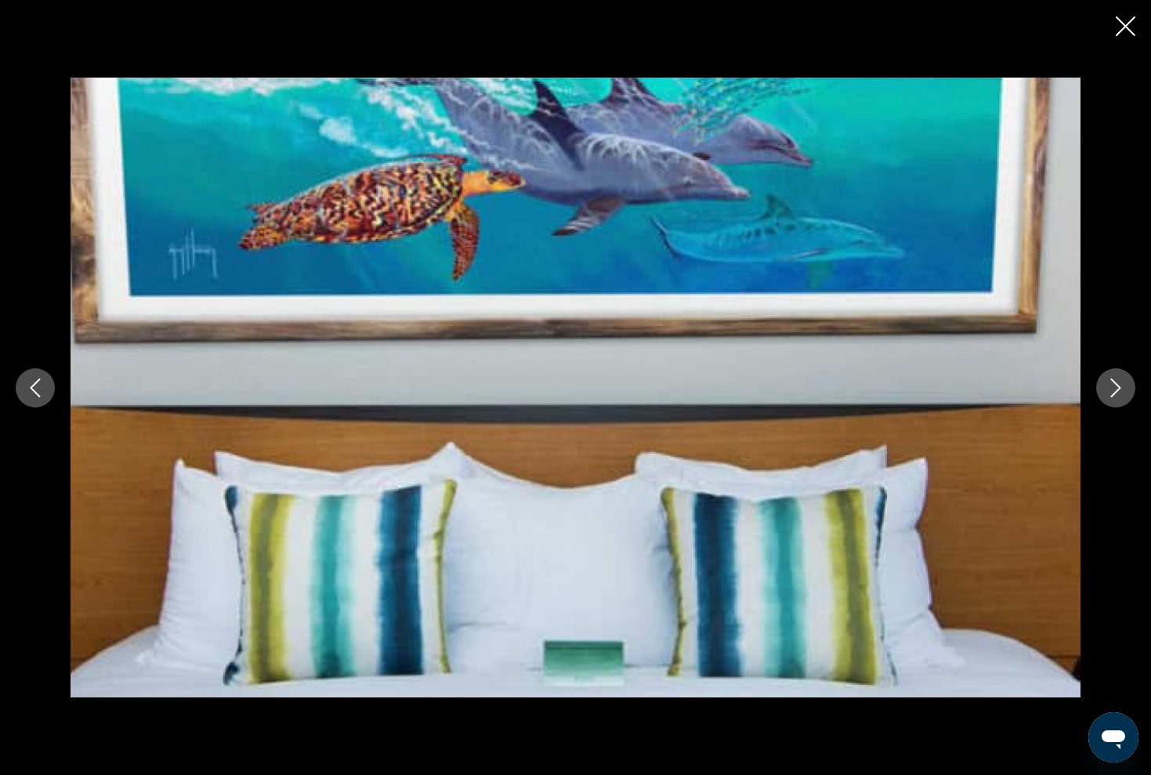
click at [1115, 381] on icon "Next image" at bounding box center [1116, 387] width 10 height 19
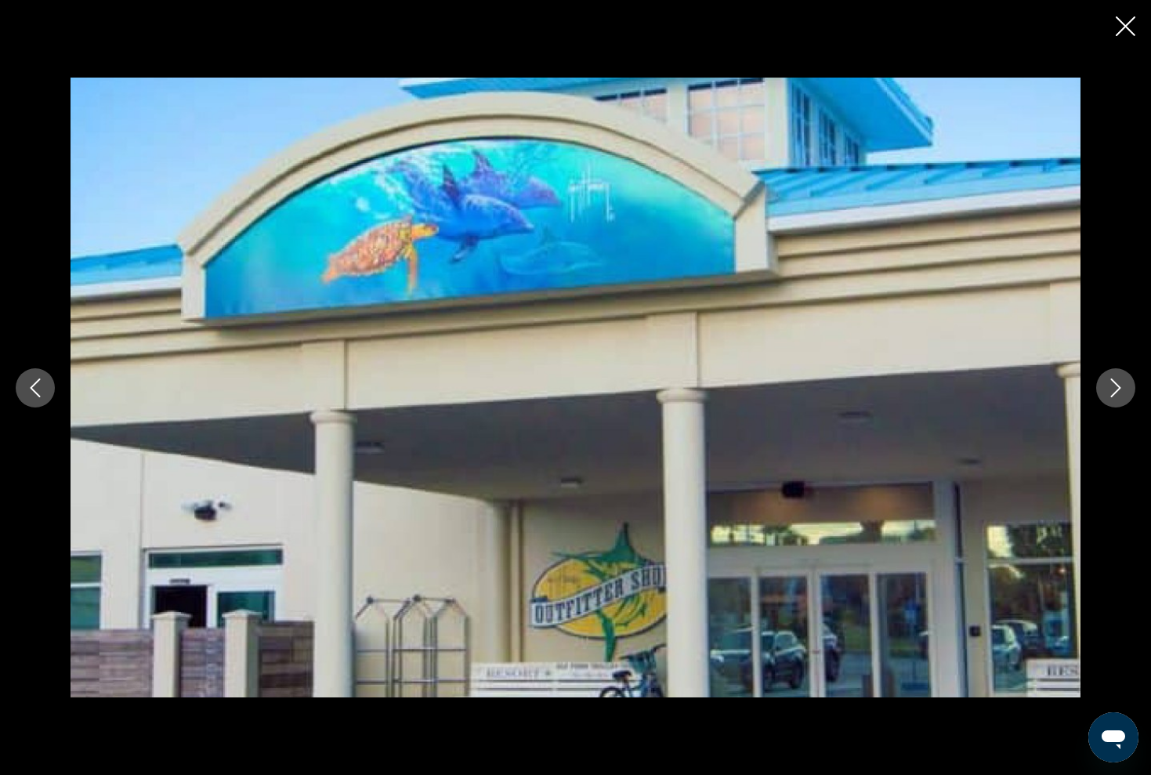
scroll to position [1184, 0]
click at [1114, 384] on icon "Next image" at bounding box center [1115, 387] width 19 height 19
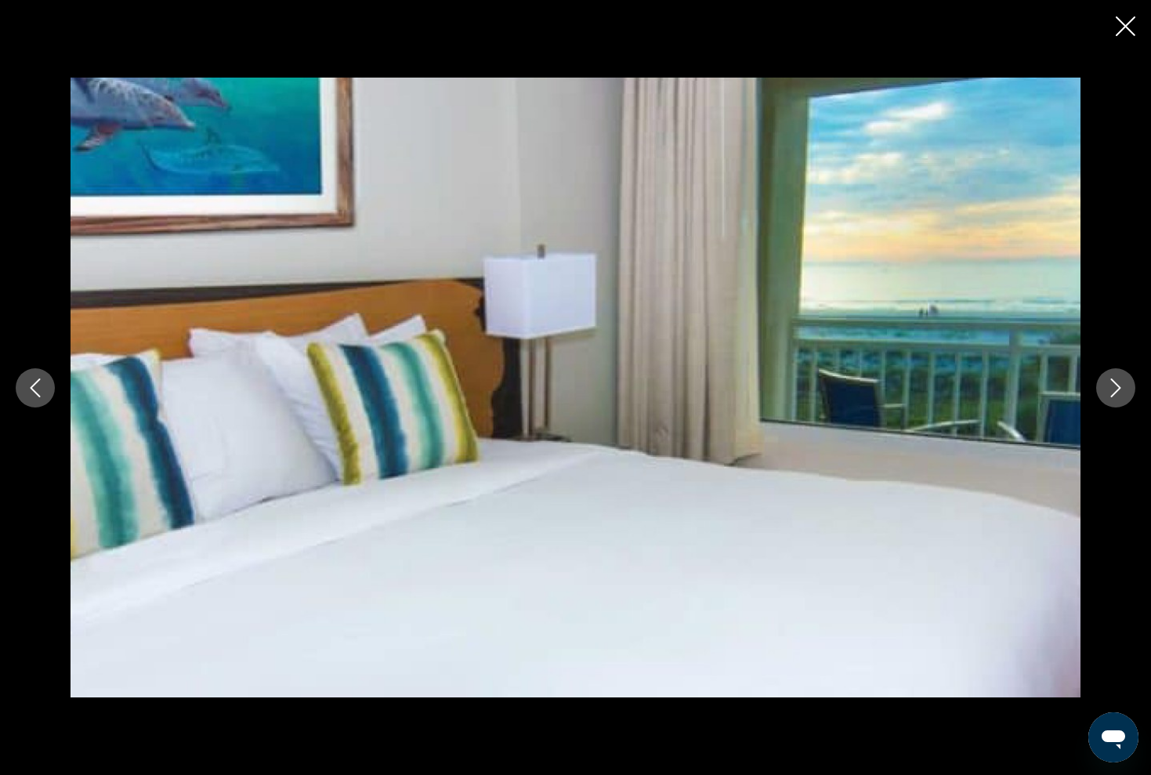
click at [1119, 385] on icon "Next image" at bounding box center [1115, 387] width 19 height 19
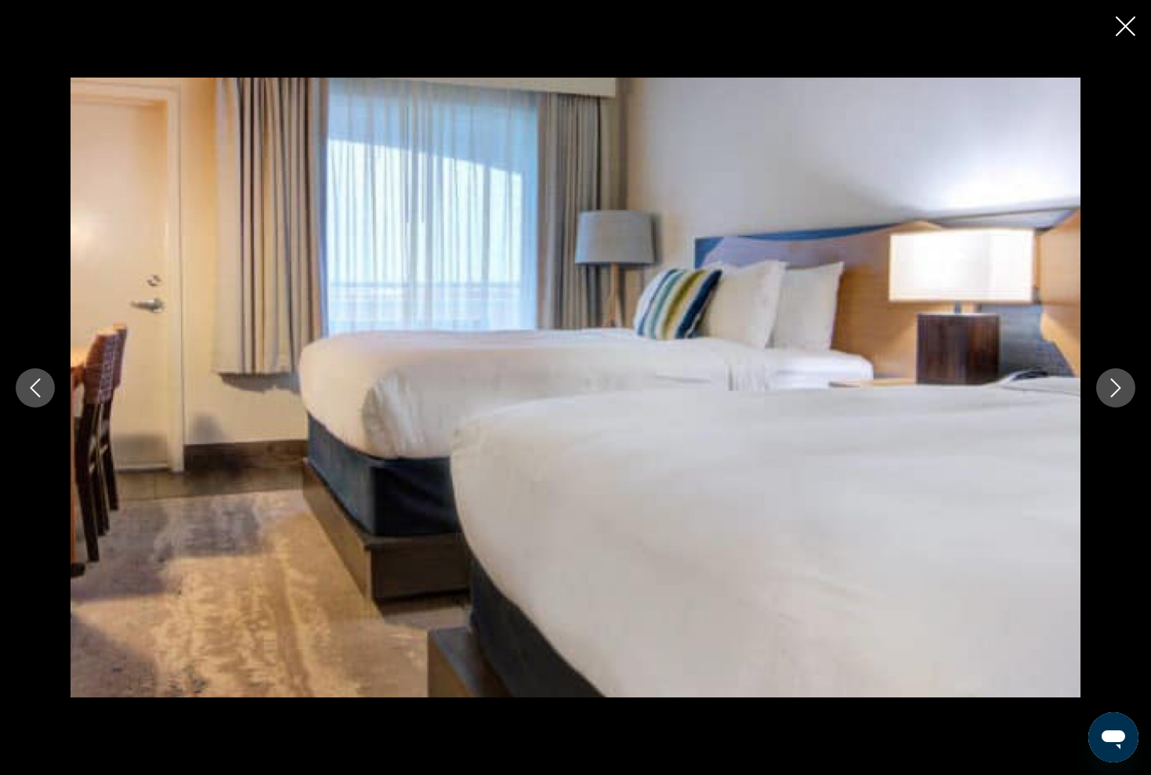
click at [1119, 385] on icon "Next image" at bounding box center [1115, 387] width 19 height 19
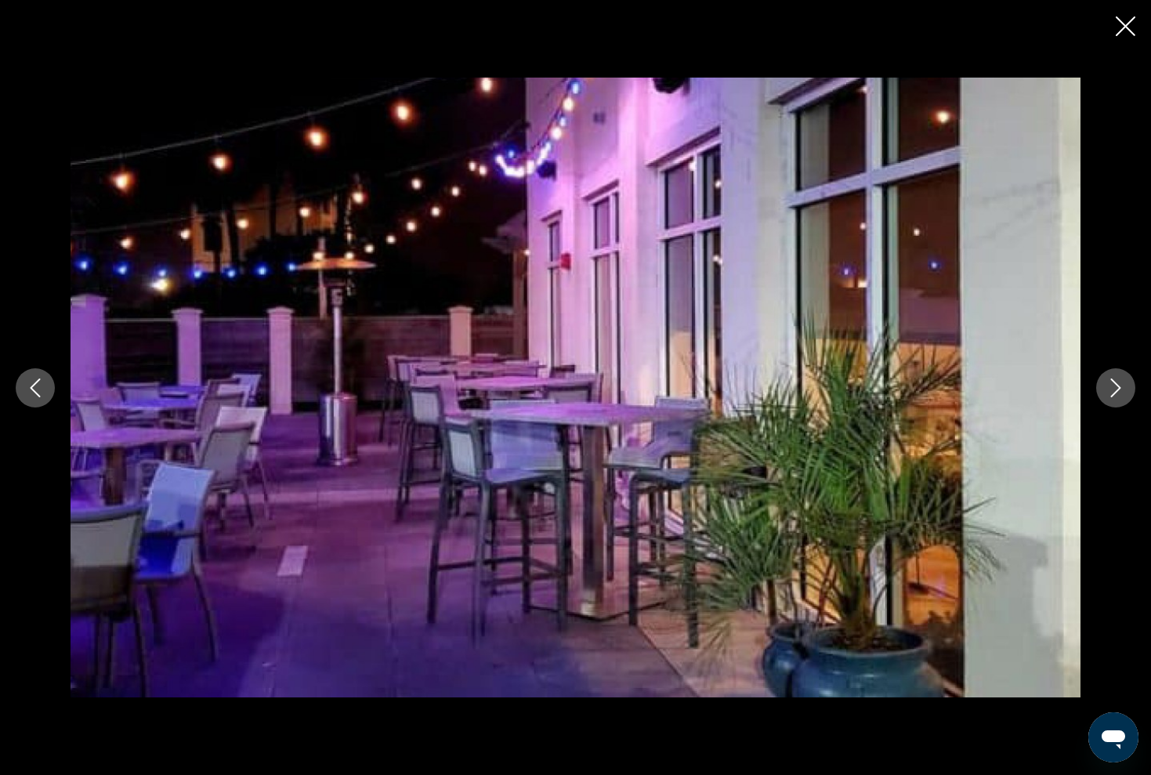
click at [1119, 385] on icon "Next image" at bounding box center [1115, 387] width 19 height 19
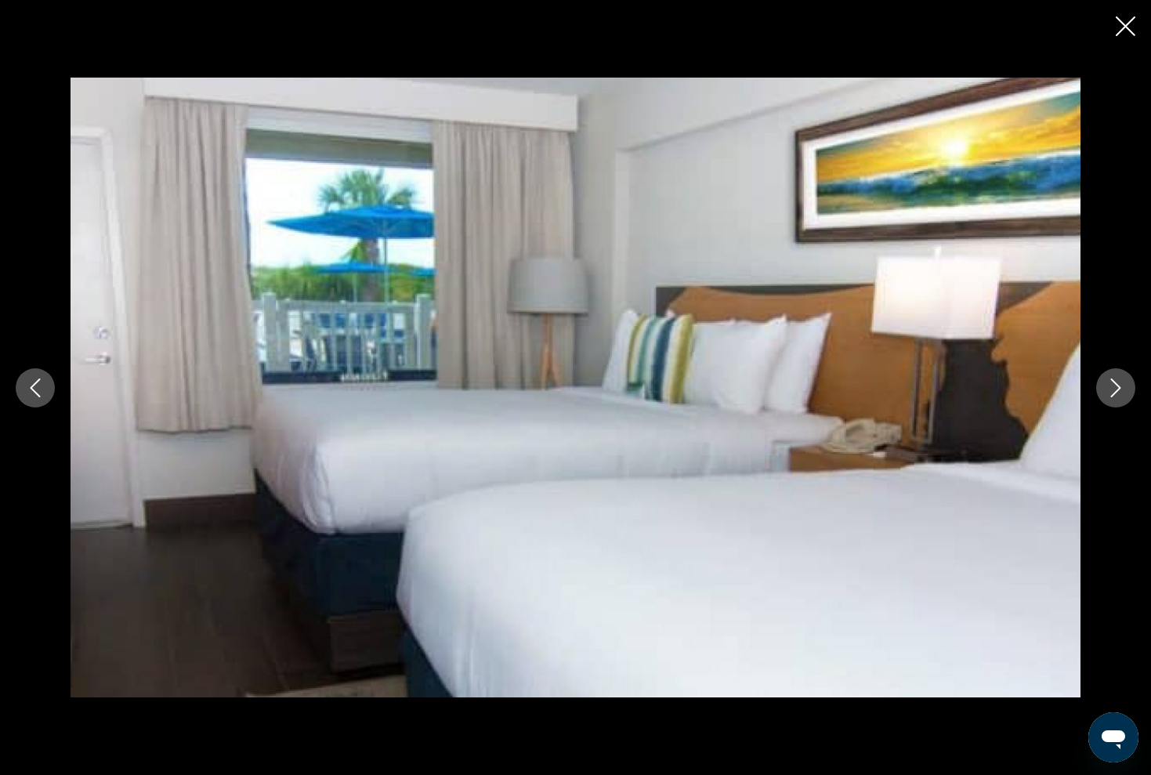
click at [1119, 385] on icon "Next image" at bounding box center [1115, 387] width 19 height 19
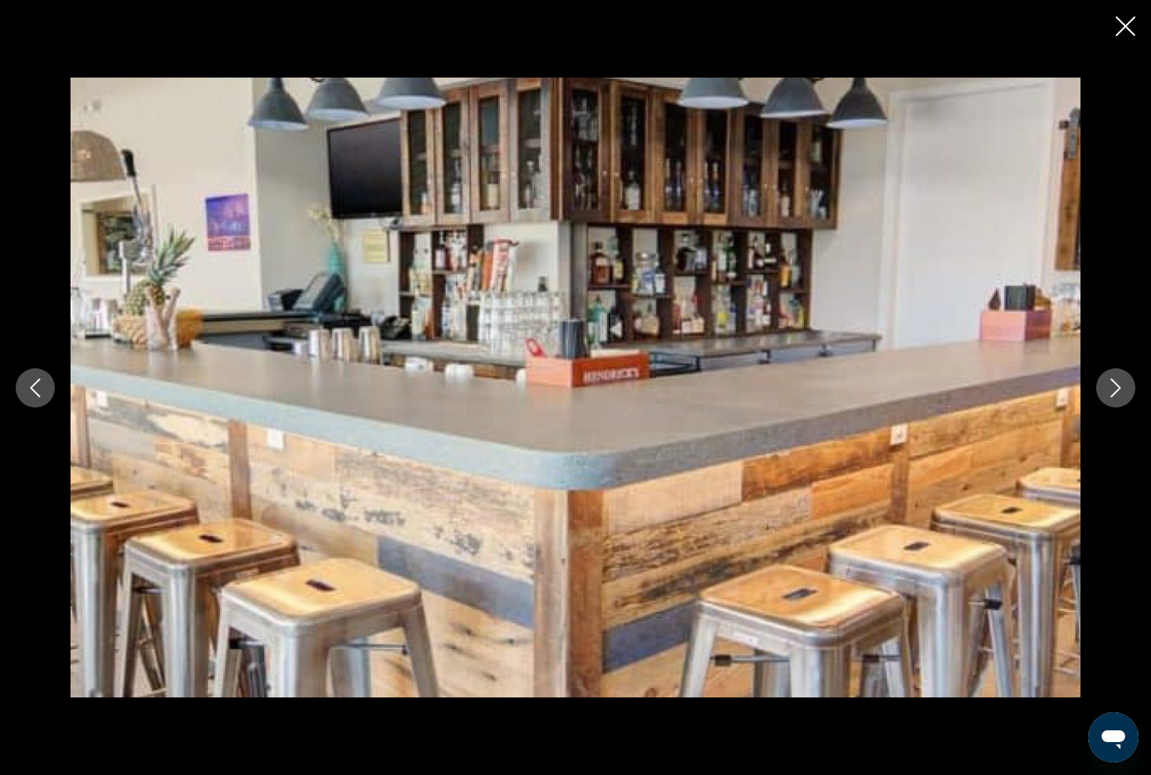
click at [1119, 385] on icon "Next image" at bounding box center [1115, 387] width 19 height 19
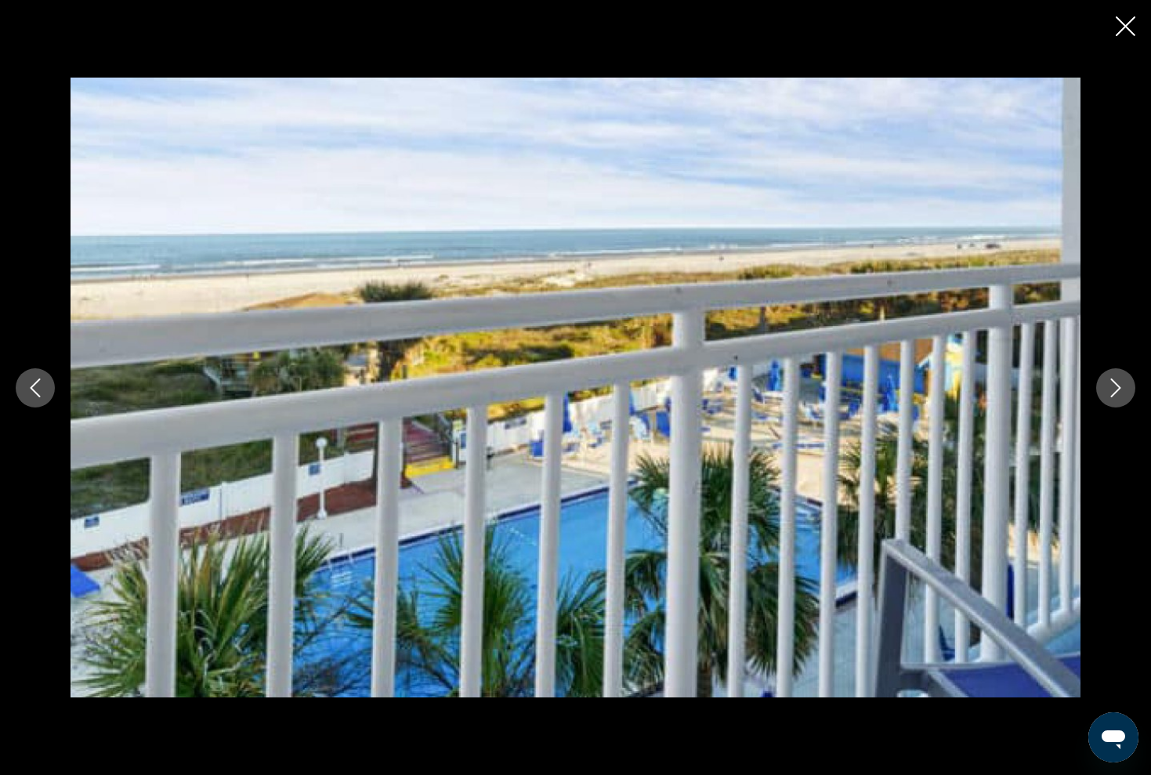
click at [1119, 385] on icon "Next image" at bounding box center [1115, 387] width 19 height 19
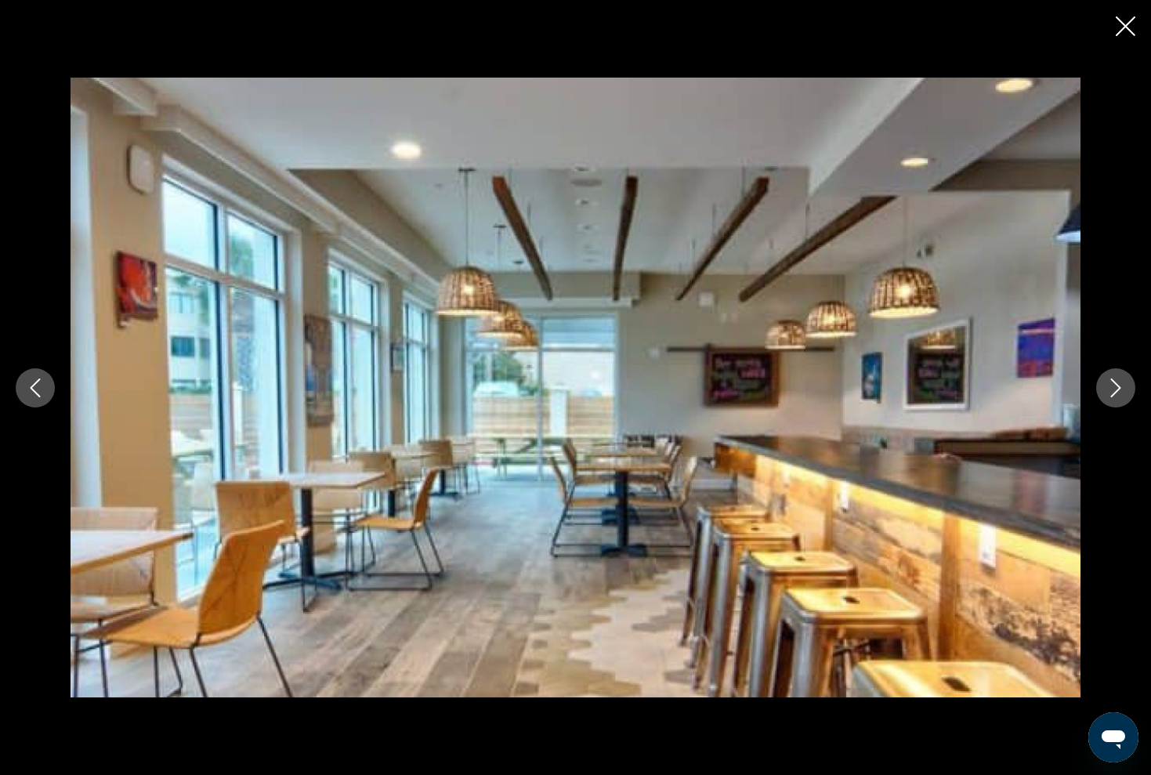
click at [1119, 385] on icon "Next image" at bounding box center [1115, 387] width 19 height 19
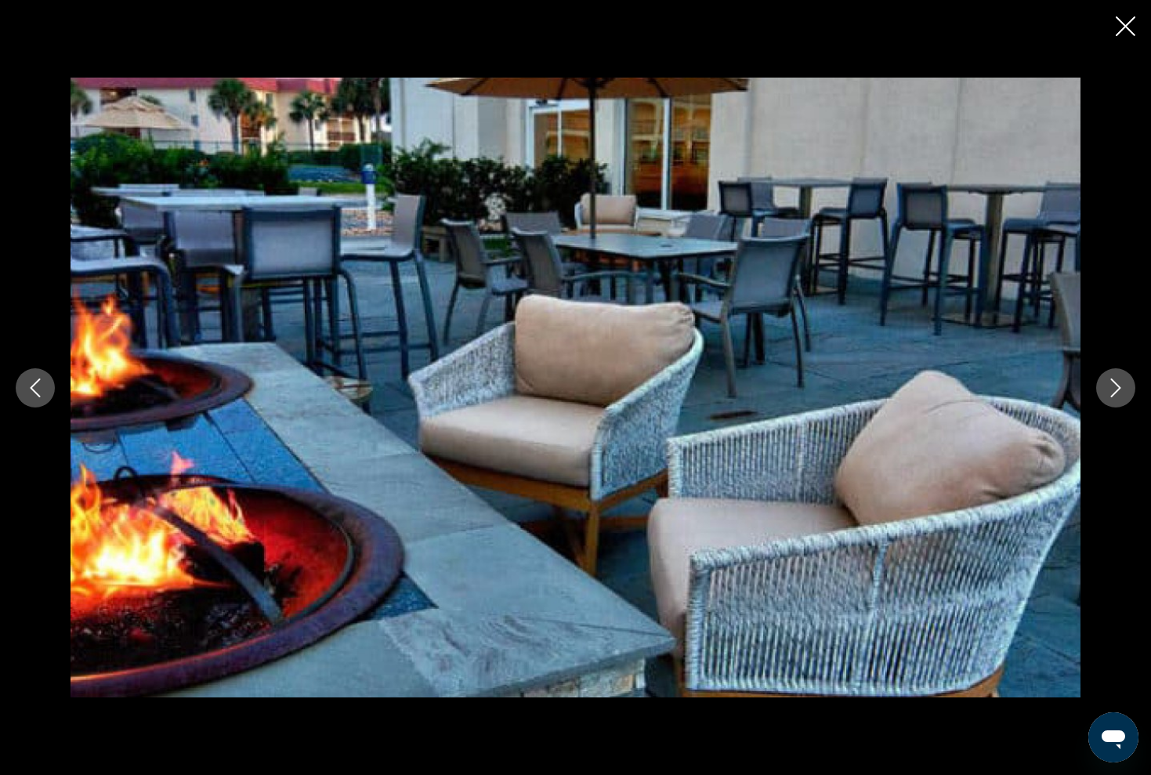
click at [1119, 385] on icon "Next image" at bounding box center [1115, 387] width 19 height 19
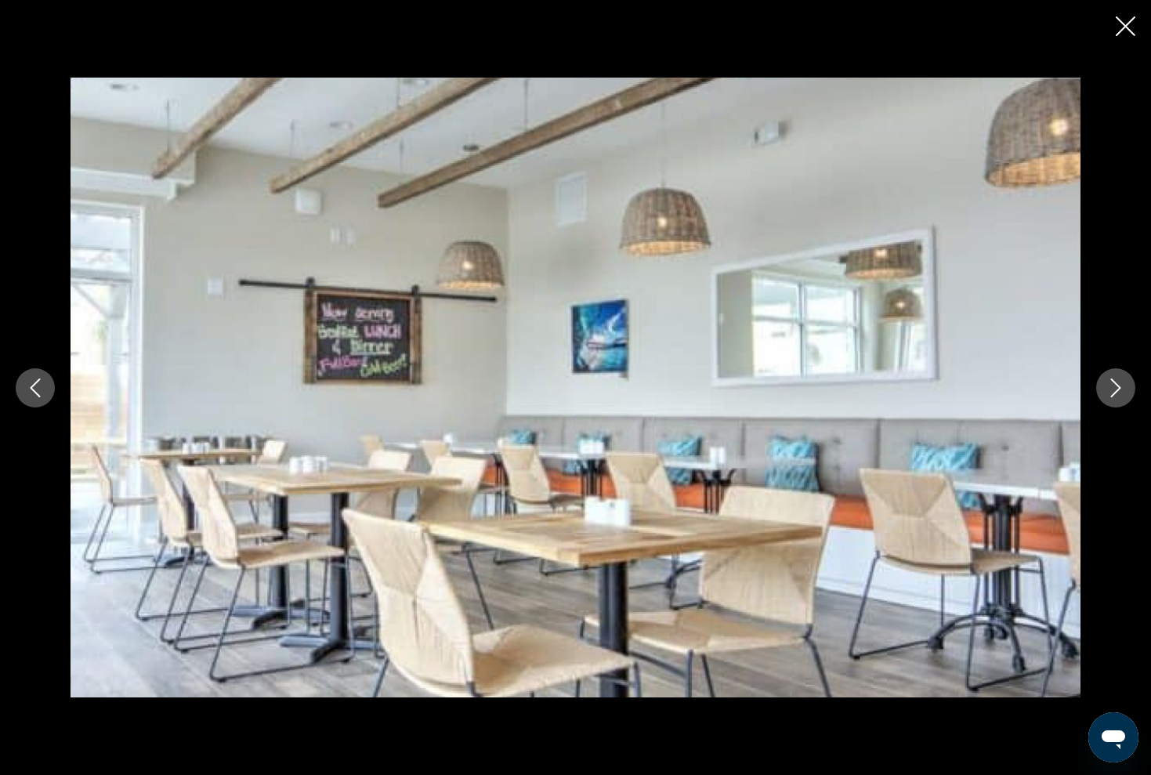
click at [1119, 385] on icon "Next image" at bounding box center [1115, 387] width 19 height 19
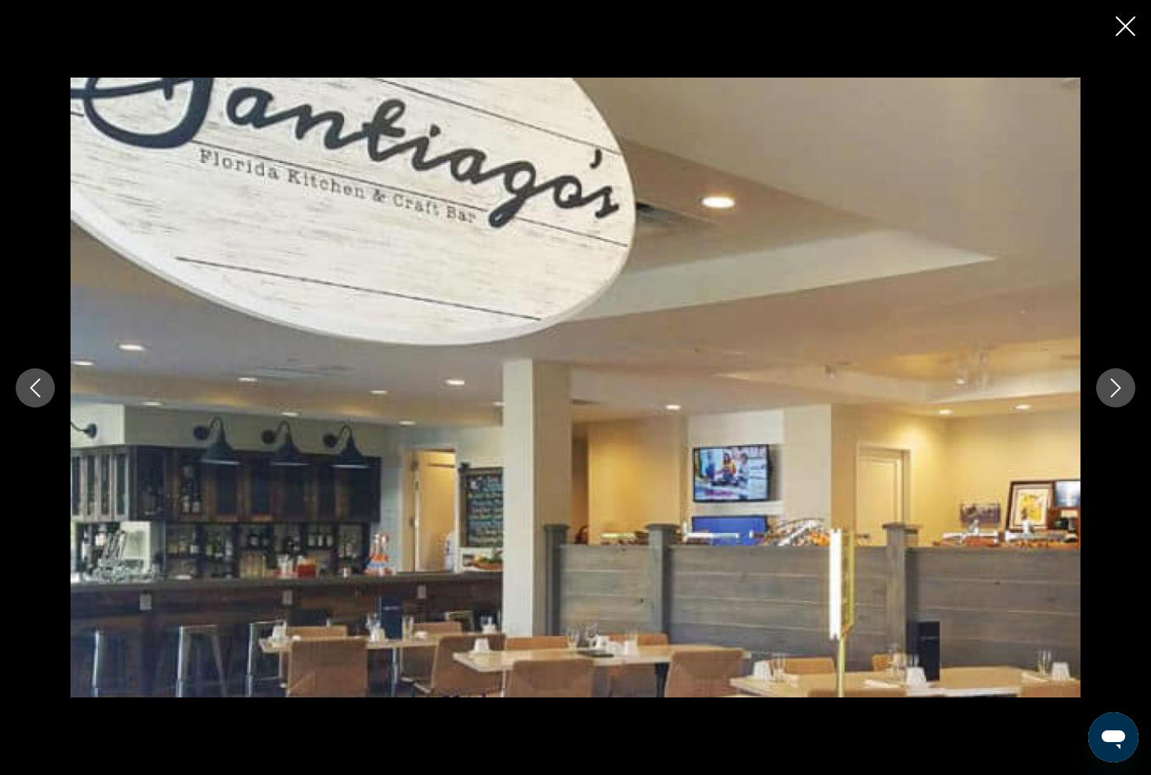
scroll to position [1121, 0]
click at [1119, 385] on icon "Next image" at bounding box center [1115, 387] width 19 height 19
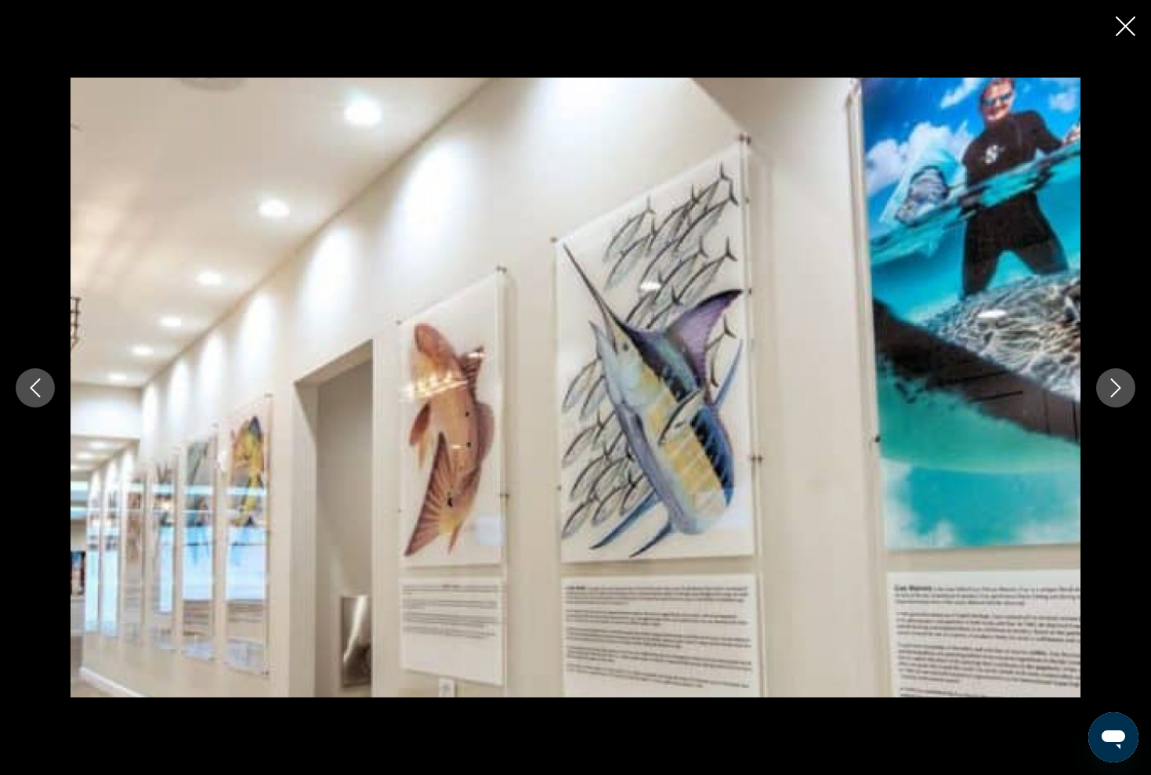
click at [1119, 385] on icon "Next image" at bounding box center [1115, 387] width 19 height 19
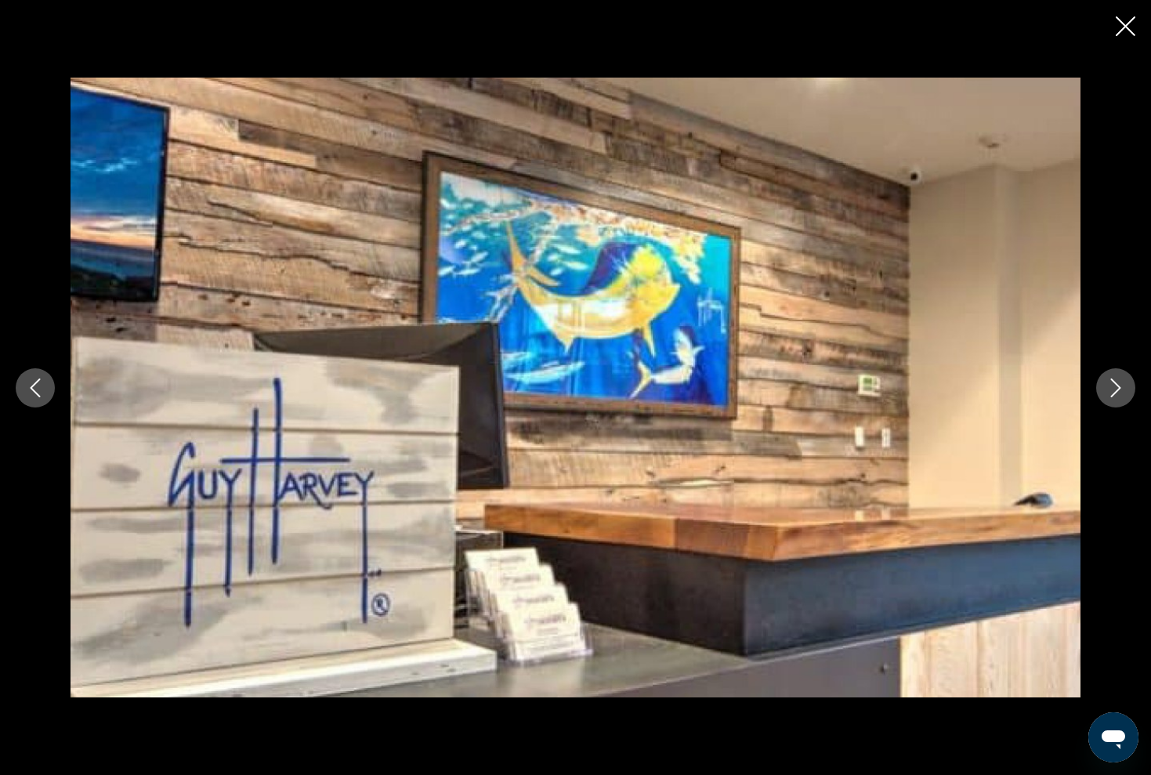
click at [1119, 385] on icon "Next image" at bounding box center [1115, 387] width 19 height 19
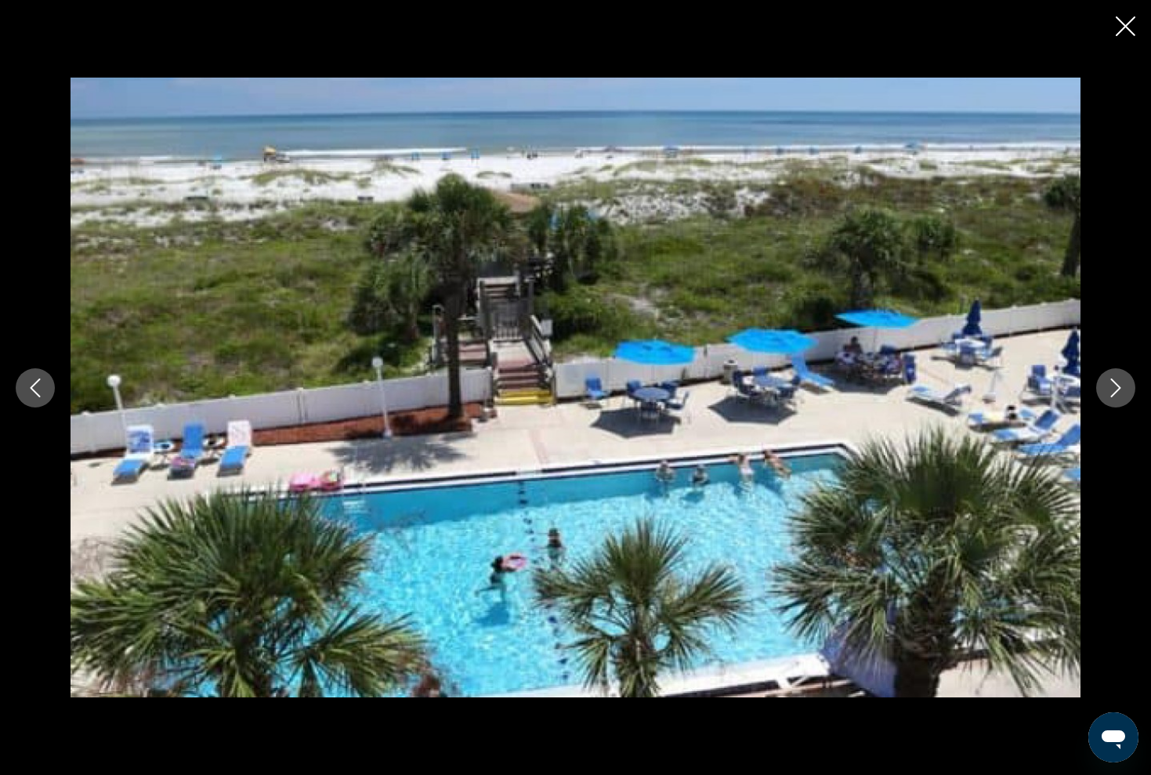
click at [1119, 386] on icon "Next image" at bounding box center [1116, 387] width 10 height 19
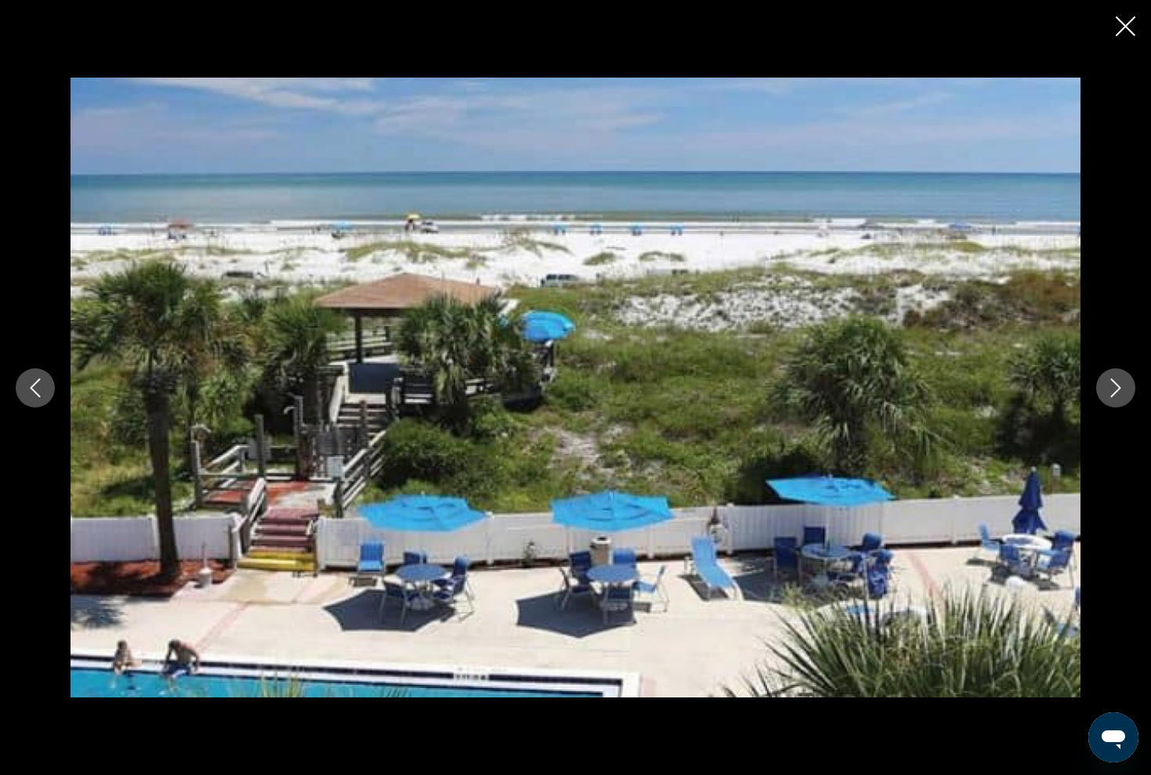
click at [1129, 26] on icon "Close slideshow" at bounding box center [1125, 26] width 20 height 20
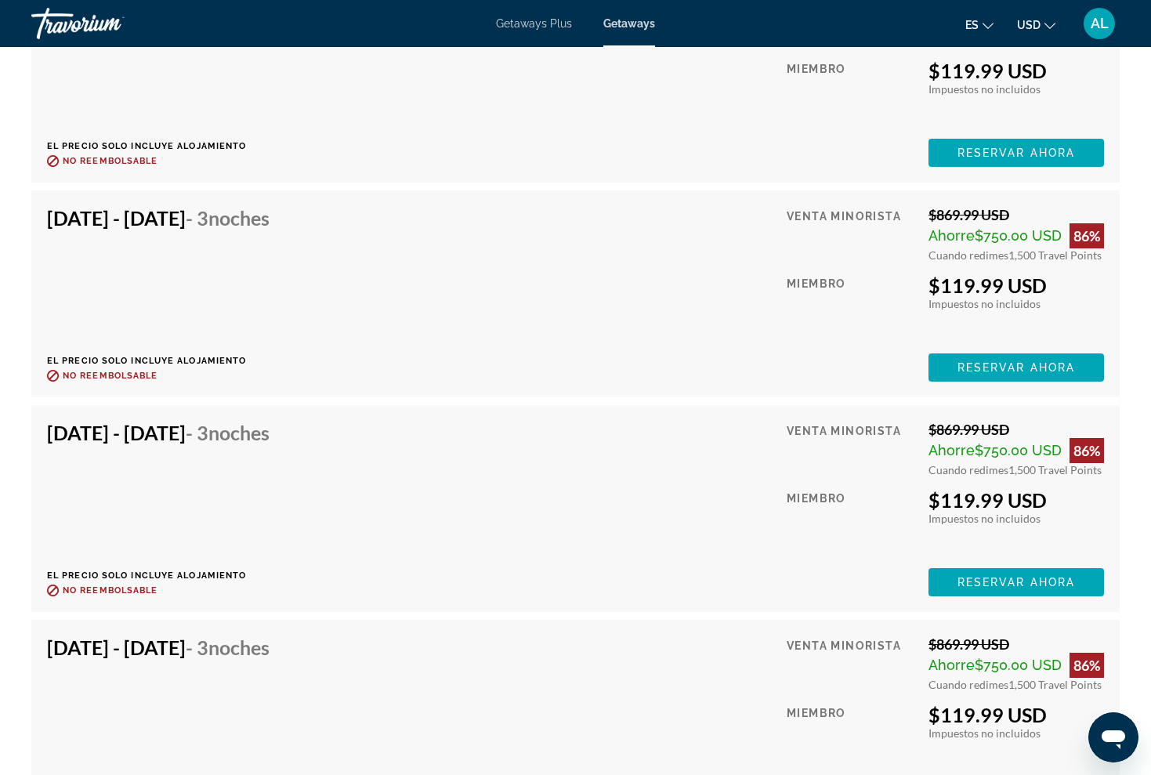
scroll to position [2533, 0]
